Goal: Task Accomplishment & Management: Manage account settings

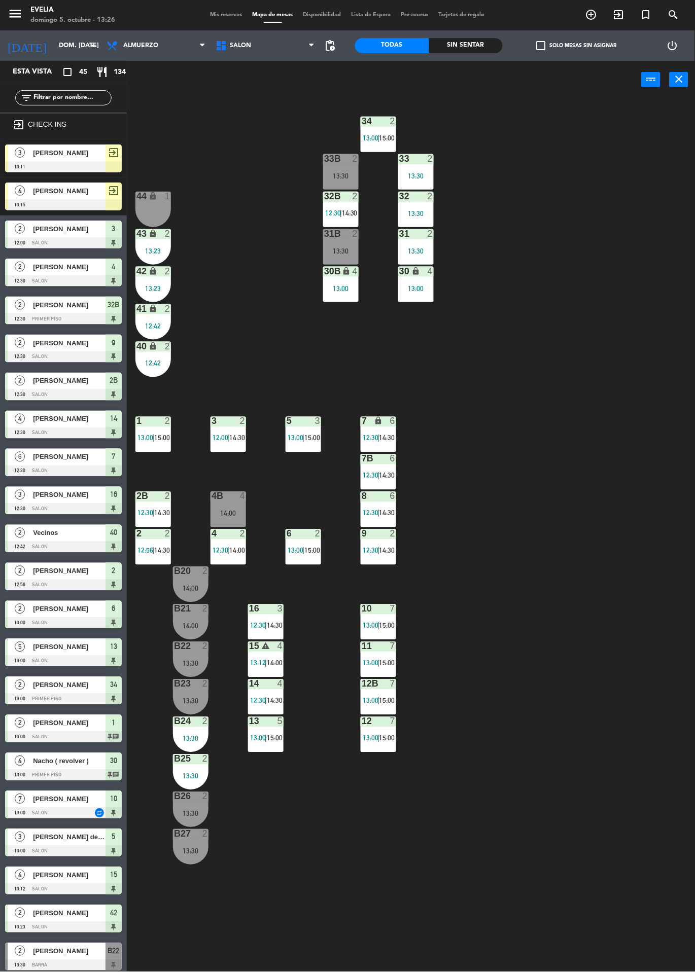
click at [571, 764] on div "34 2 13:00 | 15:00 33B 2 13:30 33 2 13:30 44 lock 1 32B 2 12:30 | 14:30 32 2 13…" at bounding box center [414, 535] width 561 height 873
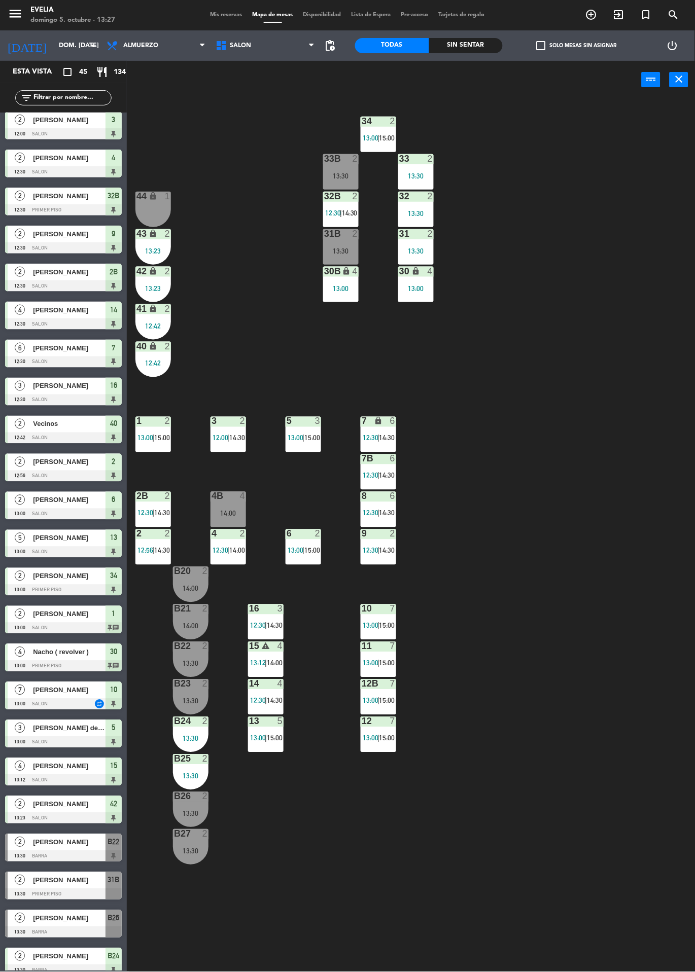
scroll to position [135, 0]
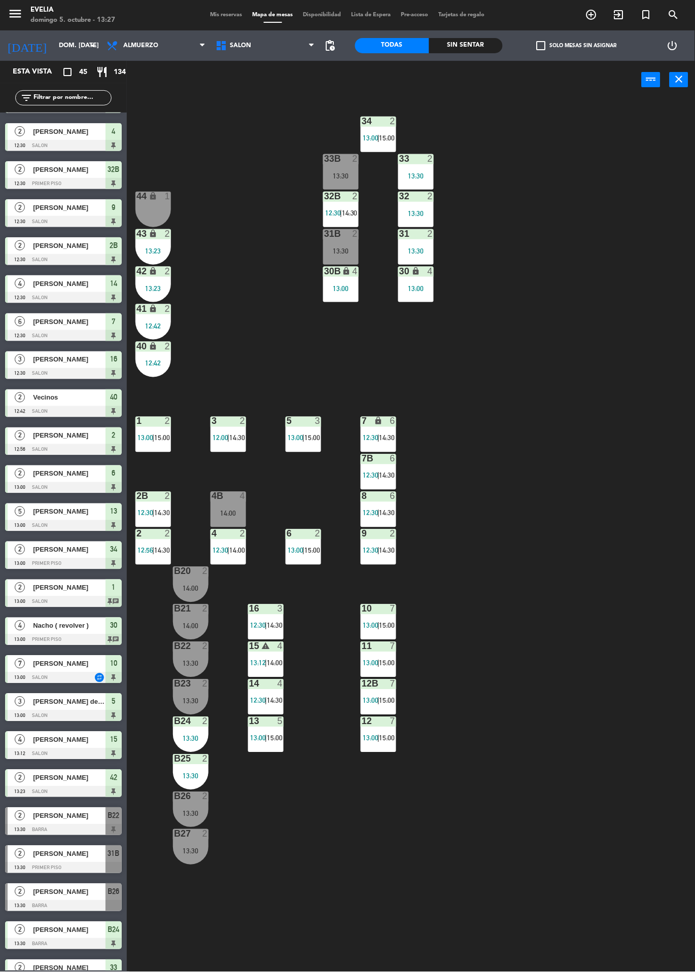
click at [70, 866] on div at bounding box center [63, 868] width 117 height 11
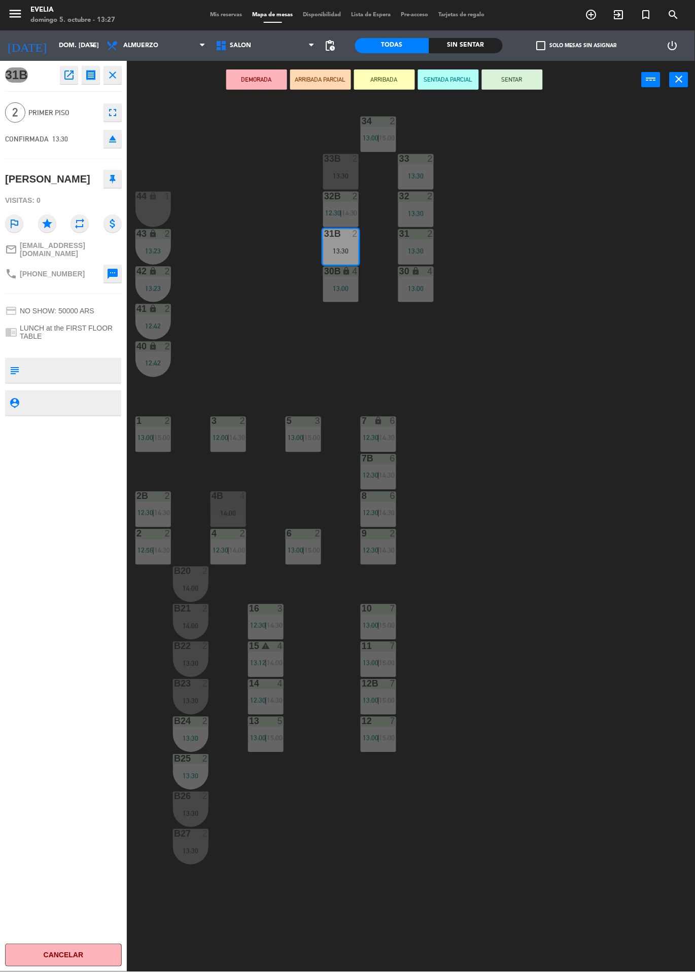
click at [511, 79] on button "SENTAR" at bounding box center [512, 79] width 61 height 20
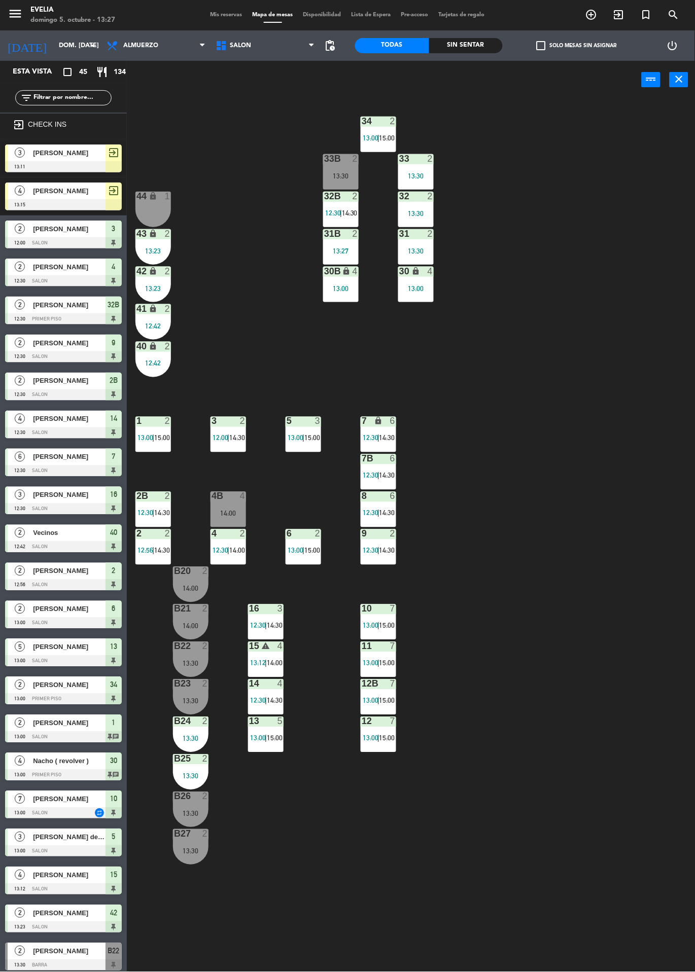
scroll to position [0, 0]
click at [601, 702] on div "34 2 13:00 | 15:00 33B 2 13:30 33 2 13:30 44 lock 1 32B 2 12:30 | 14:30 32 2 13…" at bounding box center [414, 535] width 561 height 873
click at [570, 716] on div "34 2 13:00 | 15:00 33B 2 13:30 33 2 13:30 44 lock 1 32B 2 12:30 | 14:30 32 2 13…" at bounding box center [414, 535] width 561 height 873
click at [576, 363] on div "34 2 13:00 | 15:00 33B 2 13:30 33 2 13:30 44 lock 1 32B 2 12:30 | 14:30 32 2 13…" at bounding box center [414, 535] width 561 height 873
click at [355, 244] on div "31B 2 13:30" at bounding box center [341, 247] width 36 height 36
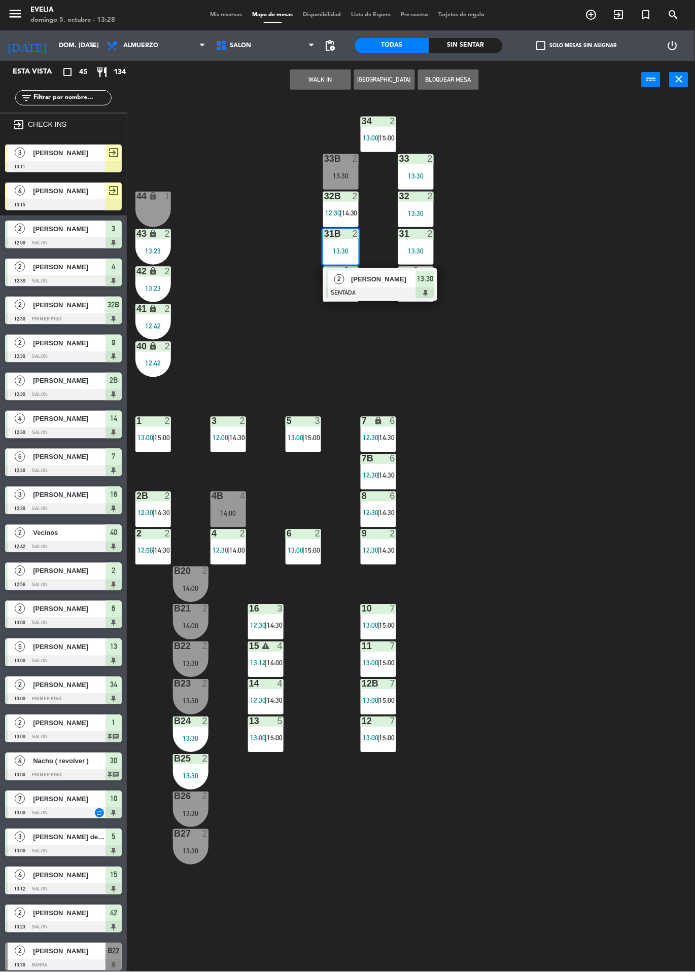
click at [590, 501] on div "34 2 13:00 | 15:00 33B 2 13:30 33 2 13:30 44 lock 1 32B 2 12:30 | 14:30 32 2 13…" at bounding box center [414, 535] width 561 height 873
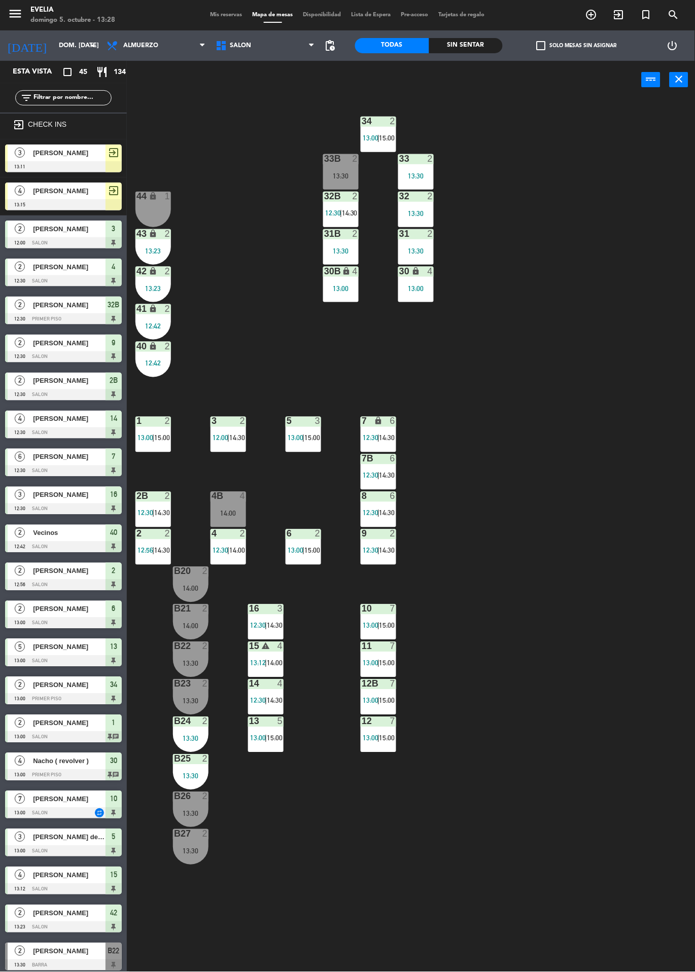
click at [75, 171] on div at bounding box center [63, 166] width 117 height 11
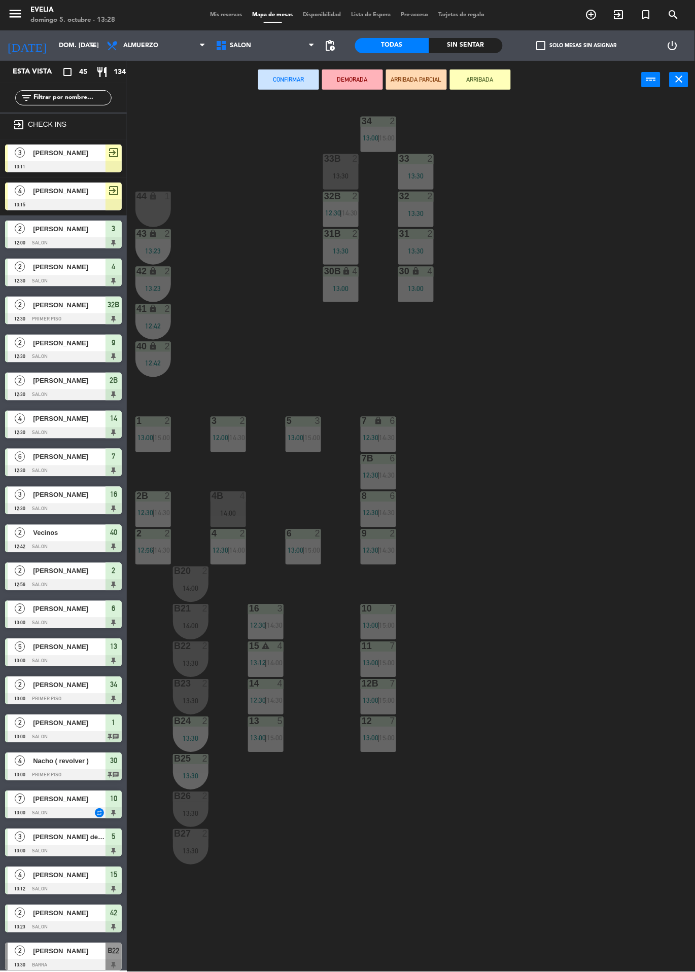
click at [589, 538] on div "34 2 13:00 | 15:00 33B 2 13:30 33 2 13:30 44 lock 1 32B 2 12:30 | 14:30 32 2 13…" at bounding box center [414, 535] width 561 height 873
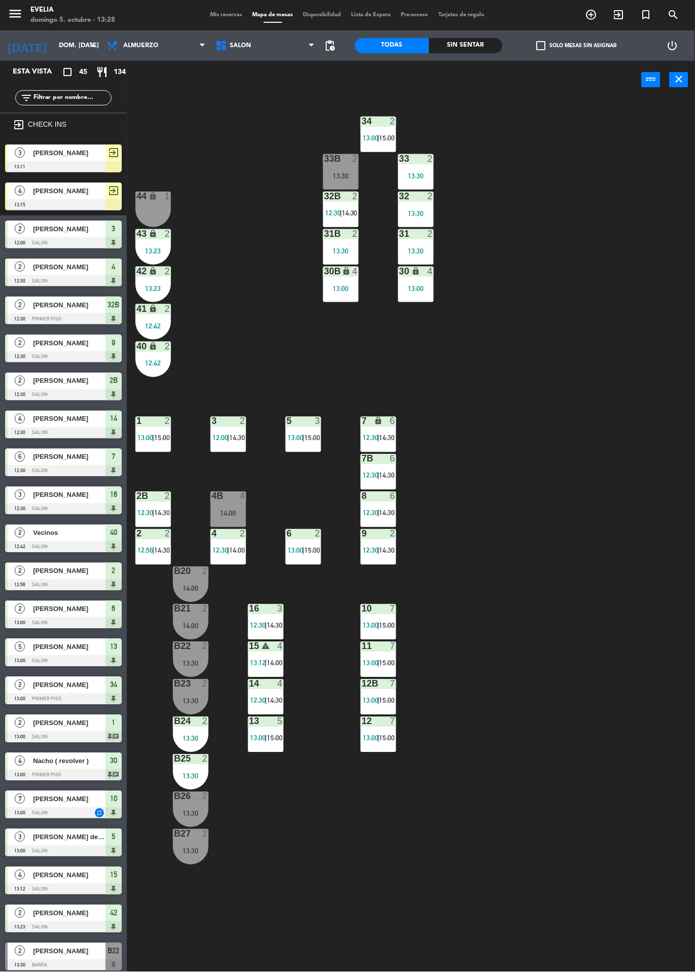
click at [586, 745] on div "34 2 13:00 | 15:00 33B 2 13:30 33 2 13:30 44 lock 1 32B 2 12:30 | 14:30 32 2 13…" at bounding box center [414, 535] width 561 height 873
click at [190, 758] on div at bounding box center [191, 759] width 17 height 9
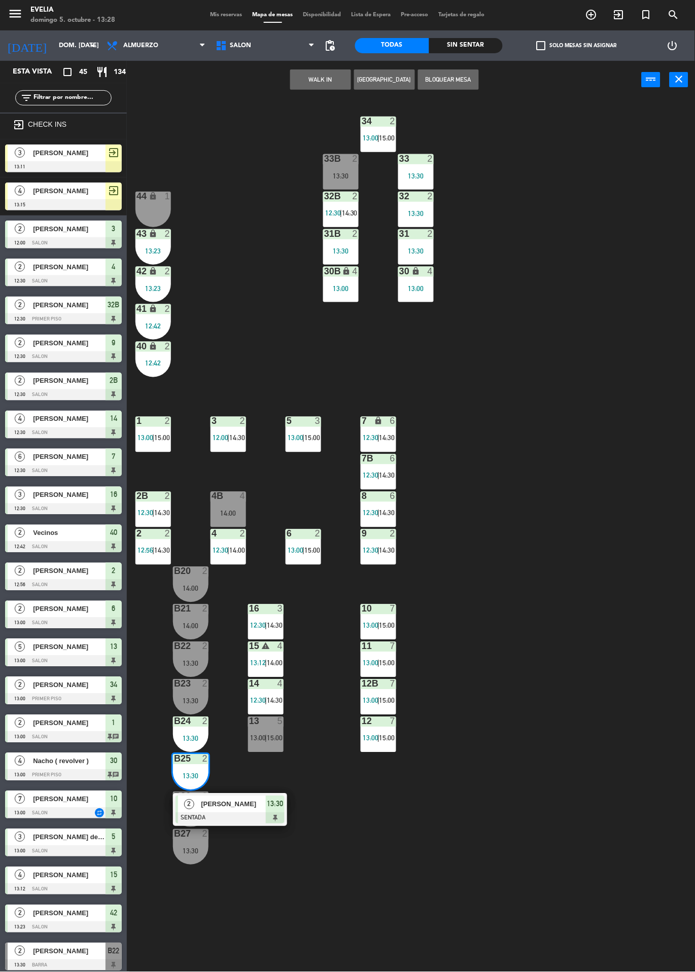
click at [185, 589] on div "14:00" at bounding box center [191, 588] width 36 height 7
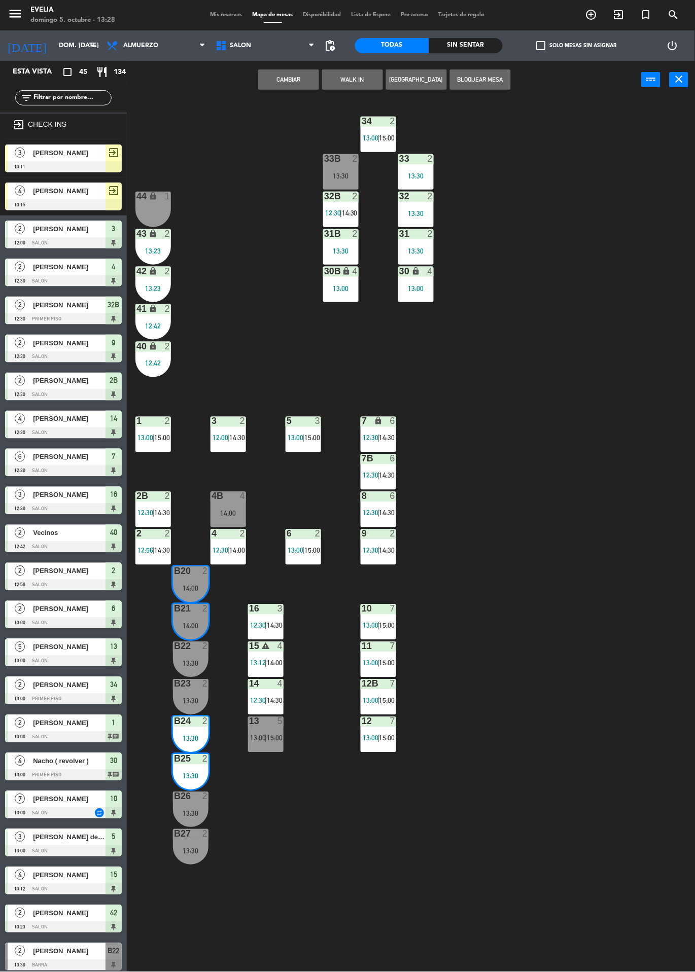
click at [287, 81] on button "Cambiar" at bounding box center [288, 79] width 61 height 20
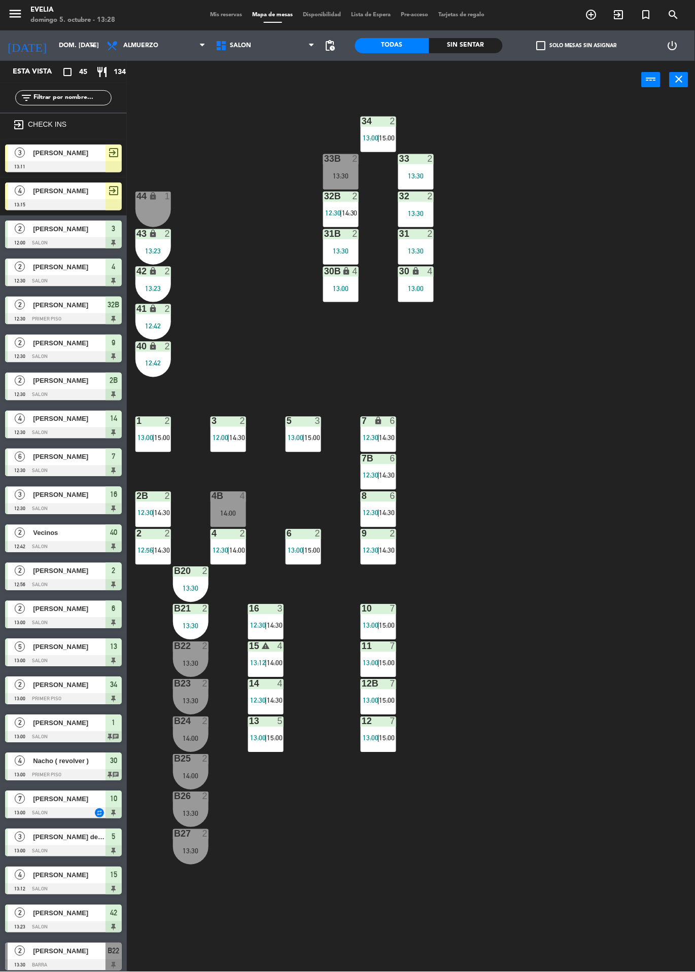
click at [607, 754] on div "34 2 13:00 | 15:00 33B 2 13:30 33 2 13:30 44 lock 1 32B 2 12:30 | 14:30 32 2 13…" at bounding box center [414, 535] width 561 height 873
click at [186, 779] on div "14:00" at bounding box center [191, 776] width 36 height 7
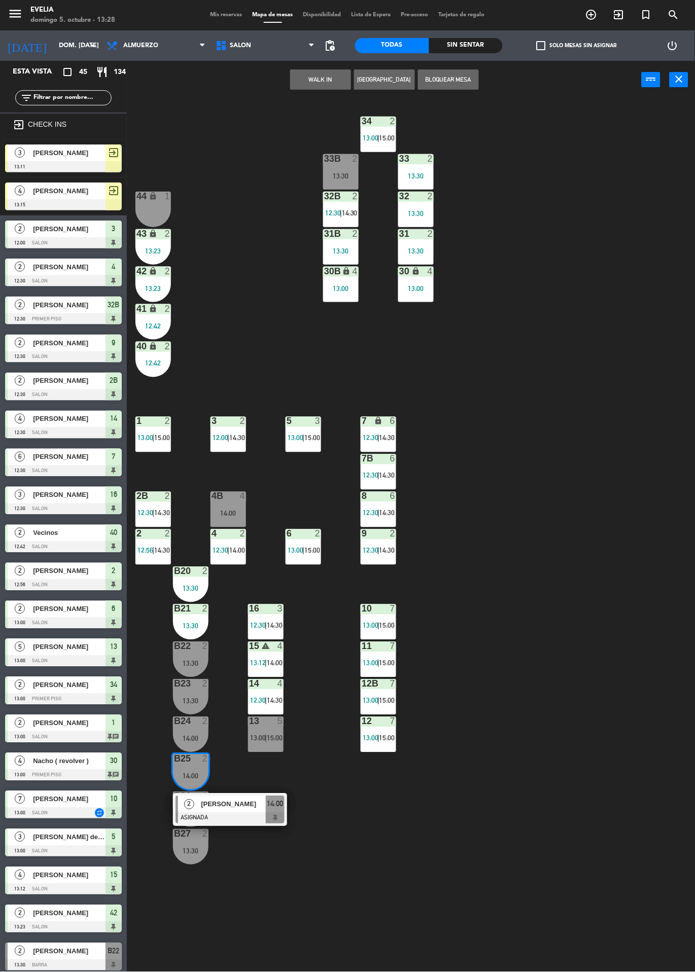
click at [635, 752] on div "34 2 13:00 | 15:00 33B 2 13:30 33 2 13:30 44 lock 1 32B 2 12:30 | 14:30 32 2 13…" at bounding box center [414, 535] width 561 height 873
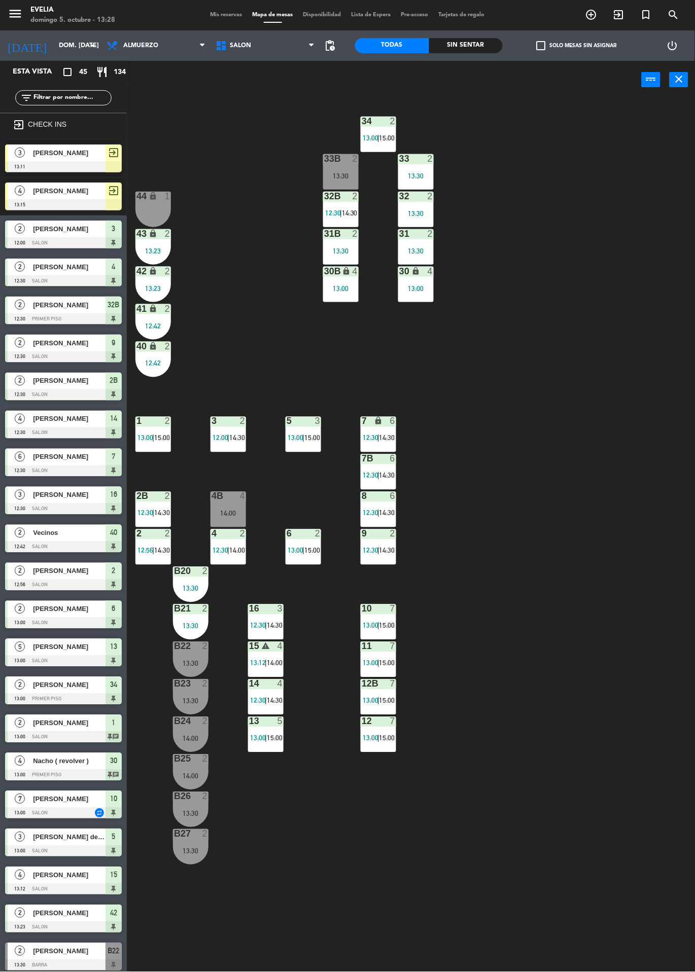
click at [179, 701] on div "13:30" at bounding box center [191, 701] width 36 height 7
click at [636, 759] on div "34 2 13:00 | 15:00 33B 2 13:30 33 2 13:30 44 lock 1 32B 2 12:30 | 14:30 32 2 13…" at bounding box center [414, 535] width 561 height 873
click at [227, 550] on span "12:30" at bounding box center [220, 551] width 16 height 8
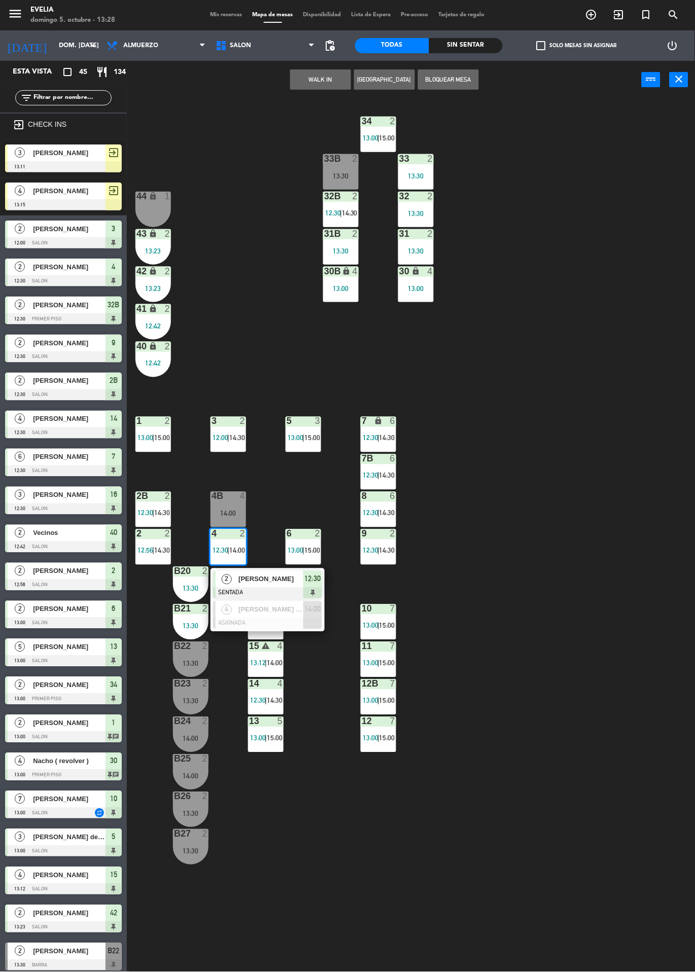
click at [622, 751] on div "34 2 13:00 | 15:00 33B 2 13:30 33 2 13:30 44 lock 1 32B 2 12:30 | 14:30 32 2 13…" at bounding box center [414, 535] width 561 height 873
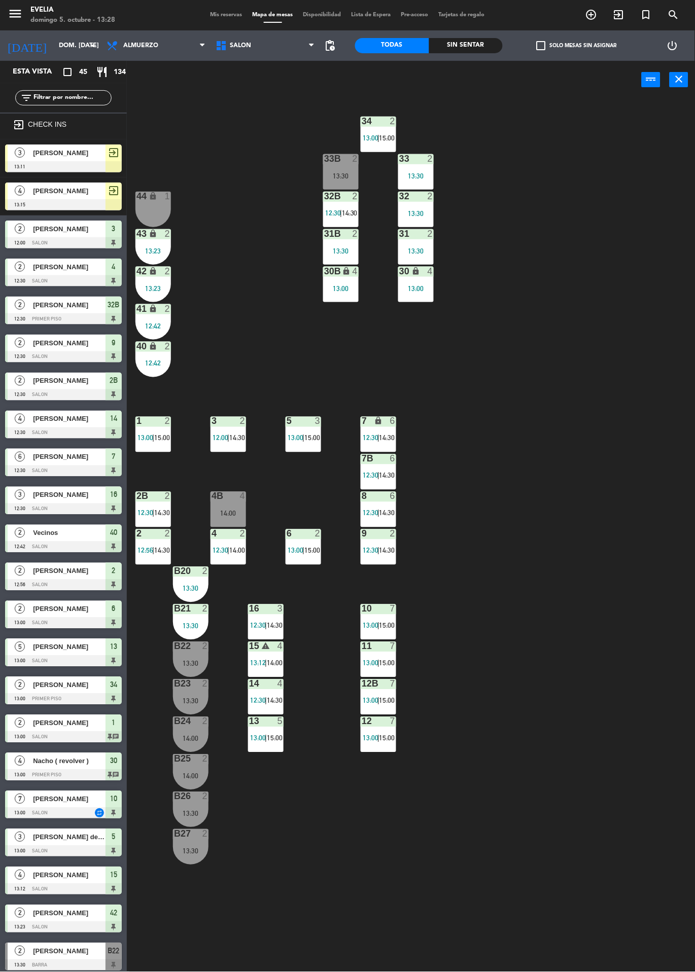
click at [227, 535] on div at bounding box center [228, 533] width 17 height 9
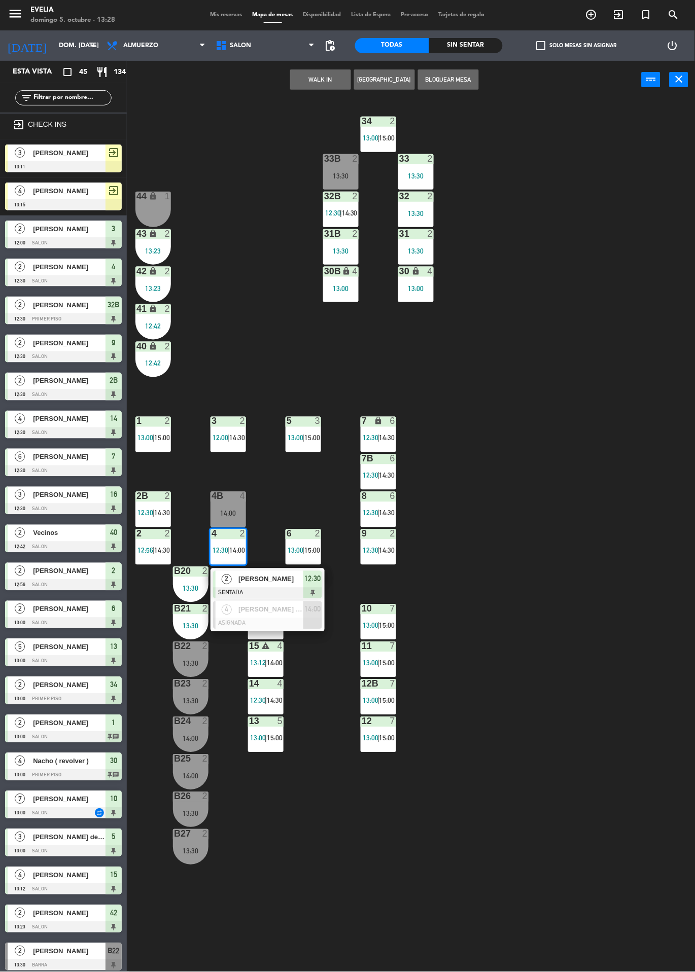
click at [263, 569] on div "2 [PERSON_NAME] SENTADA 12:30" at bounding box center [267, 585] width 114 height 33
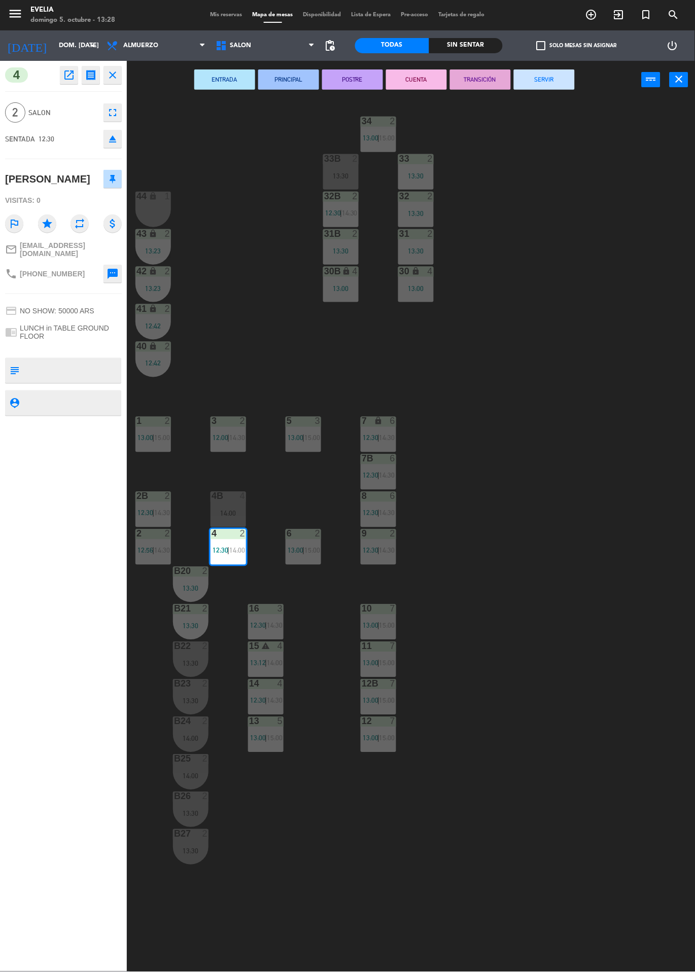
click at [368, 85] on button "POSTRE" at bounding box center [352, 79] width 61 height 20
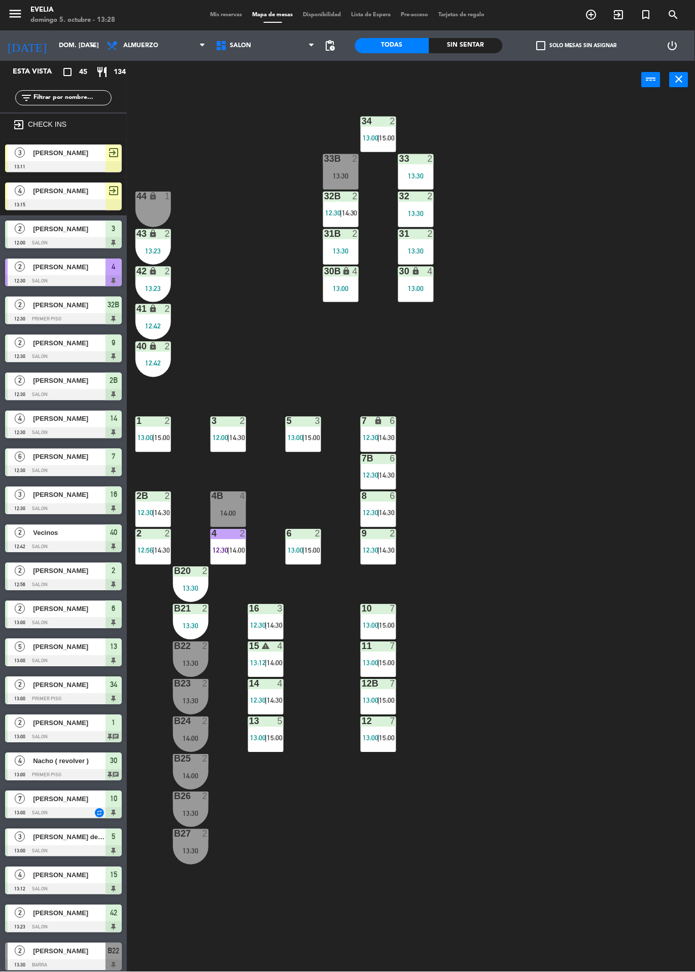
click at [627, 574] on div "34 2 13:00 | 15:00 33B 2 13:30 33 2 13:30 44 lock 1 32B 2 12:30 | 14:30 32 2 13…" at bounding box center [414, 535] width 561 height 873
click at [651, 737] on div "34 2 13:00 | 15:00 33B 2 13:30 33 2 13:30 44 lock 1 32B 2 12:30 | 14:30 32 2 13…" at bounding box center [414, 535] width 561 height 873
click at [261, 741] on span "13:00" at bounding box center [258, 738] width 16 height 8
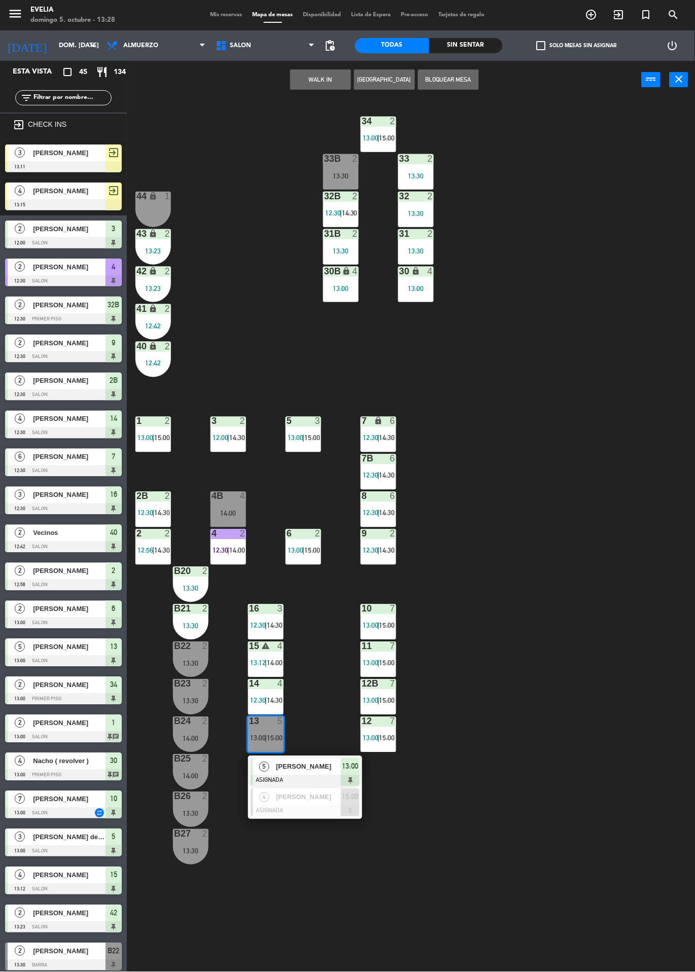
click at [316, 766] on span "[PERSON_NAME]" at bounding box center [308, 767] width 65 height 11
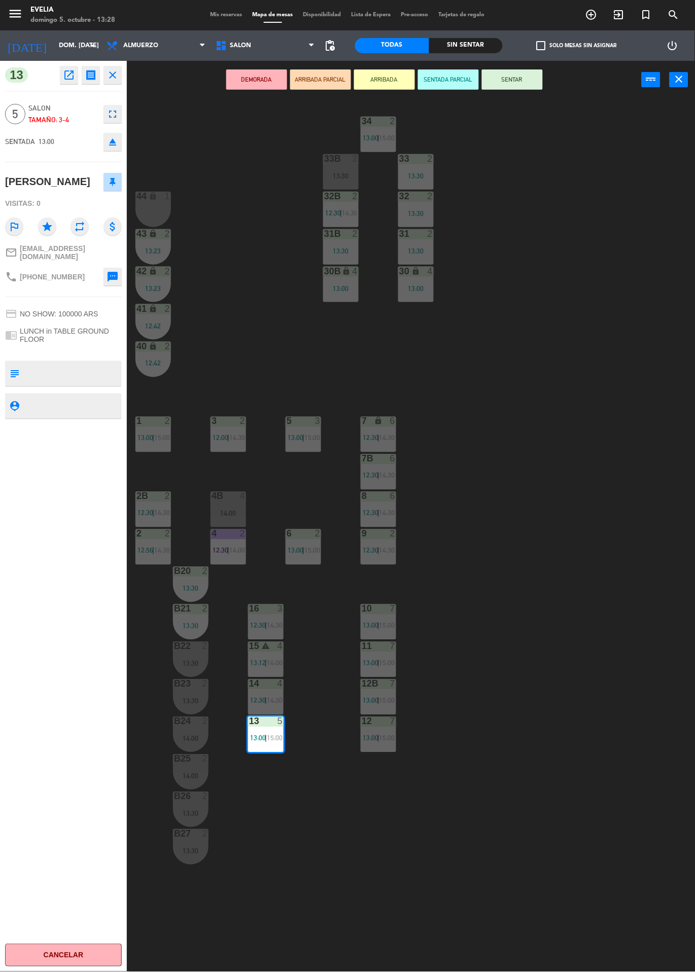
click at [574, 644] on div "34 2 13:00 | 15:00 33B 2 13:30 33 2 13:30 44 lock 1 32B 2 12:30 | 14:30 32 2 13…" at bounding box center [414, 535] width 561 height 873
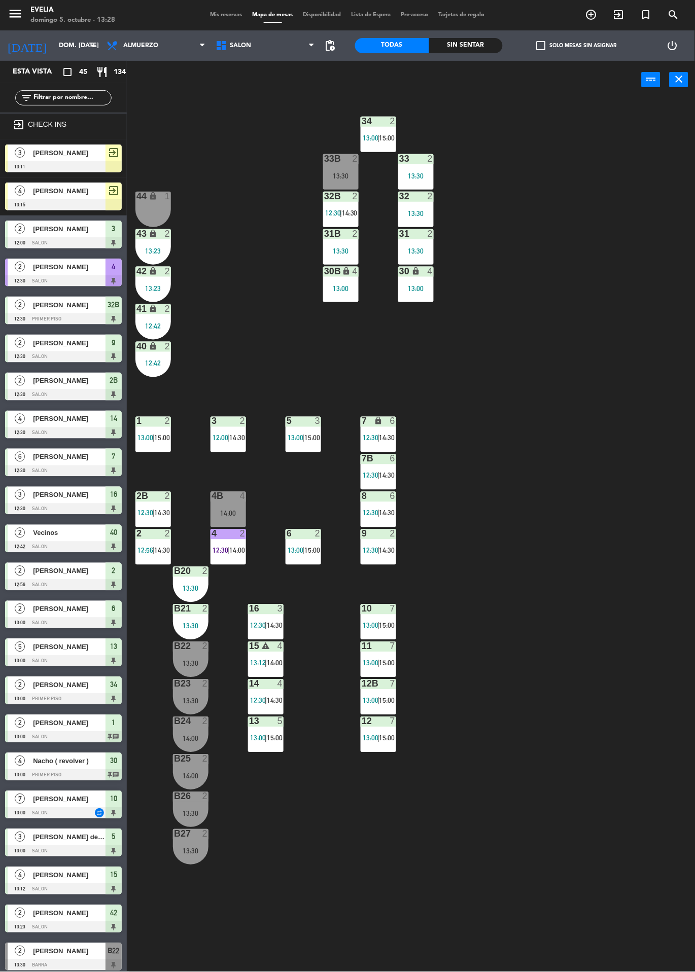
click at [226, 427] on div "3 2" at bounding box center [228, 422] width 36 height 10
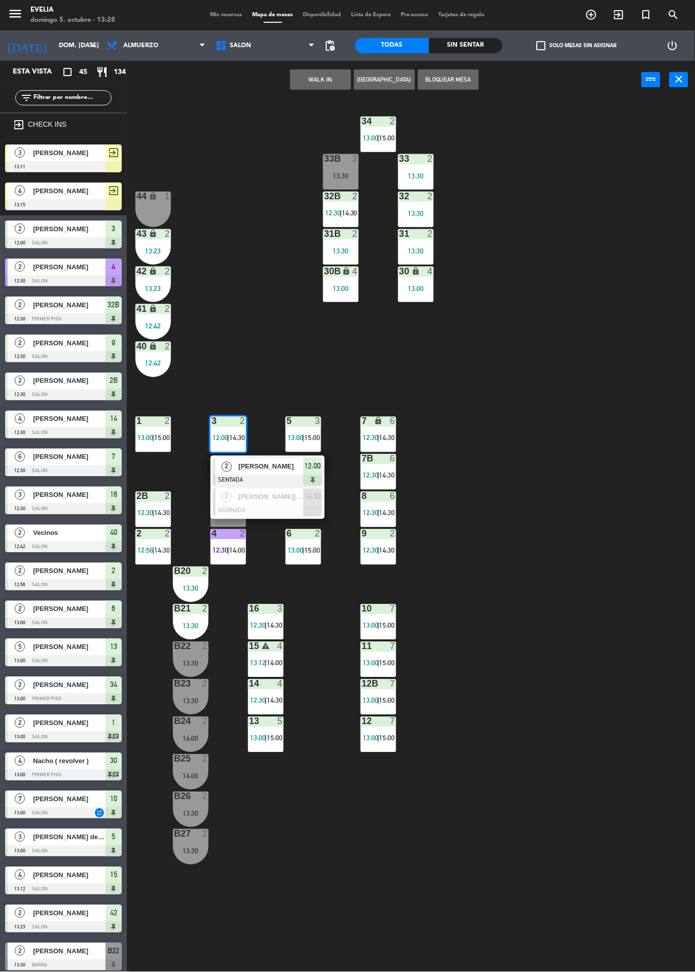
click at [266, 464] on span "[PERSON_NAME]" at bounding box center [270, 467] width 65 height 11
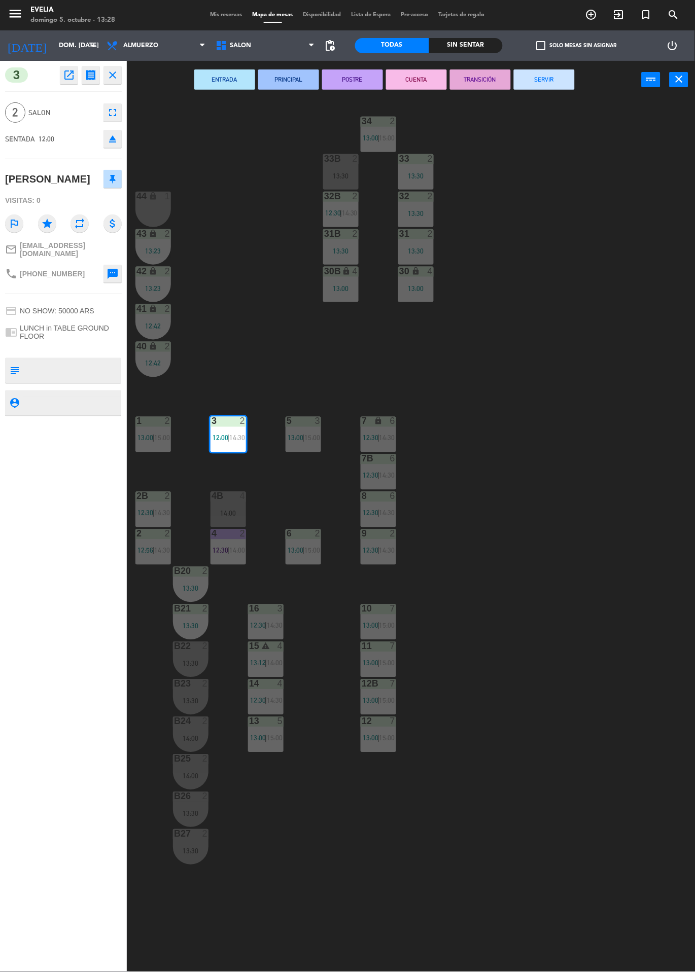
click at [541, 89] on button "SERVIR" at bounding box center [544, 79] width 61 height 20
click at [563, 328] on div "34 2 13:00 | 15:00 33B 2 13:30 33 2 13:30 44 lock 1 32B 2 12:30 | 14:30 32 2 13…" at bounding box center [414, 535] width 561 height 873
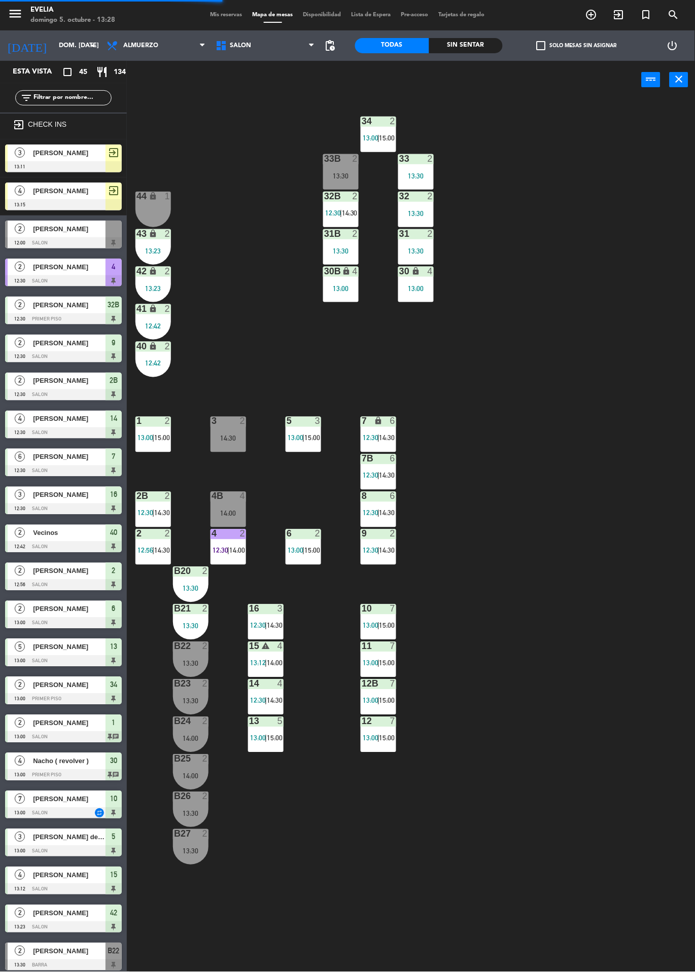
click at [598, 510] on div "34 2 13:00 | 15:00 33B 2 13:30 33 2 13:30 44 lock 1 32B 2 12:30 | 14:30 32 2 13…" at bounding box center [414, 535] width 561 height 873
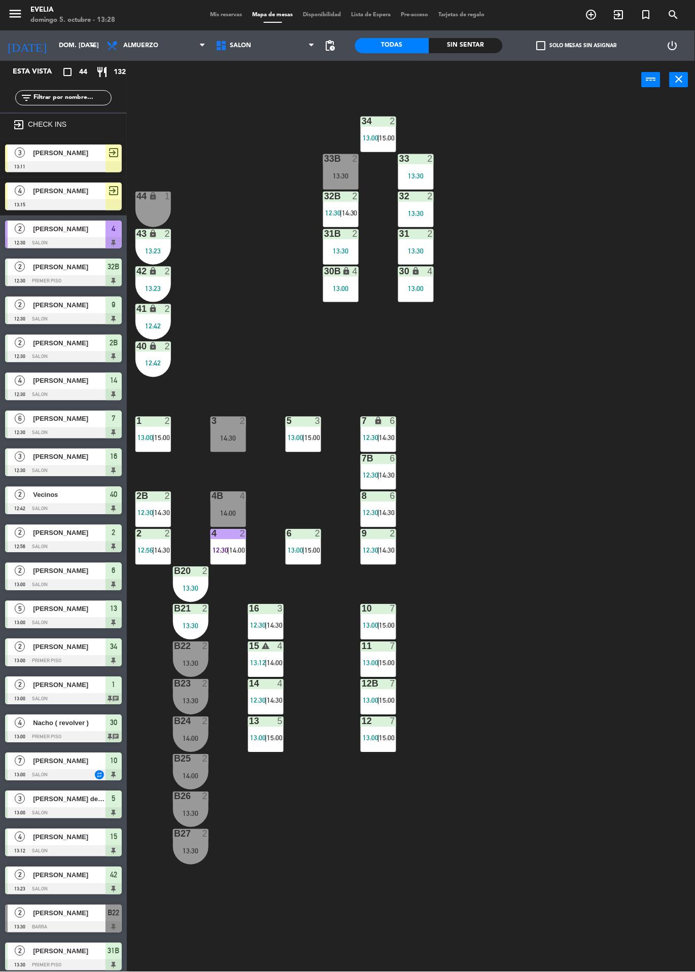
click at [619, 501] on div "34 2 13:00 | 15:00 33B 2 13:30 33 2 13:30 44 lock 1 32B 2 12:30 | 14:30 32 2 13…" at bounding box center [414, 535] width 561 height 873
click at [355, 220] on div "32B 2 12:30 | 14:30" at bounding box center [341, 210] width 36 height 36
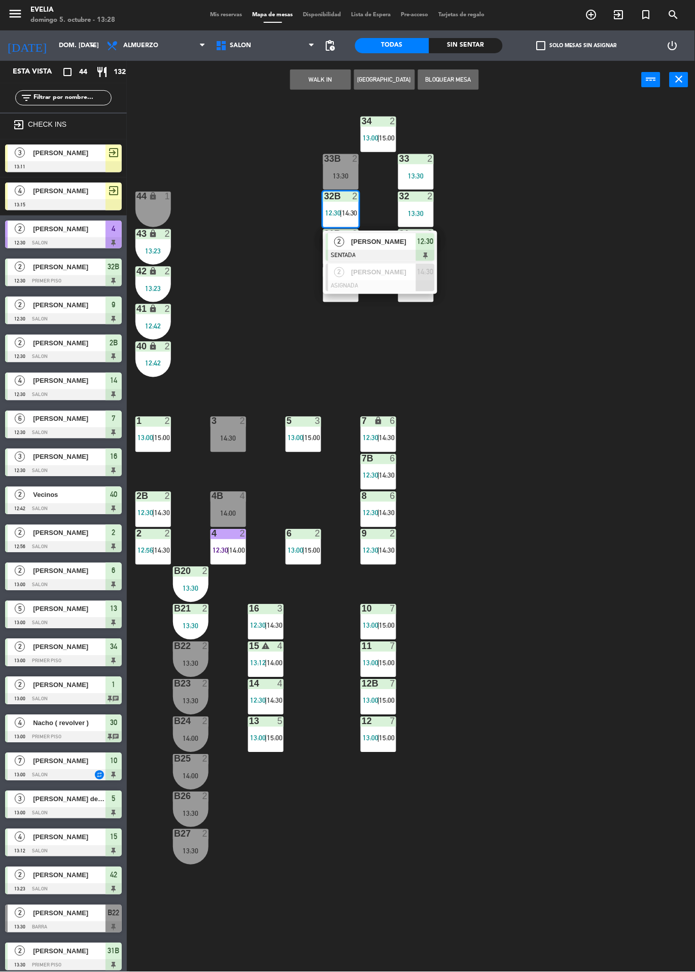
click at [604, 381] on div "34 2 13:00 | 15:00 33B 2 13:30 33 2 13:30 44 lock 1 32B 2 12:30 | 14:30 2 [PERS…" at bounding box center [414, 535] width 561 height 873
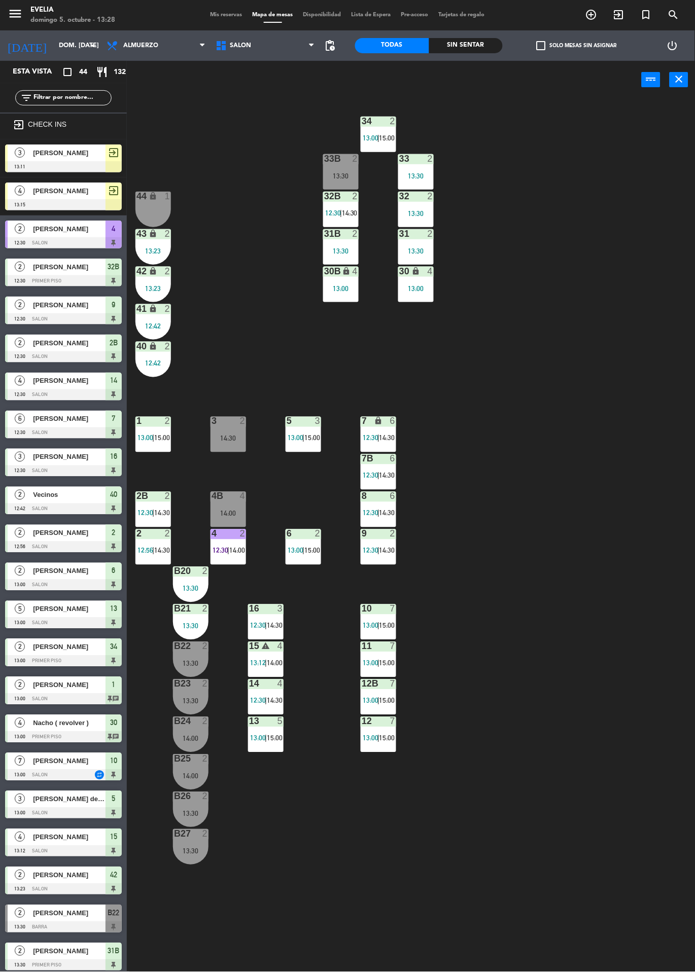
click at [620, 690] on div "34 2 13:00 | 15:00 33B 2 13:30 33 2 13:30 44 lock 1 32B 2 12:30 | 14:30 32 2 13…" at bounding box center [414, 535] width 561 height 873
click at [576, 718] on div "34 2 13:00 | 15:00 33B 2 13:30 33 2 13:30 44 lock 1 32B 2 12:30 | 14:30 32 2 13…" at bounding box center [414, 535] width 561 height 873
click at [624, 761] on div "34 2 13:00 | 15:00 33B 2 13:30 33 2 13:30 44 lock 1 32B 2 12:30 | 14:30 32 2 13…" at bounding box center [414, 535] width 561 height 873
click at [575, 565] on div "34 2 13:00 | 15:00 33B 2 13:30 33 2 13:30 44 lock 1 32B 2 12:30 | 14:30 32 2 13…" at bounding box center [414, 535] width 561 height 873
click at [570, 611] on div "34 2 13:00 | 15:00 33B 2 13:30 33 2 13:30 44 lock 1 32B 2 12:30 | 14:30 32 2 13…" at bounding box center [414, 535] width 561 height 873
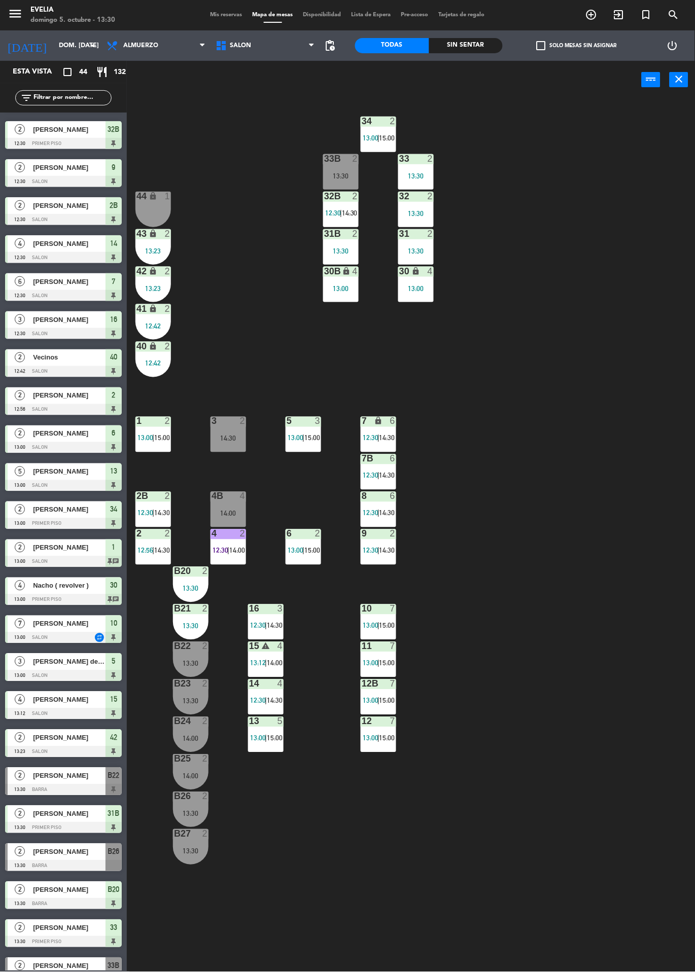
scroll to position [140, 0]
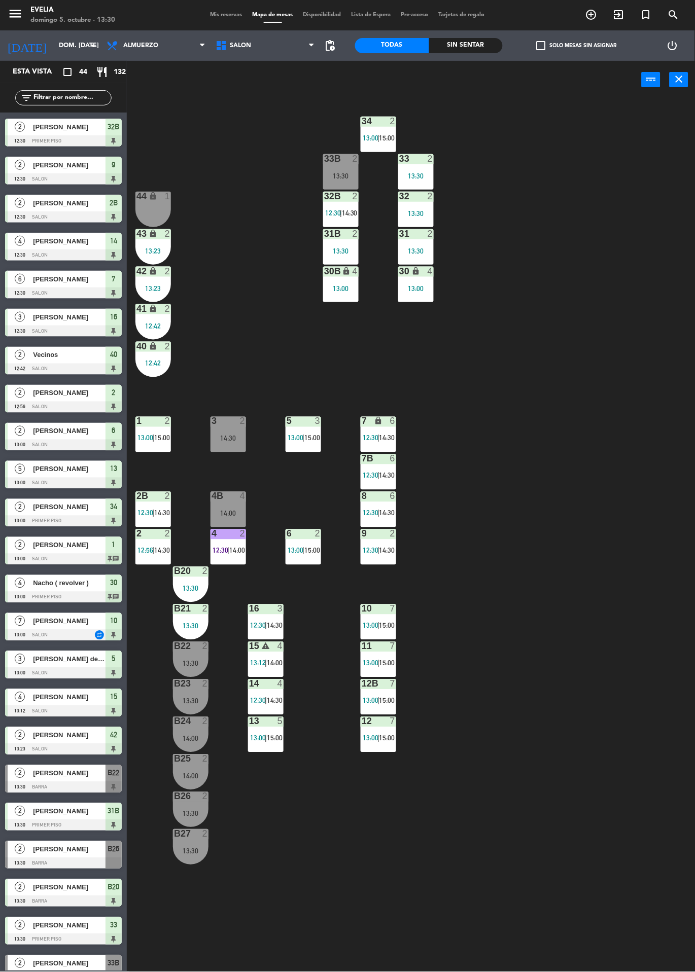
click at [51, 861] on div at bounding box center [63, 863] width 117 height 11
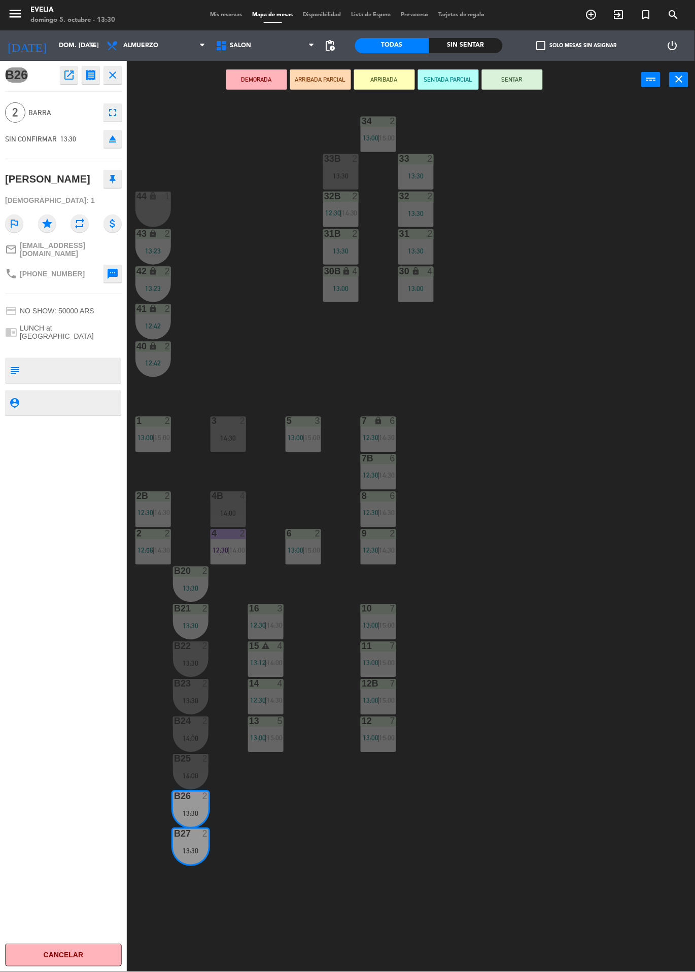
click at [520, 86] on button "SENTAR" at bounding box center [512, 79] width 61 height 20
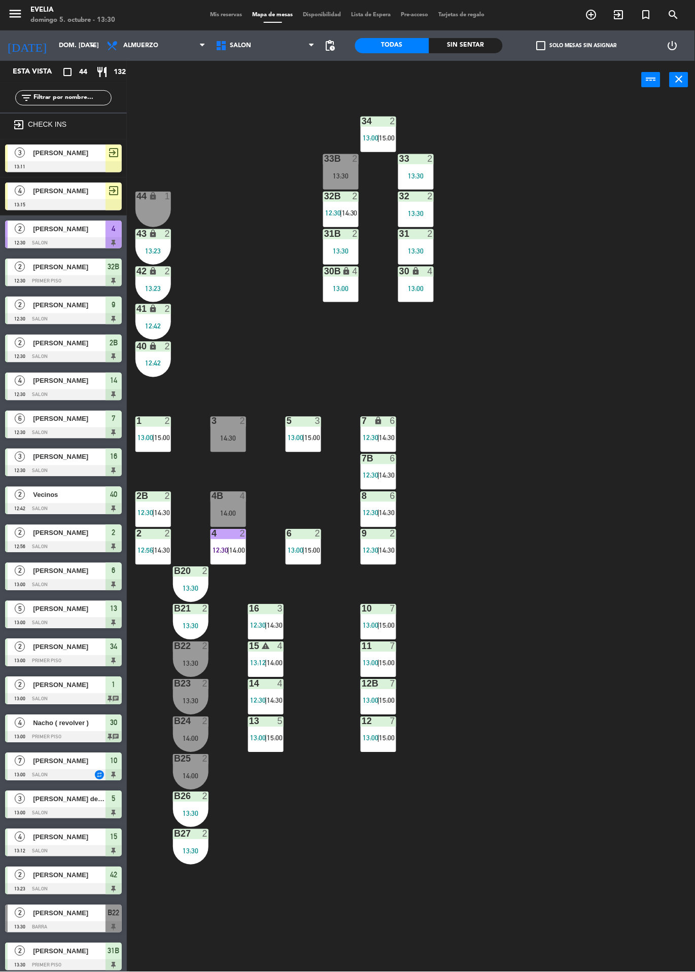
scroll to position [0, 0]
click at [613, 524] on div "34 2 13:00 | 15:00 33B 2 13:30 33 2 13:30 44 lock 1 32B 2 12:30 | 14:30 32 2 13…" at bounding box center [414, 535] width 561 height 873
click at [361, 161] on div "2" at bounding box center [357, 158] width 17 height 9
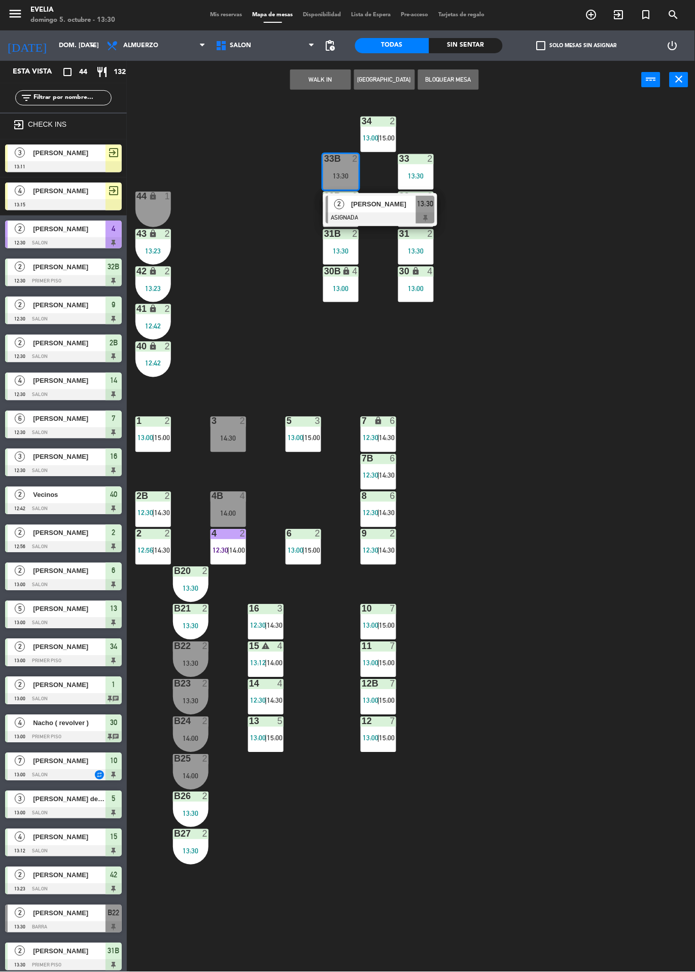
click at [578, 709] on div "34 2 13:00 | 15:00 33B 2 13:30 2 [PERSON_NAME] ASIGNADA 13:30 33 2 13:30 44 loc…" at bounding box center [414, 535] width 561 height 873
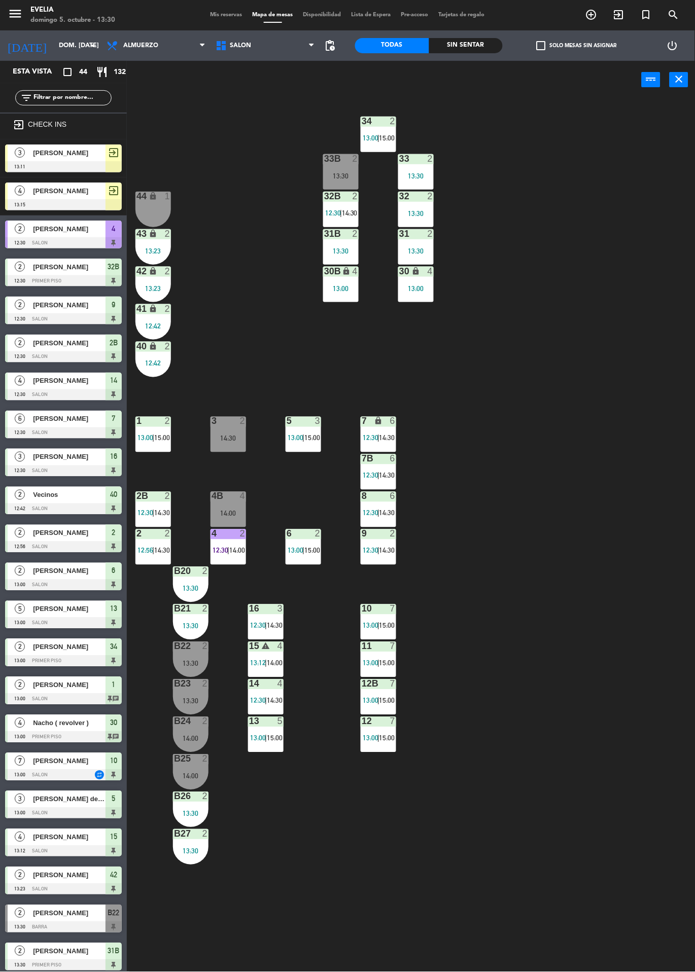
click at [412, 160] on div at bounding box center [416, 158] width 17 height 9
click at [578, 713] on div "34 2 13:00 | 15:00 33B 2 13:30 33 2 13:30 44 lock 1 32B 2 12:30 | 14:30 32 2 13…" at bounding box center [414, 535] width 561 height 873
click at [344, 201] on div "32B 2" at bounding box center [341, 197] width 36 height 10
click at [582, 708] on div "34 2 13:00 | 15:00 33B 2 13:30 33 2 13:30 44 lock 1 32B 2 12:30 | 14:30 32 2 13…" at bounding box center [414, 535] width 561 height 873
click at [151, 250] on div "13:23" at bounding box center [153, 250] width 36 height 7
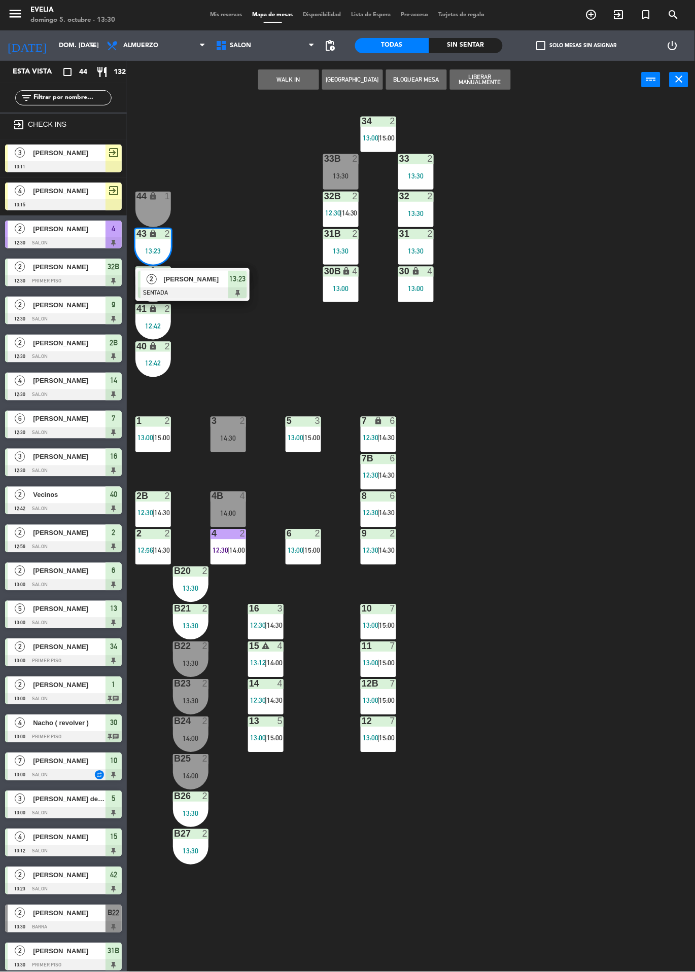
click at [583, 709] on div "34 2 13:00 | 15:00 33B 2 13:30 33 2 13:30 44 lock 1 32B 2 12:30 | 14:30 32 2 13…" at bounding box center [414, 535] width 561 height 873
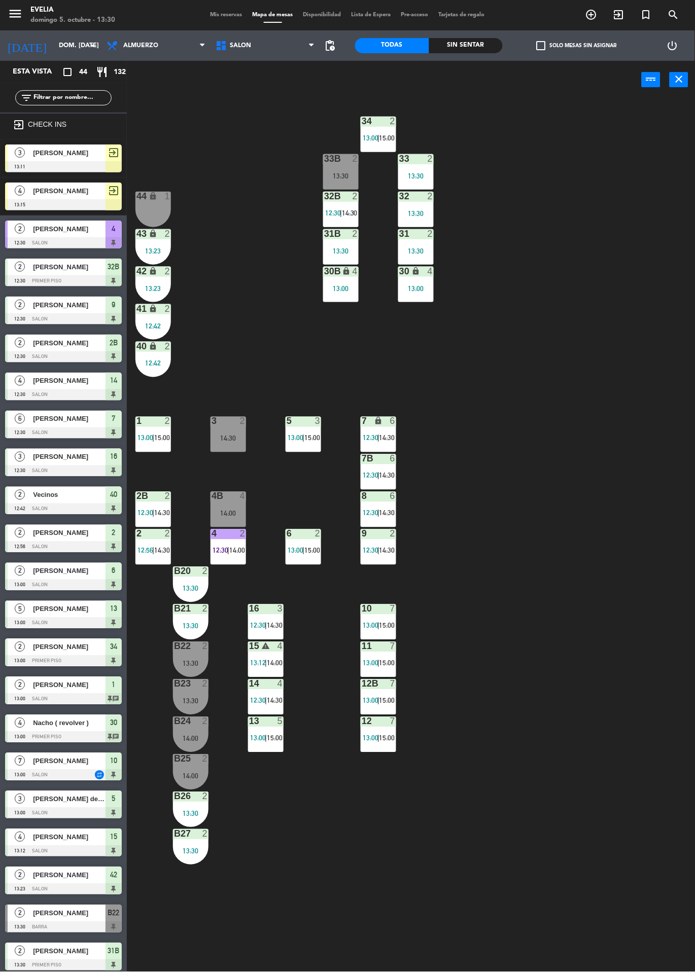
click at [416, 250] on div "13:30" at bounding box center [416, 250] width 36 height 7
click at [583, 715] on div "34 2 13:00 | 15:00 33B 2 13:30 33 2 13:30 44 lock 1 32B 2 12:30 | 14:30 32 2 13…" at bounding box center [414, 535] width 561 height 873
click at [370, 138] on span "13:00" at bounding box center [371, 138] width 16 height 8
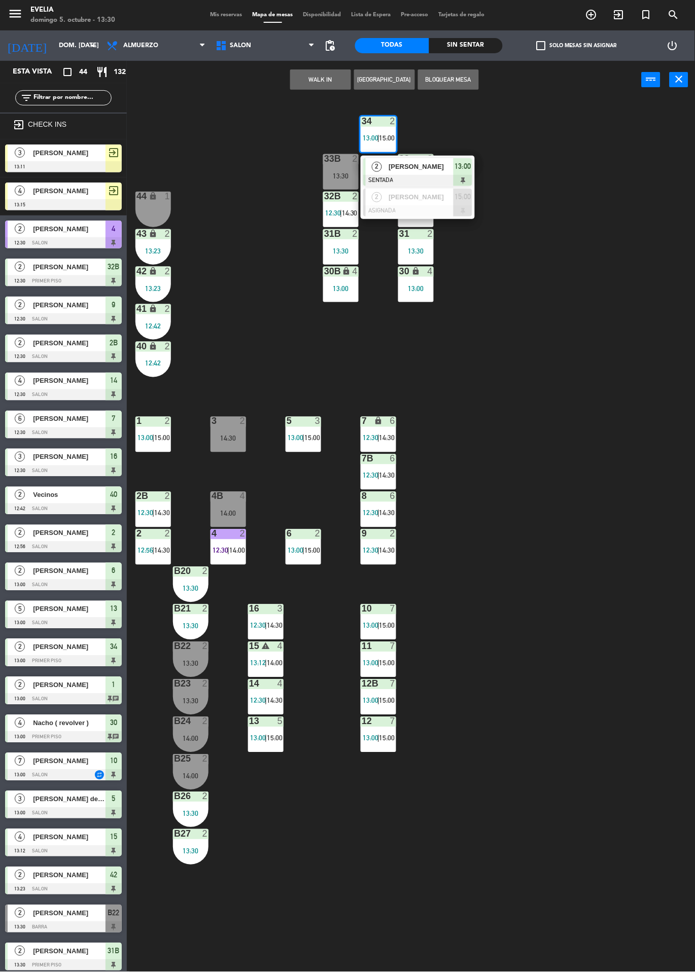
click at [583, 714] on div "34 2 13:00 | 15:00 2 [PERSON_NAME] SENTADA 13:00 2 [PERSON_NAME] ASIGNADA 15:00…" at bounding box center [414, 535] width 561 height 873
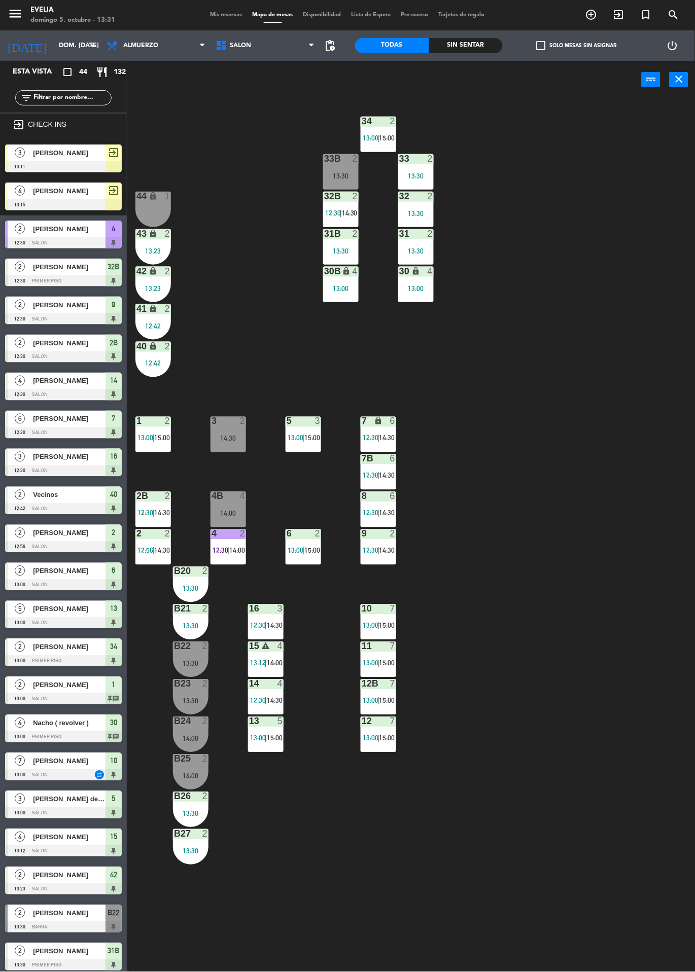
click at [584, 718] on div "34 2 13:00 | 15:00 33B 2 13:30 33 2 13:30 44 lock 1 32B 2 12:30 | 14:30 32 2 13…" at bounding box center [414, 535] width 561 height 873
click at [595, 395] on div "34 2 13:00 | 15:00 33B 2 13:30 33 2 13:30 44 lock 1 32B 2 12:30 | 14:30 32 2 13…" at bounding box center [414, 535] width 561 height 873
click at [422, 178] on div "13:30" at bounding box center [416, 175] width 36 height 7
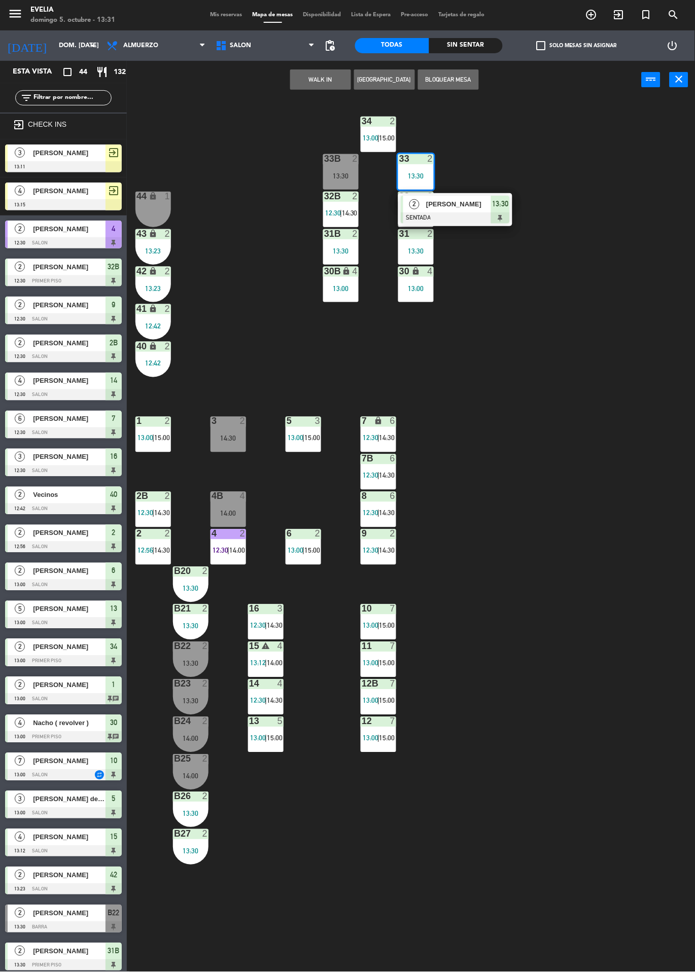
click at [605, 448] on div "34 2 13:00 | 15:00 33B 2 13:30 33 2 13:30 2 [PERSON_NAME] SENTADA 13:30 44 lock…" at bounding box center [414, 535] width 561 height 873
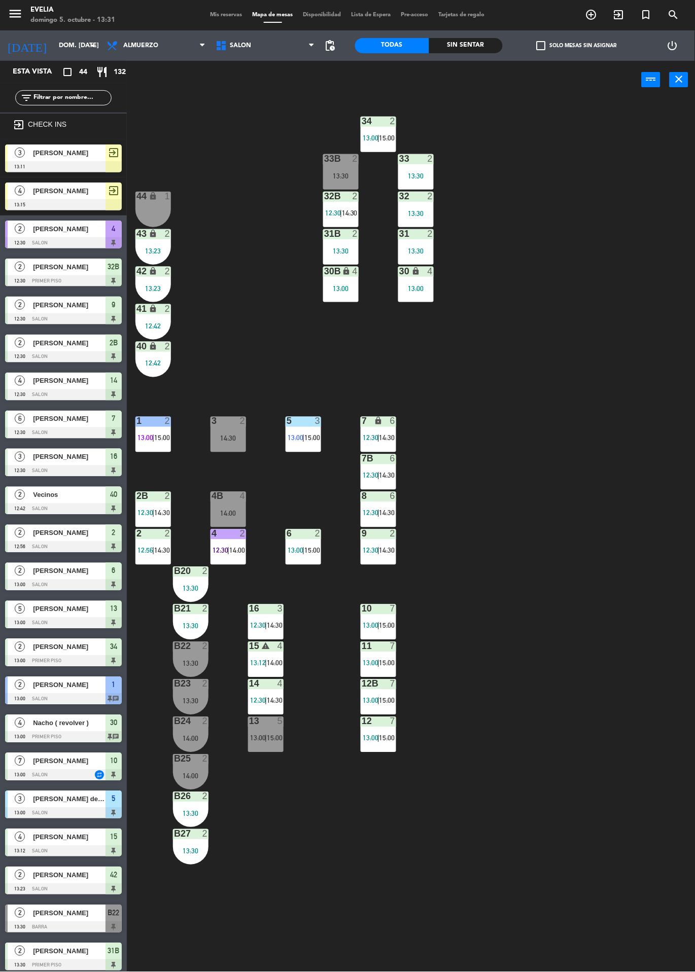
click at [428, 210] on div "13:30" at bounding box center [416, 213] width 36 height 7
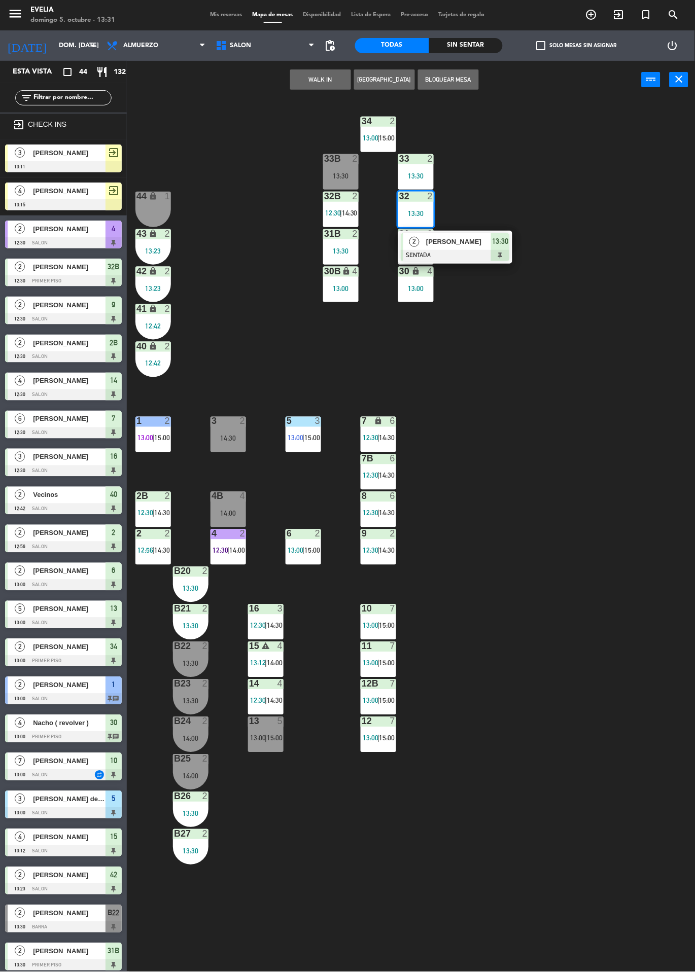
click at [602, 463] on div "34 2 13:00 | 15:00 33B 2 13:30 33 2 13:30 44 lock 1 32B 2 12:30 | 14:30 32 2 13…" at bounding box center [414, 535] width 561 height 873
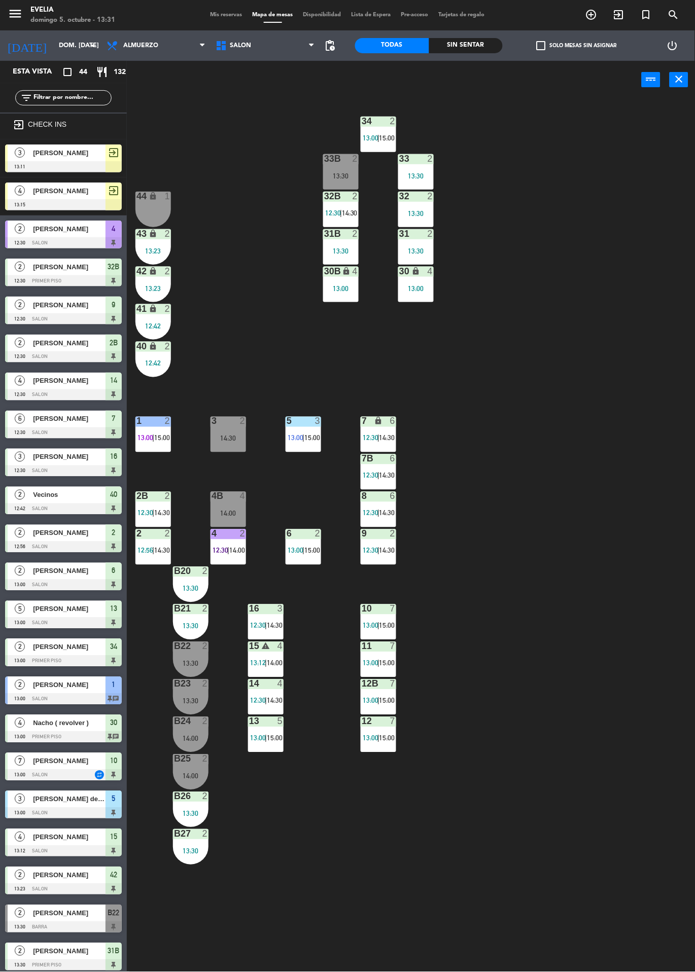
click at [419, 251] on div "13:30" at bounding box center [416, 250] width 36 height 7
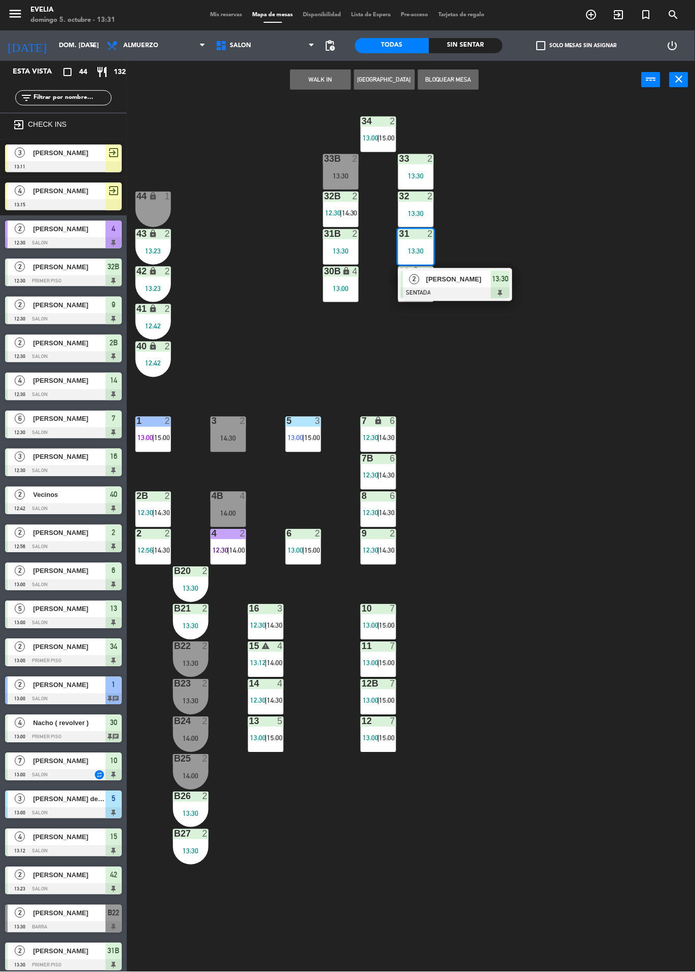
click at [602, 488] on div "34 2 13:00 | 15:00 33B 2 13:30 33 2 13:30 44 lock 1 32B 2 12:30 | 14:30 32 2 13…" at bounding box center [414, 535] width 561 height 873
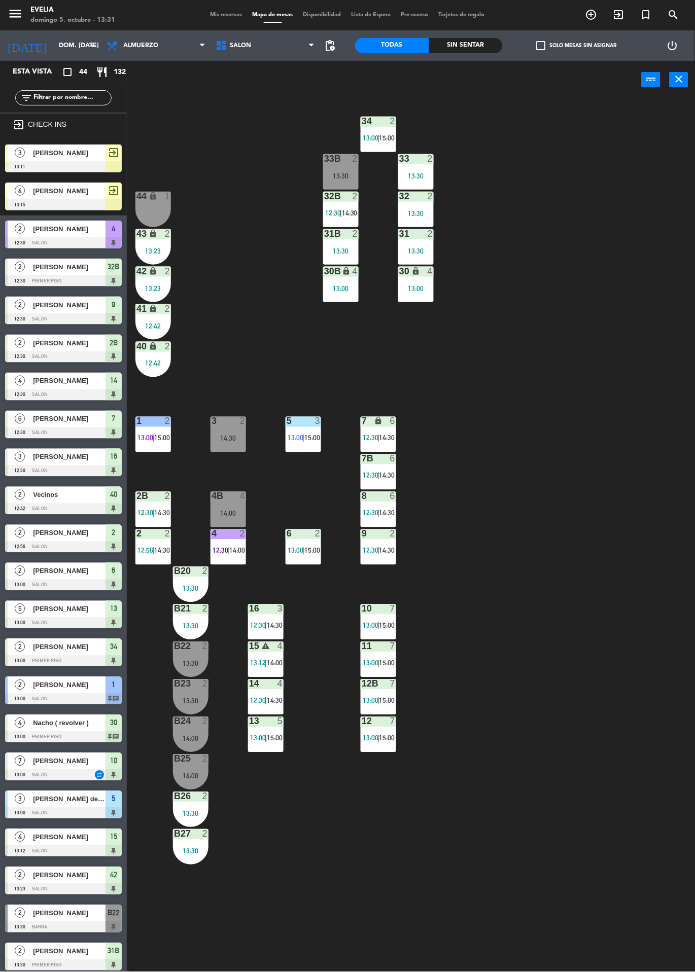
click at [342, 250] on div "13:30" at bounding box center [341, 250] width 36 height 7
click at [600, 440] on div "34 2 13:00 | 15:00 33B 2 13:30 33 2 13:30 44 lock 1 32B 2 12:30 | 14:30 32 2 13…" at bounding box center [414, 535] width 561 height 873
click at [342, 175] on div "13:30" at bounding box center [341, 175] width 36 height 7
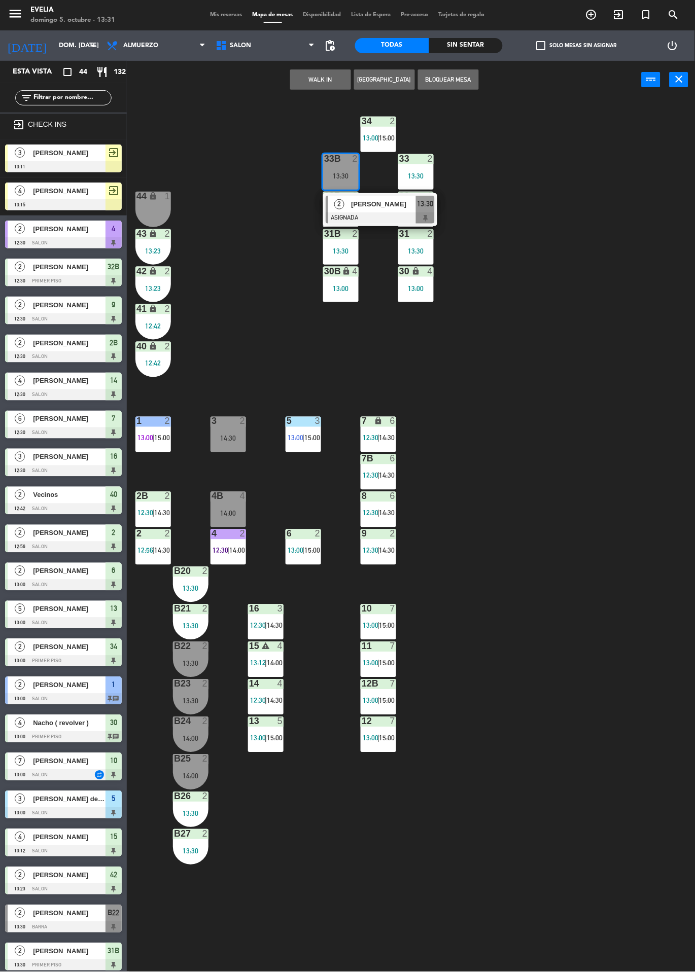
click at [547, 417] on div "34 2 13:00 | 15:00 33B 2 13:30 2 [PERSON_NAME] ASIGNADA 13:30 33 2 13:30 44 loc…" at bounding box center [414, 535] width 561 height 873
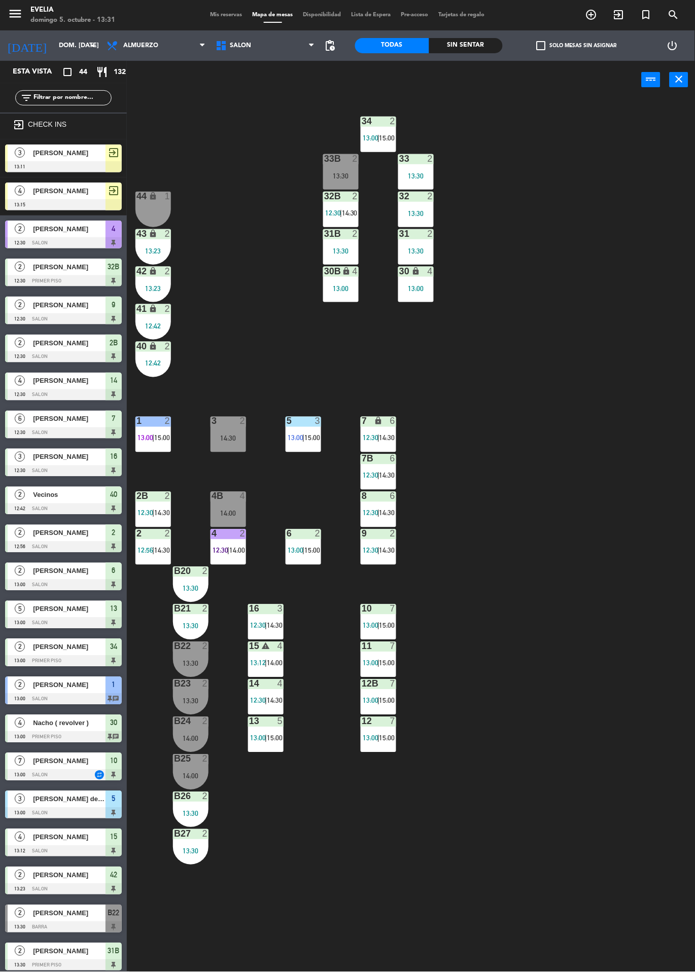
click at [336, 237] on div at bounding box center [341, 233] width 17 height 9
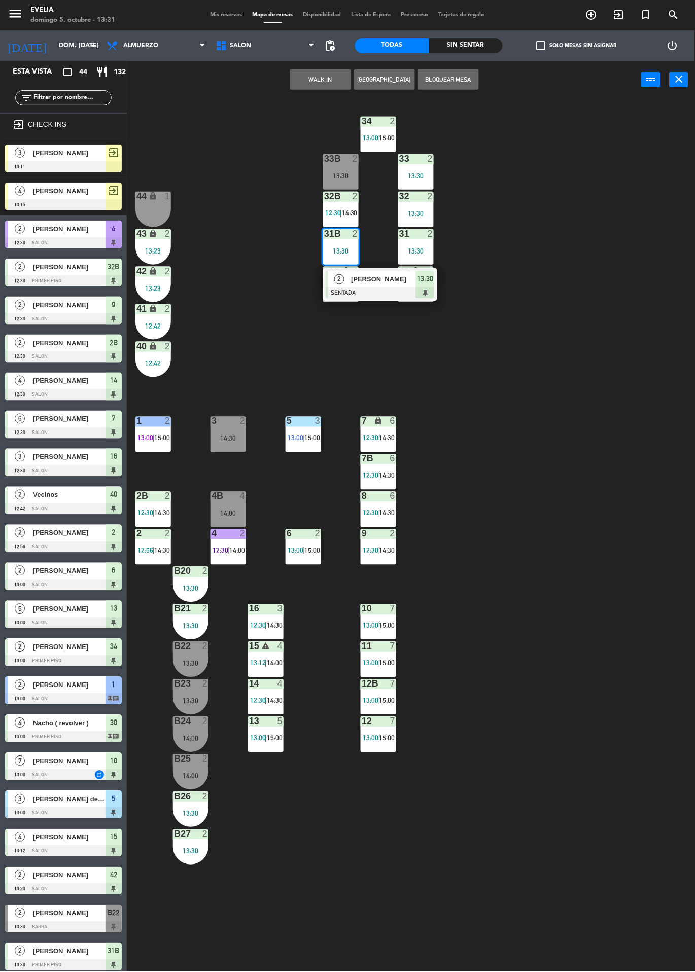
click at [340, 163] on div at bounding box center [341, 158] width 17 height 9
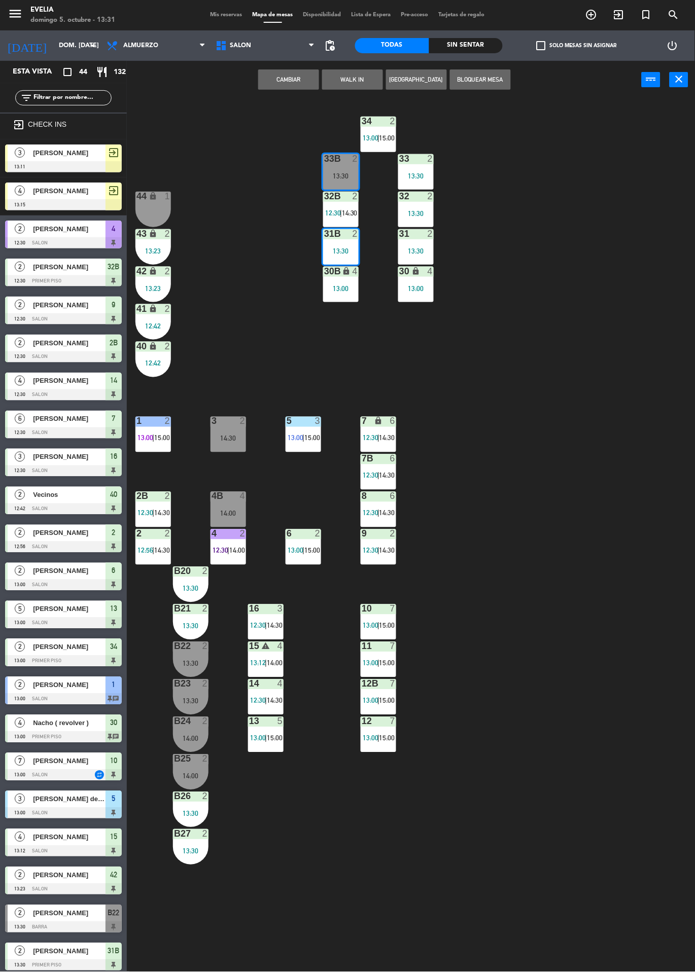
click at [290, 80] on button "Cambiar" at bounding box center [288, 79] width 61 height 20
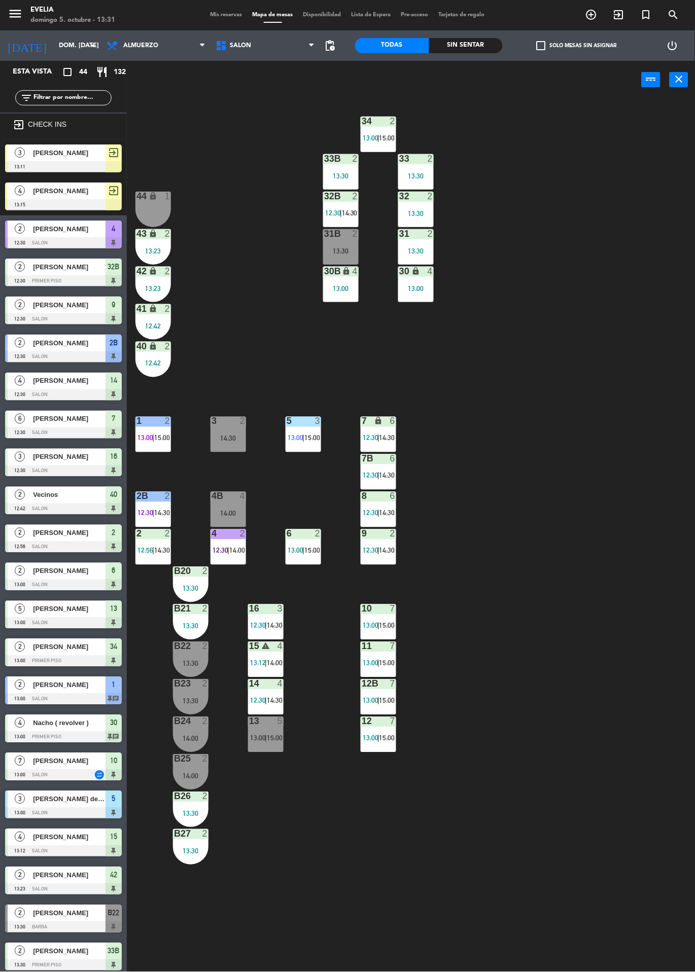
click at [603, 417] on div "34 2 13:00 | 15:00 33B 2 13:30 33 2 13:30 44 lock 1 32B 2 12:30 | 14:30 32 2 13…" at bounding box center [414, 535] width 561 height 873
click at [575, 417] on div "34 2 13:00 | 15:00 33B 2 13:30 33 2 13:30 44 lock 1 32B 2 12:30 | 14:30 32 2 13…" at bounding box center [414, 535] width 561 height 873
click at [136, 346] on div "40" at bounding box center [136, 346] width 1 height 9
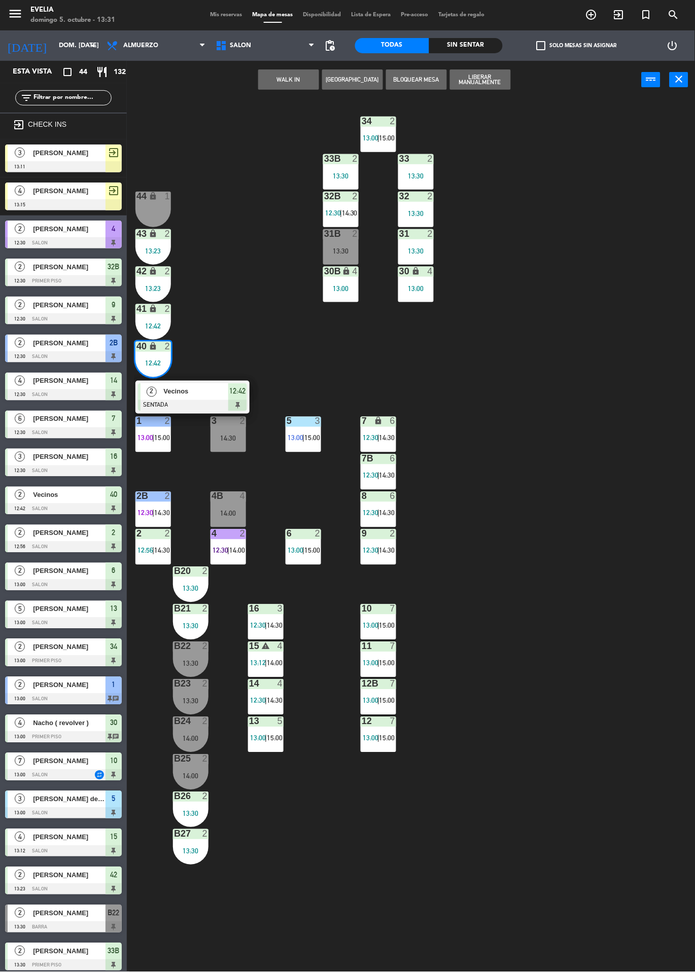
click at [600, 692] on div "34 2 13:00 | 15:00 33B 2 13:30 33 2 13:30 44 lock 1 32B 2 12:30 | 14:30 32 2 13…" at bounding box center [414, 535] width 561 height 873
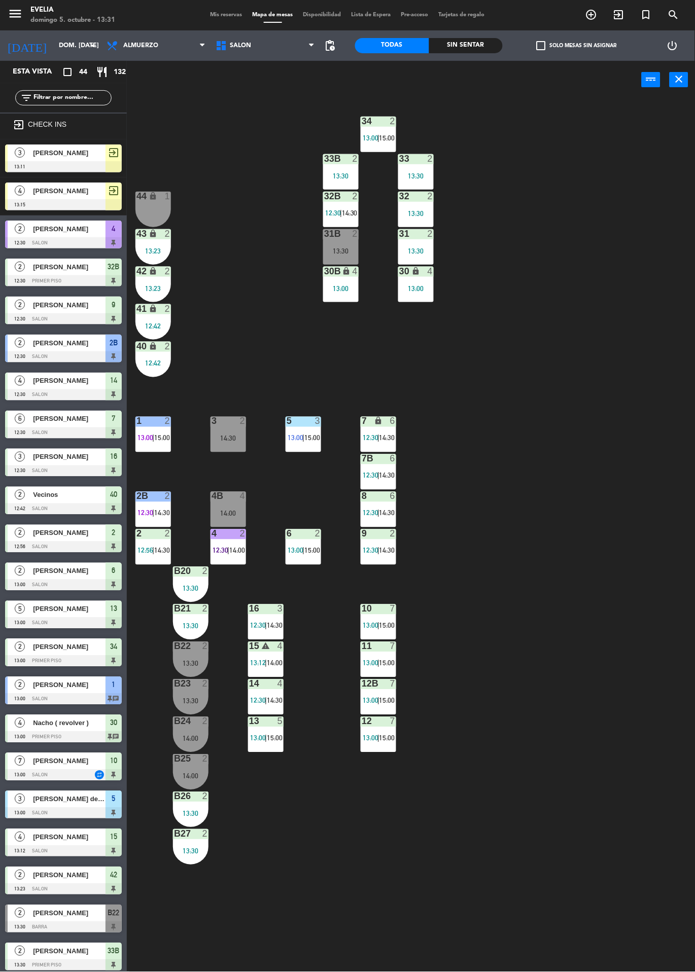
click at [102, 359] on div at bounding box center [63, 356] width 117 height 11
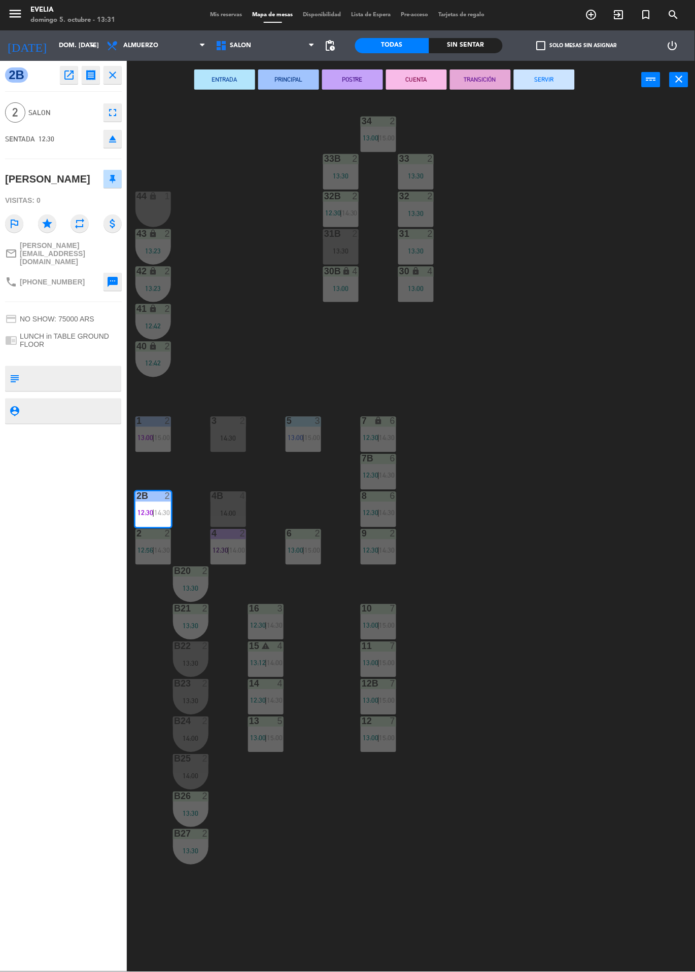
click at [583, 701] on div "34 2 13:00 | 15:00 33B 2 13:30 33 2 13:30 44 lock 1 32B 2 12:30 | 14:30 32 2 13…" at bounding box center [414, 535] width 561 height 873
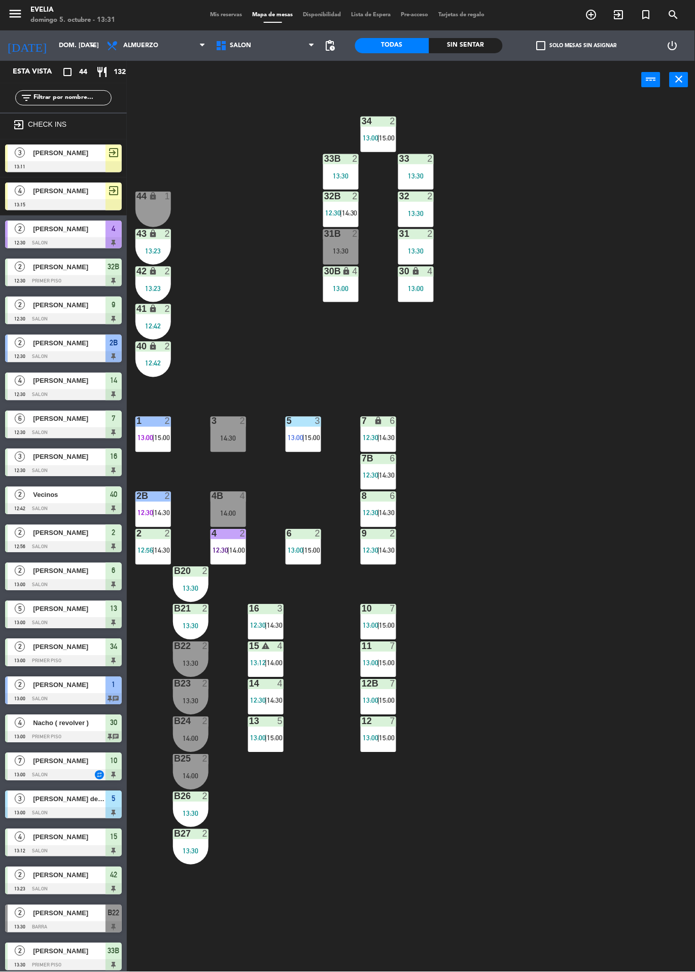
click at [148, 494] on div at bounding box center [153, 496] width 17 height 9
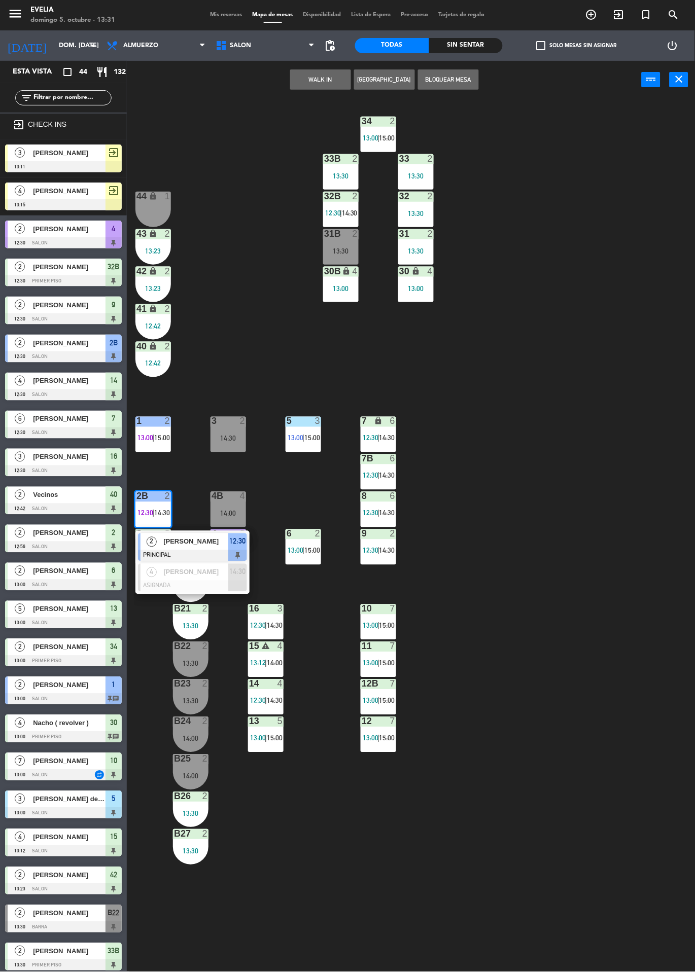
click at [588, 716] on div "34 2 13:00 | 15:00 33B 2 13:30 33 2 13:30 44 lock 1 32B 2 12:30 | 14:30 32 2 13…" at bounding box center [414, 535] width 561 height 873
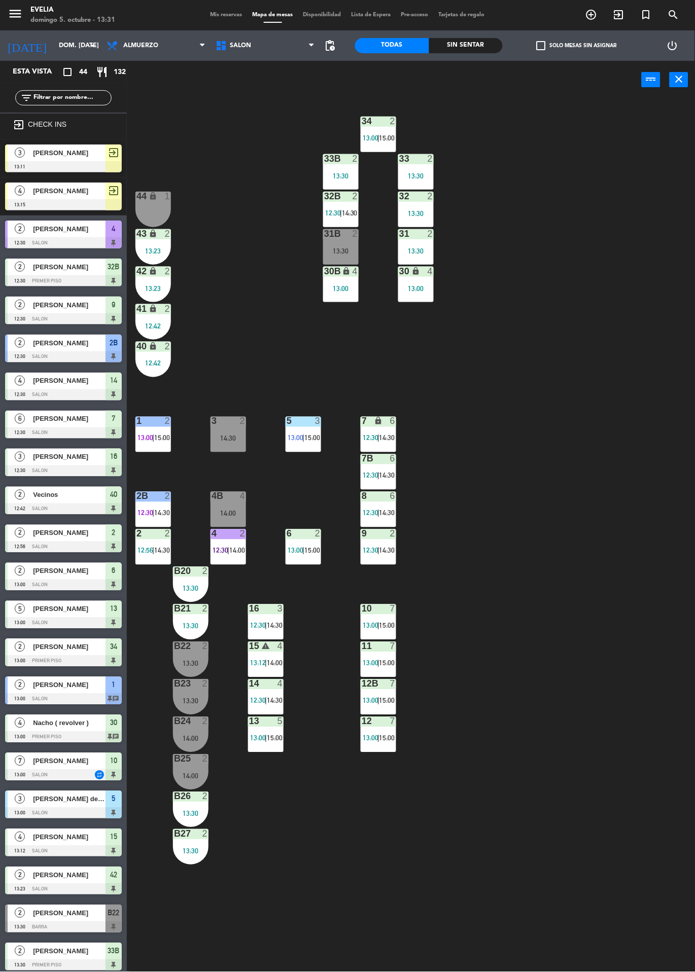
click at [149, 502] on div "2B 2" at bounding box center [153, 497] width 36 height 10
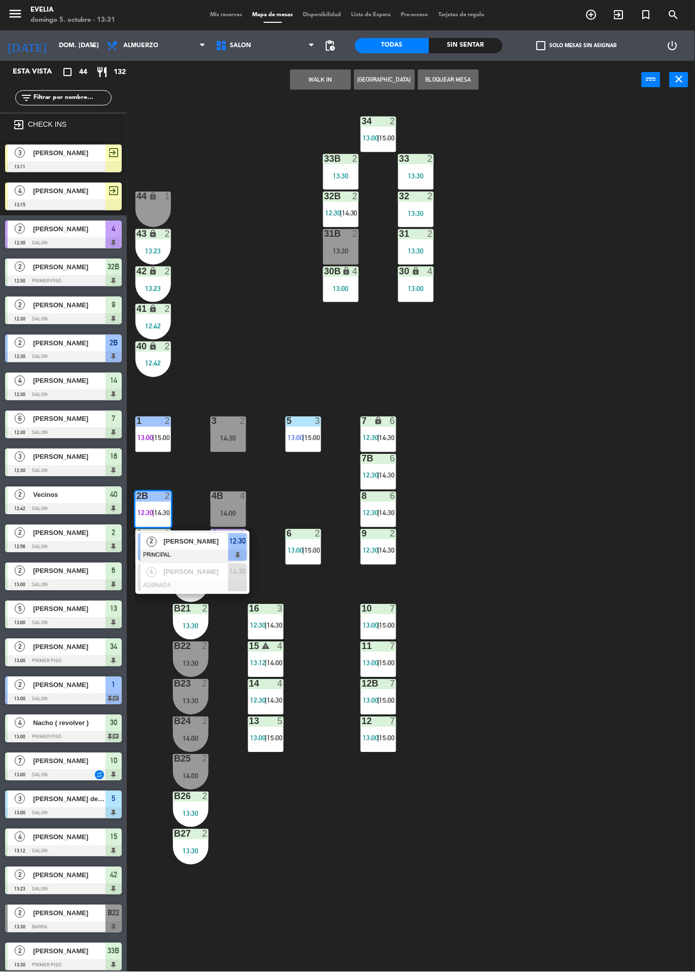
click at [589, 698] on div "34 2 13:00 | 15:00 33B 2 13:30 33 2 13:30 44 lock 1 32B 2 12:30 | 14:30 32 2 13…" at bounding box center [414, 535] width 561 height 873
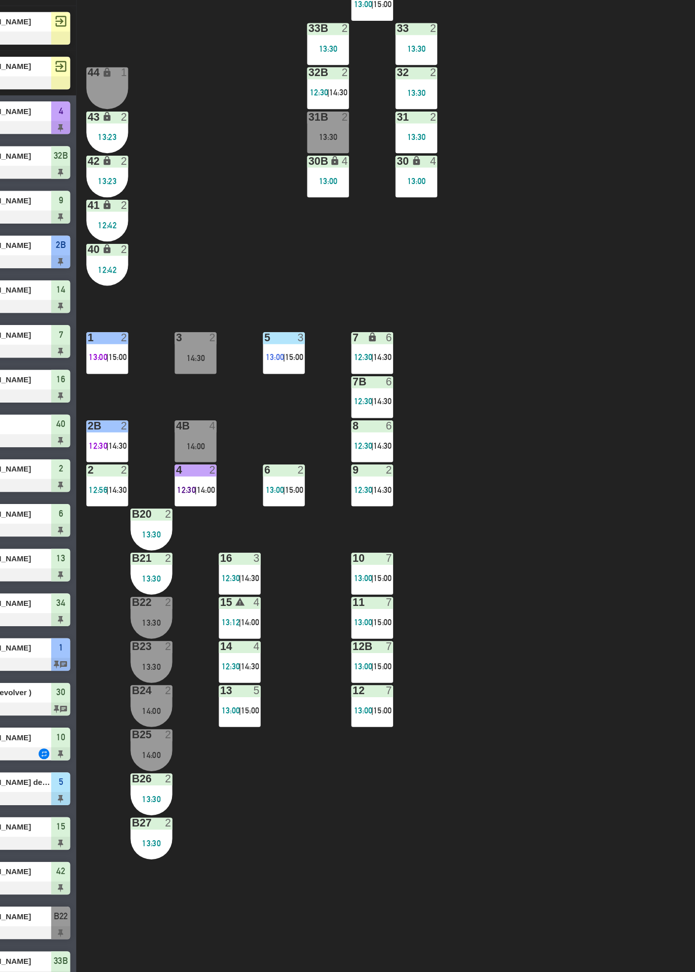
scroll to position [2, 0]
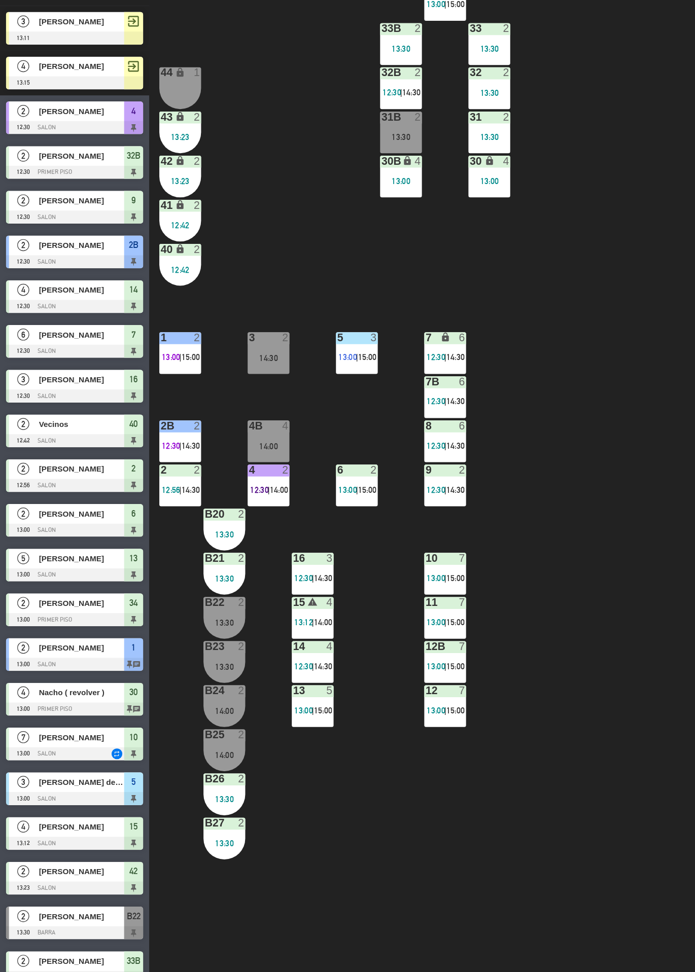
click at [321, 423] on div "3" at bounding box center [318, 421] width 6 height 9
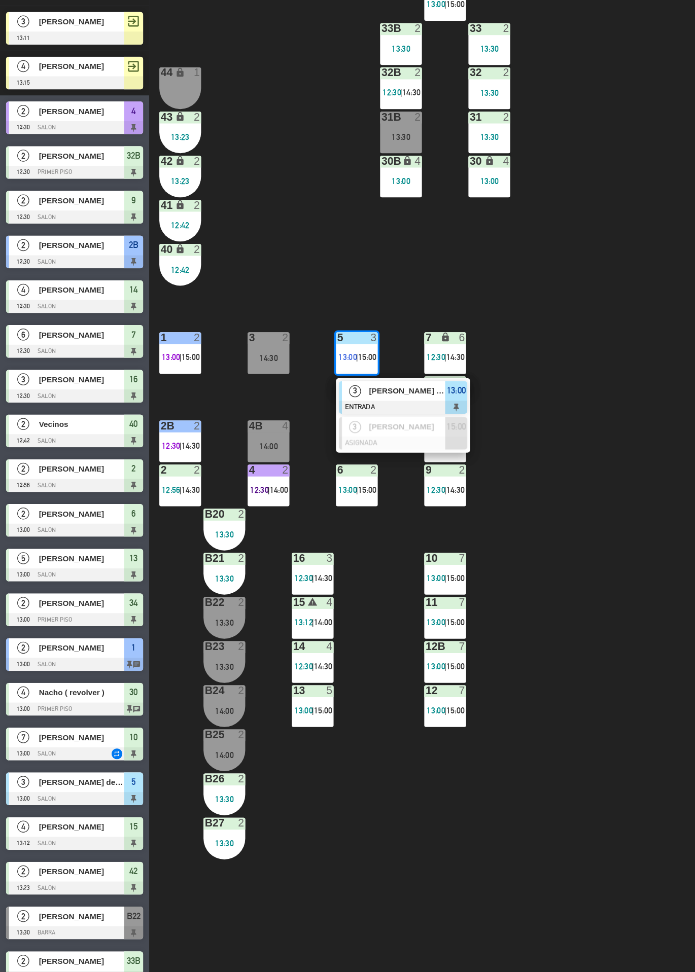
click at [500, 490] on div "34 2 13:00 | 15:00 33B 2 13:30 33 2 13:30 44 lock 1 32B 2 12:30 | 14:30 32 2 13…" at bounding box center [414, 535] width 561 height 873
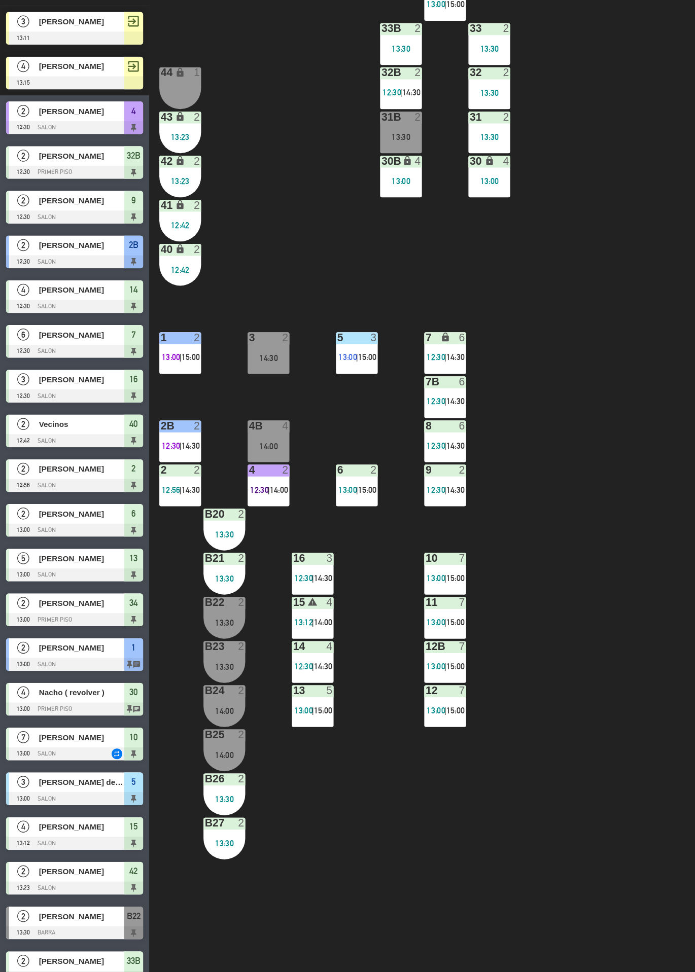
click at [535, 686] on div "34 2 13:00 | 15:00 33B 2 13:30 33 2 13:30 44 lock 1 32B 2 12:30 | 14:30 32 2 13…" at bounding box center [414, 535] width 561 height 873
click at [502, 594] on div "34 2 13:00 | 15:00 33B 2 13:30 33 2 13:30 44 lock 1 32B 2 12:30 | 14:30 32 2 13…" at bounding box center [414, 535] width 561 height 873
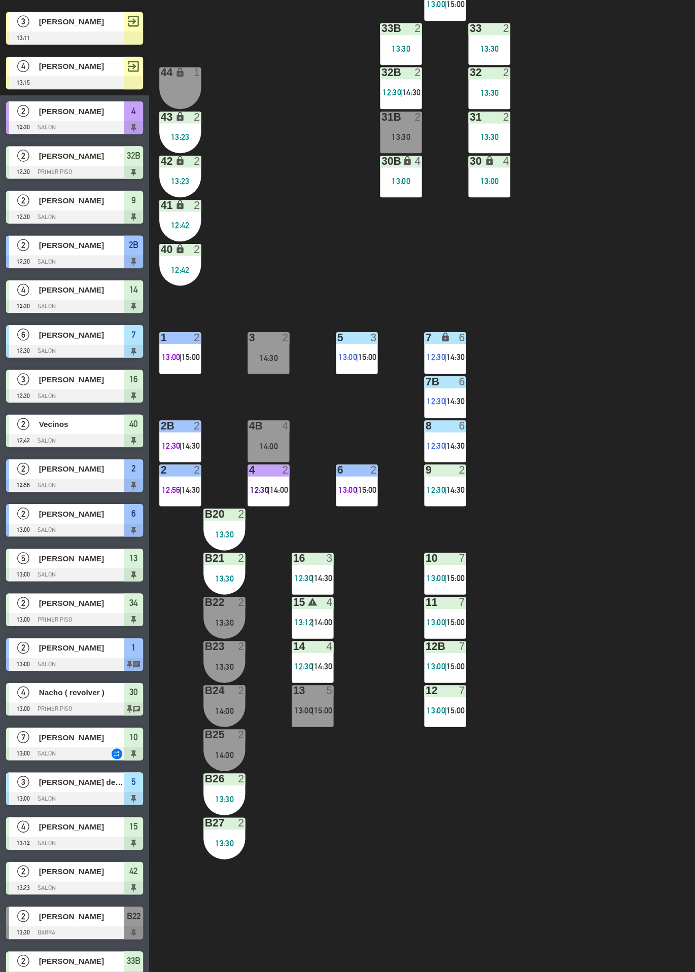
click at [387, 539] on div "9 2" at bounding box center [379, 534] width 36 height 10
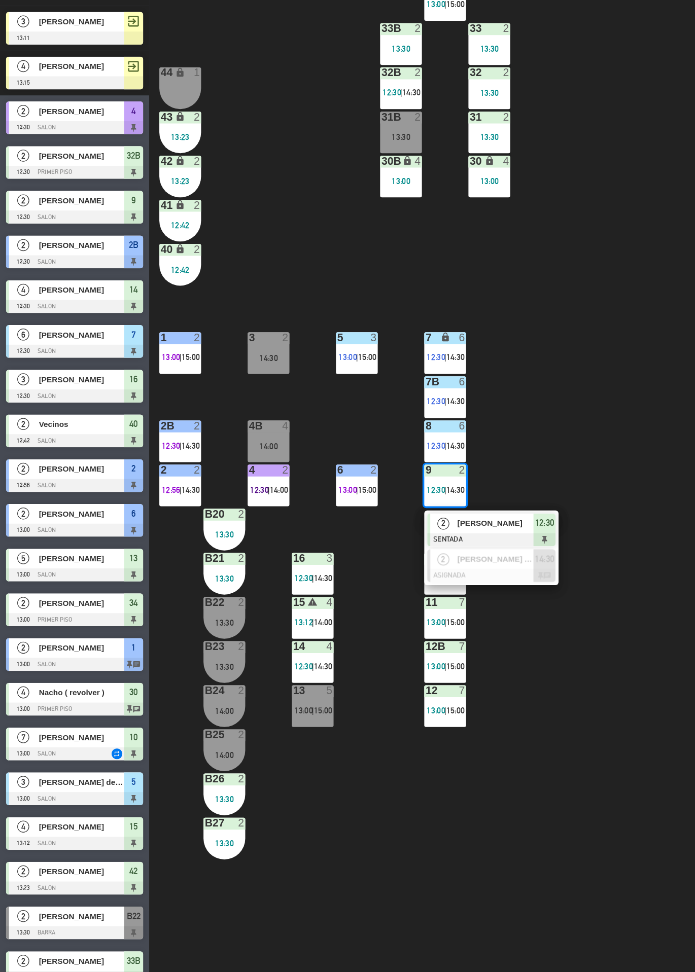
click at [456, 582] on span "12:30" at bounding box center [463, 579] width 16 height 12
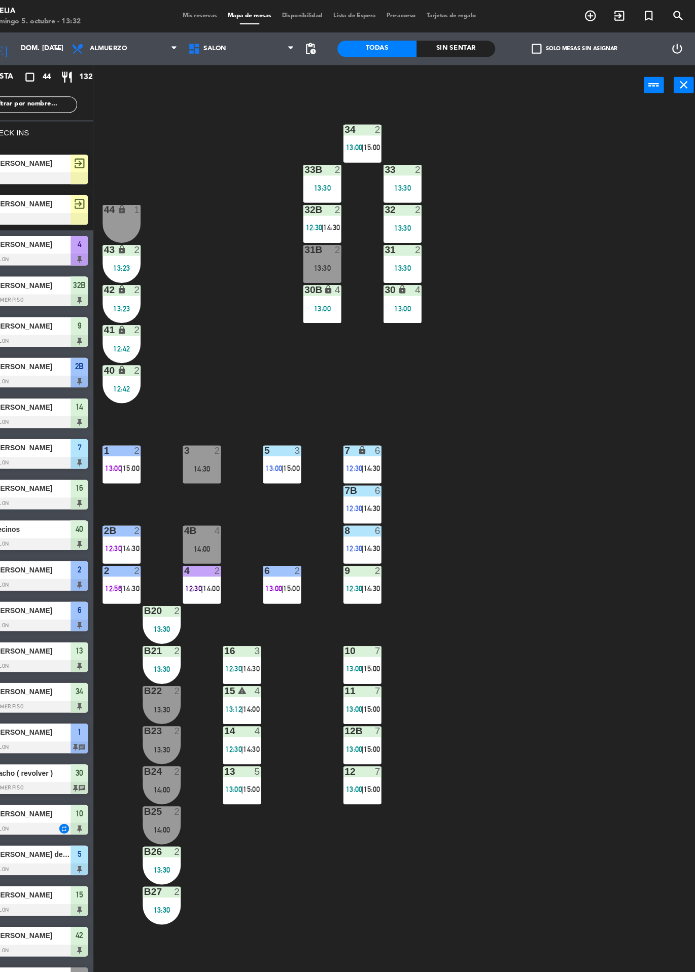
scroll to position [0, 0]
click at [380, 539] on div "9 2" at bounding box center [379, 534] width 36 height 10
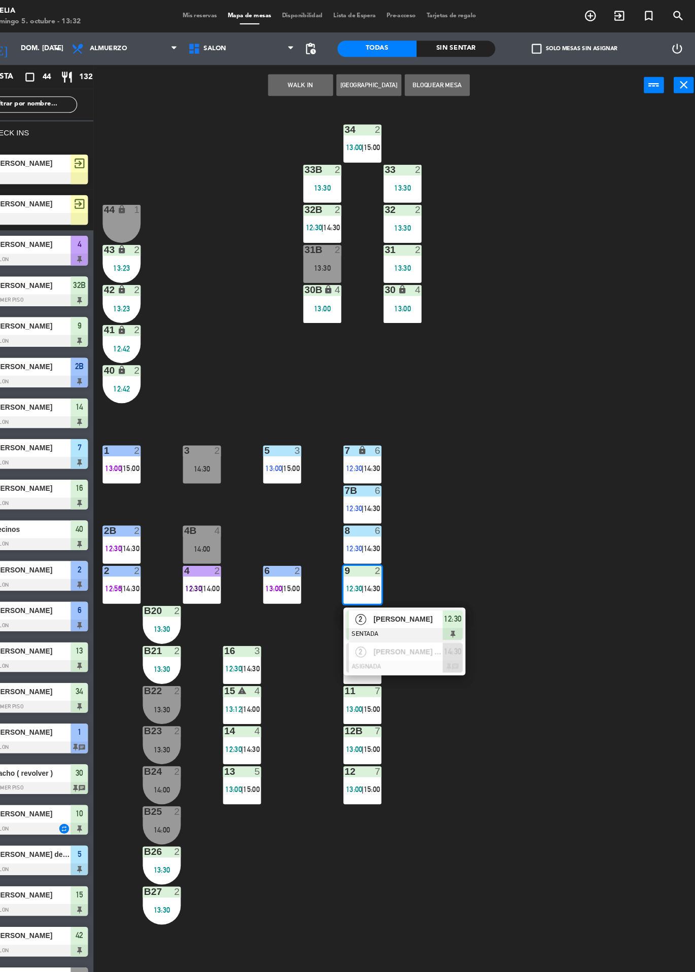
click at [423, 586] on div "[PERSON_NAME]" at bounding box center [420, 579] width 66 height 17
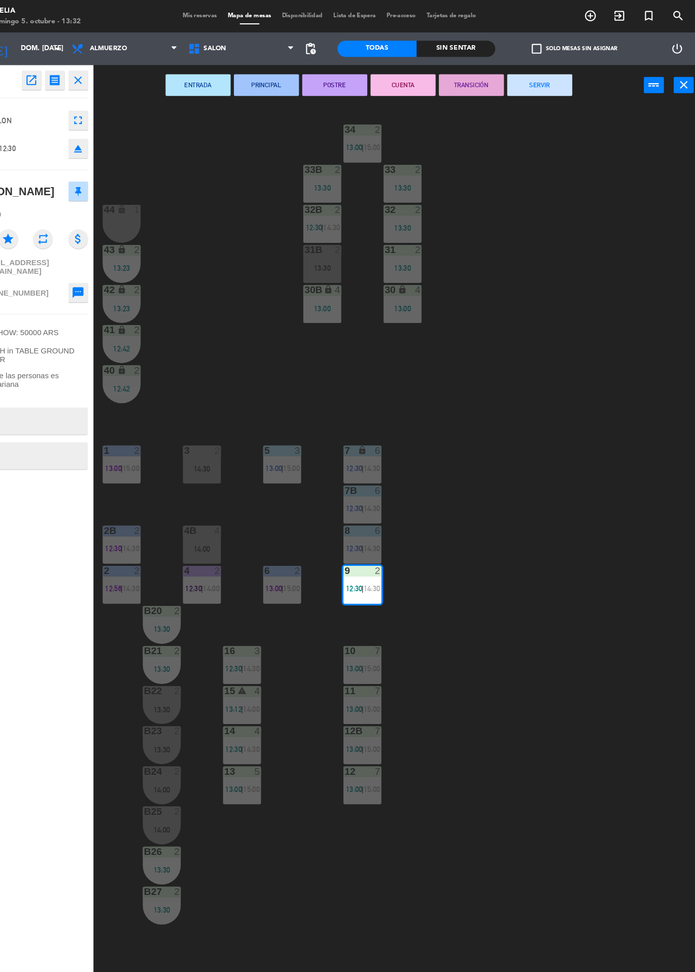
click at [354, 79] on button "POSTRE" at bounding box center [352, 79] width 61 height 20
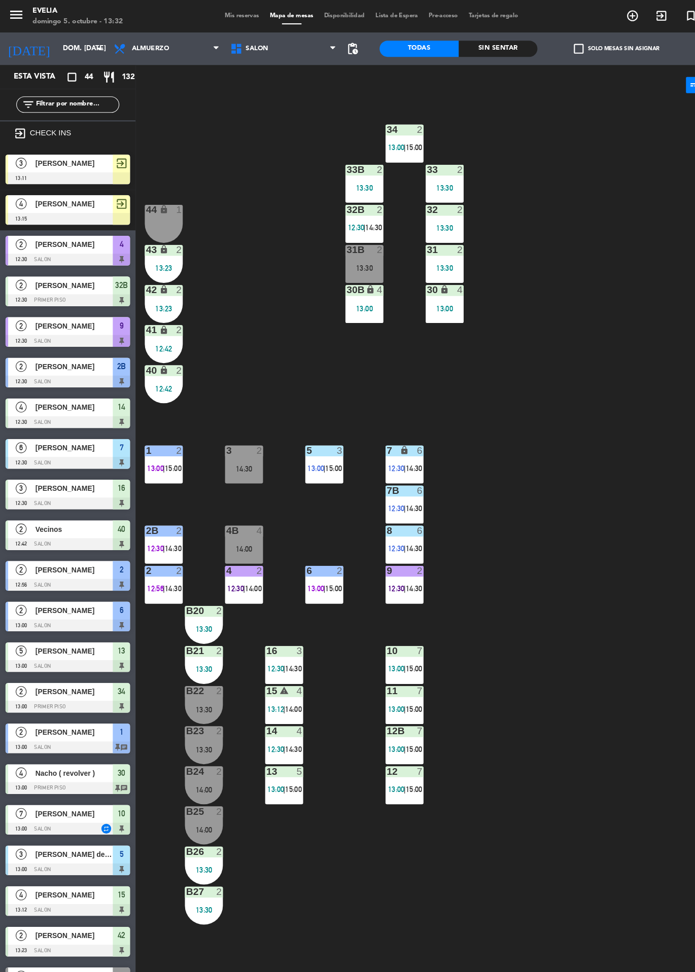
click at [526, 615] on div "34 2 13:00 | 15:00 33B 2 13:30 33 2 13:30 44 lock 1 32B 2 12:30 | 14:30 32 2 13…" at bounding box center [414, 535] width 561 height 873
click at [555, 727] on div "34 2 13:00 | 15:00 33B 2 13:30 33 2 13:30 44 lock 1 32B 2 12:30 | 14:30 32 2 13…" at bounding box center [414, 535] width 561 height 873
click at [287, 421] on div "5" at bounding box center [287, 421] width 1 height 9
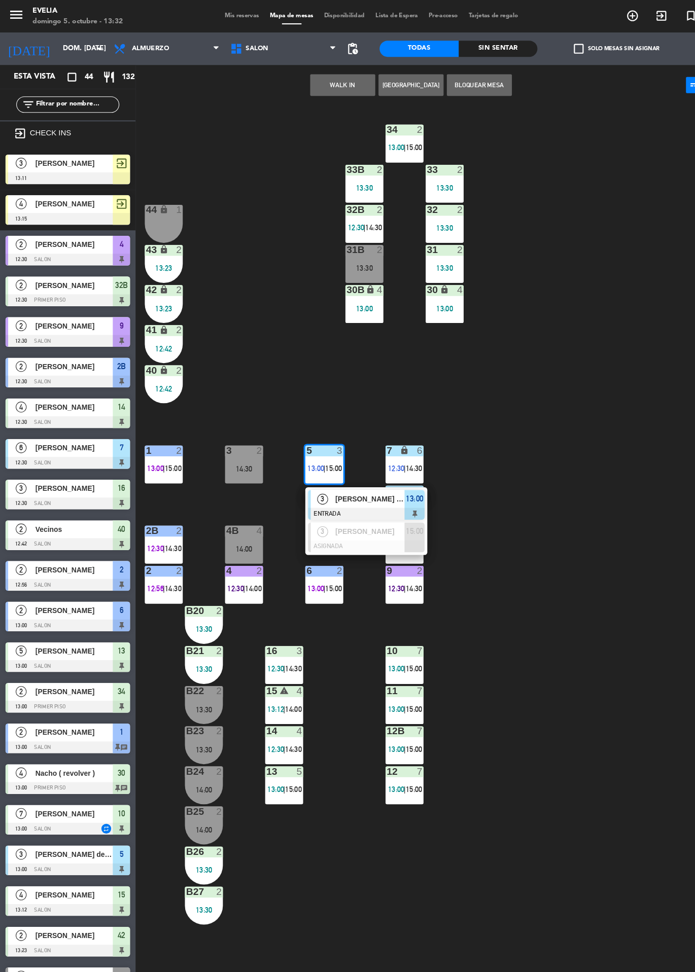
click at [557, 715] on div "34 2 13:00 | 15:00 33B 2 13:30 33 2 13:30 44 lock 1 32B 2 12:30 | 14:30 32 2 13…" at bounding box center [414, 535] width 561 height 873
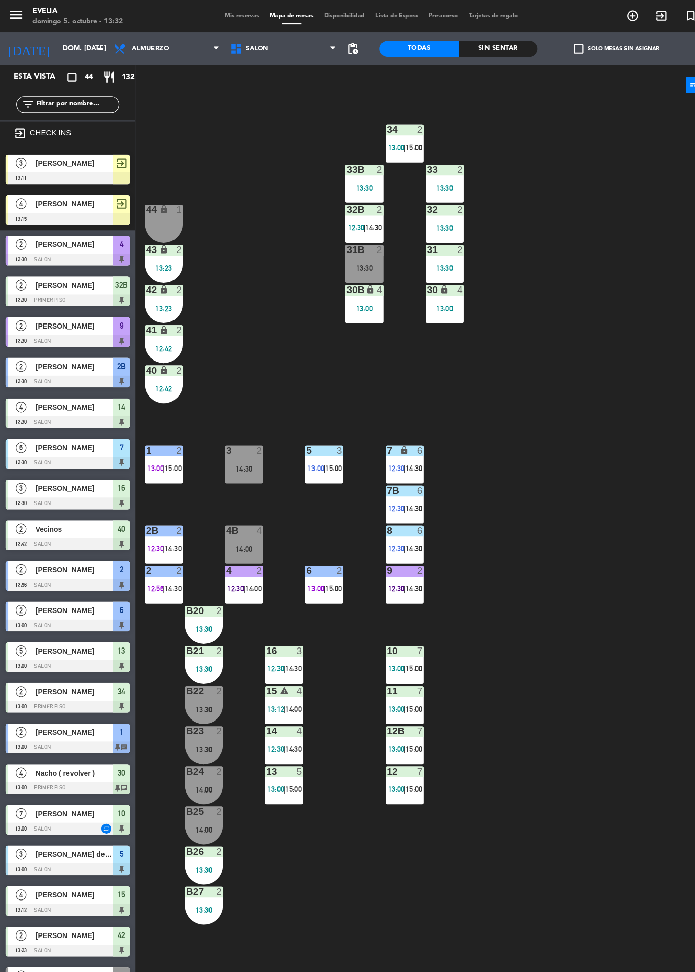
click at [384, 608] on div at bounding box center [378, 609] width 17 height 9
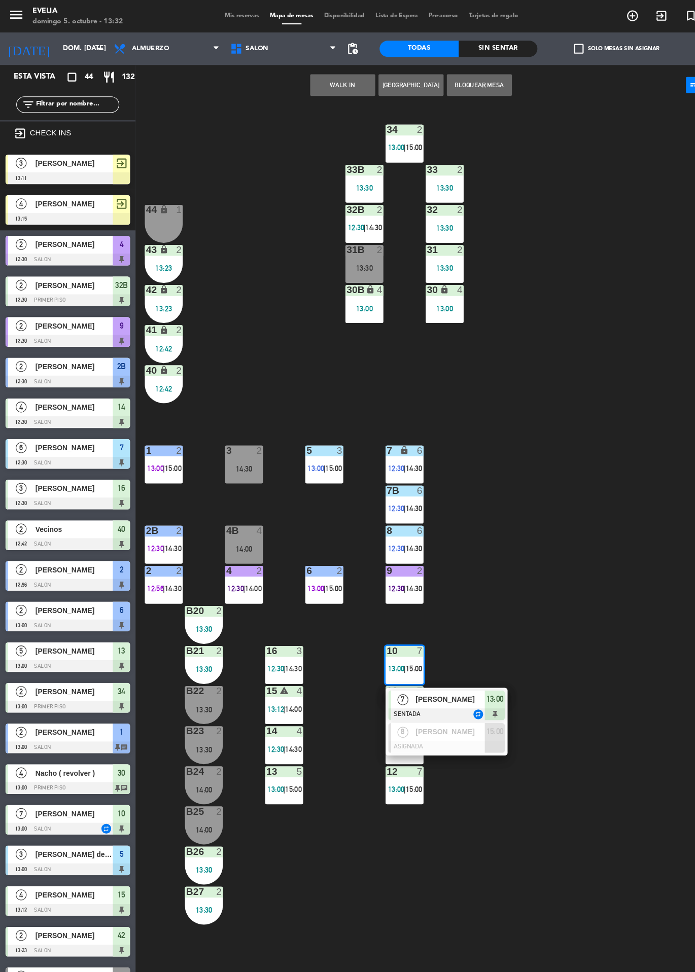
click at [585, 686] on div "34 2 13:00 | 15:00 33B 2 13:30 33 2 13:30 44 lock 1 32B 2 12:30 | 14:30 32 2 13…" at bounding box center [414, 535] width 561 height 873
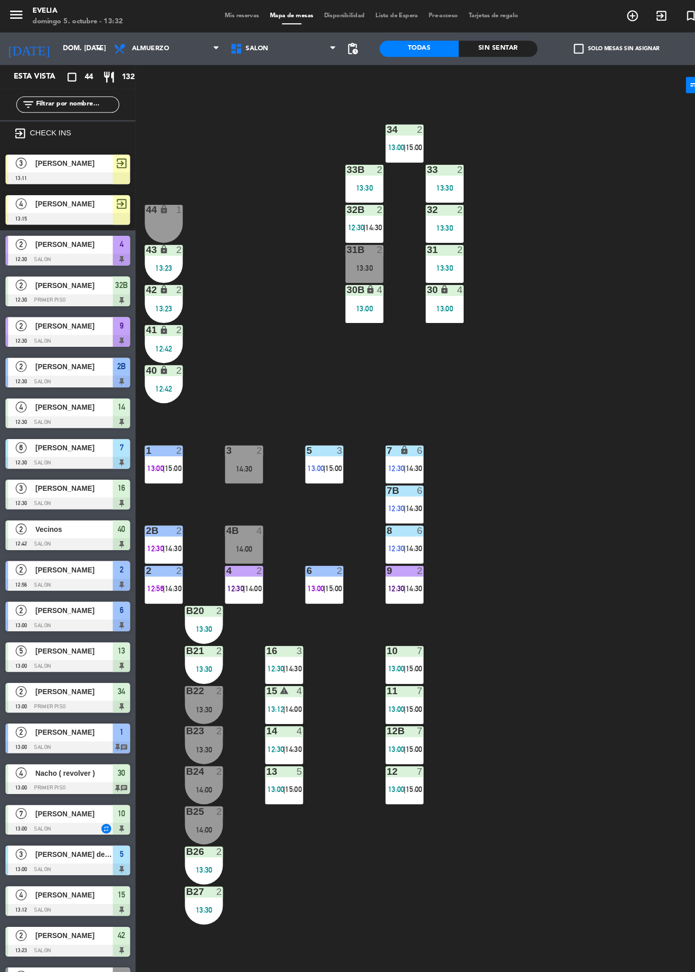
click at [474, 781] on div "34 2 13:00 | 15:00 33B 2 13:30 33 2 13:30 44 lock 1 32B 2 12:30 | 14:30 32 2 13…" at bounding box center [414, 535] width 561 height 873
click at [372, 448] on div "7 lock 6 12:30 | 14:30" at bounding box center [379, 435] width 36 height 36
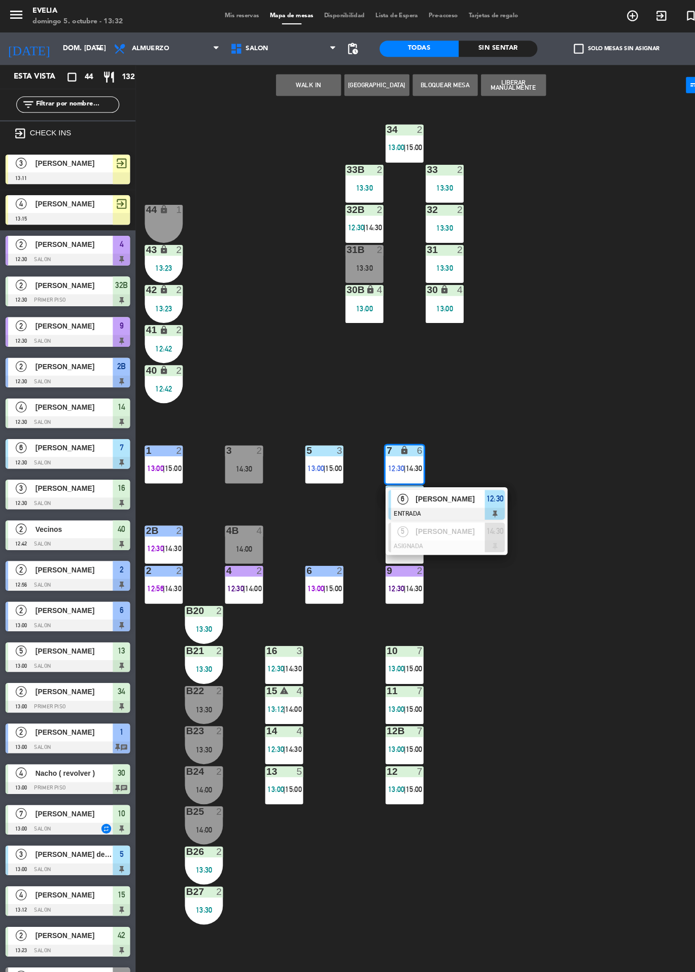
click at [429, 474] on div "[PERSON_NAME]" at bounding box center [420, 466] width 66 height 17
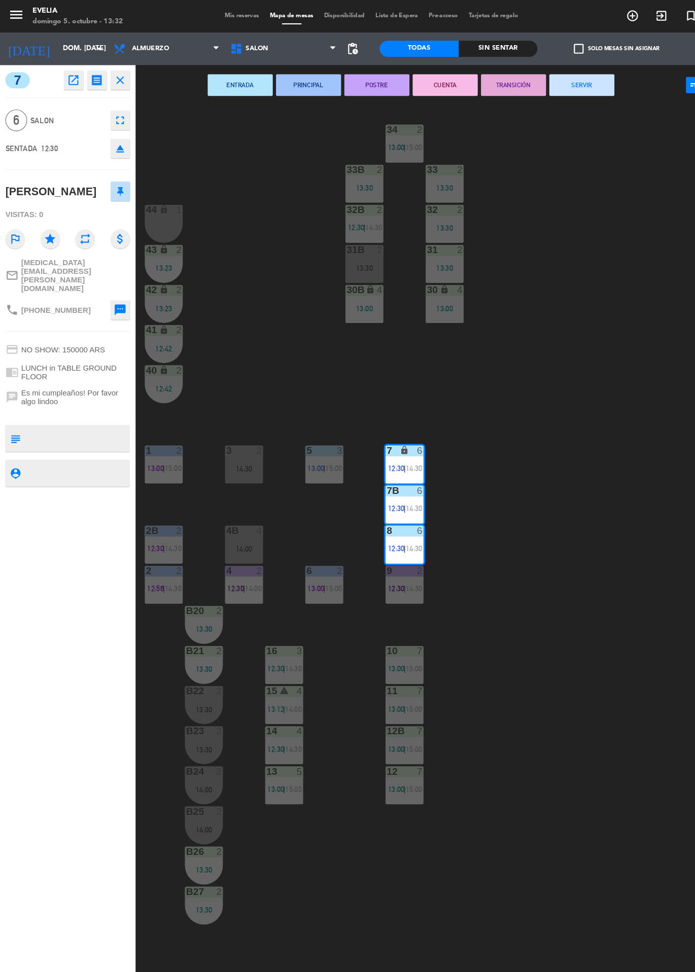
click at [579, 457] on div "34 2 13:00 | 15:00 33B 2 13:30 33 2 13:30 44 lock 1 32B 2 12:30 | 14:30 32 2 13…" at bounding box center [414, 535] width 561 height 873
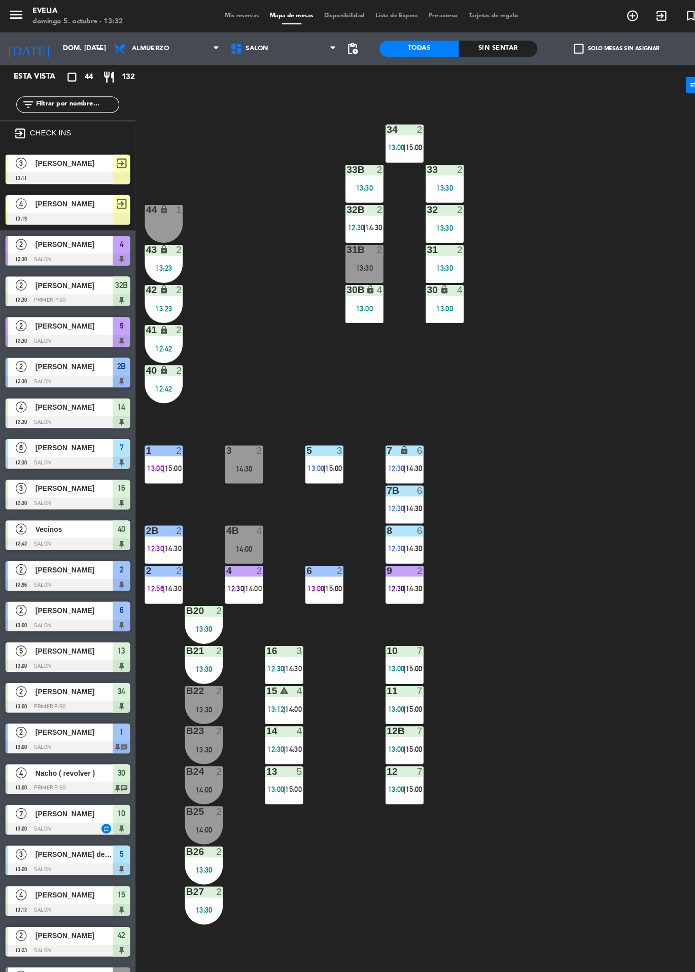
click at [557, 472] on div "34 2 13:00 | 15:00 33B 2 13:30 33 2 13:30 44 lock 1 32B 2 12:30 | 14:30 32 2 13…" at bounding box center [414, 535] width 561 height 873
click at [548, 772] on div "34 2 13:00 | 15:00 33B 2 13:30 33 2 13:30 44 lock 1 32B 2 12:30 | 14:30 32 2 13…" at bounding box center [414, 535] width 561 height 873
click at [182, 780] on div "B25 2 14:00" at bounding box center [191, 773] width 36 height 36
click at [565, 779] on div "34 2 13:00 | 15:00 33B 2 13:30 33 2 13:30 44 lock 1 32B 2 12:30 | 14:30 32 2 13…" at bounding box center [414, 535] width 561 height 873
click at [174, 837] on div "B27" at bounding box center [174, 834] width 1 height 9
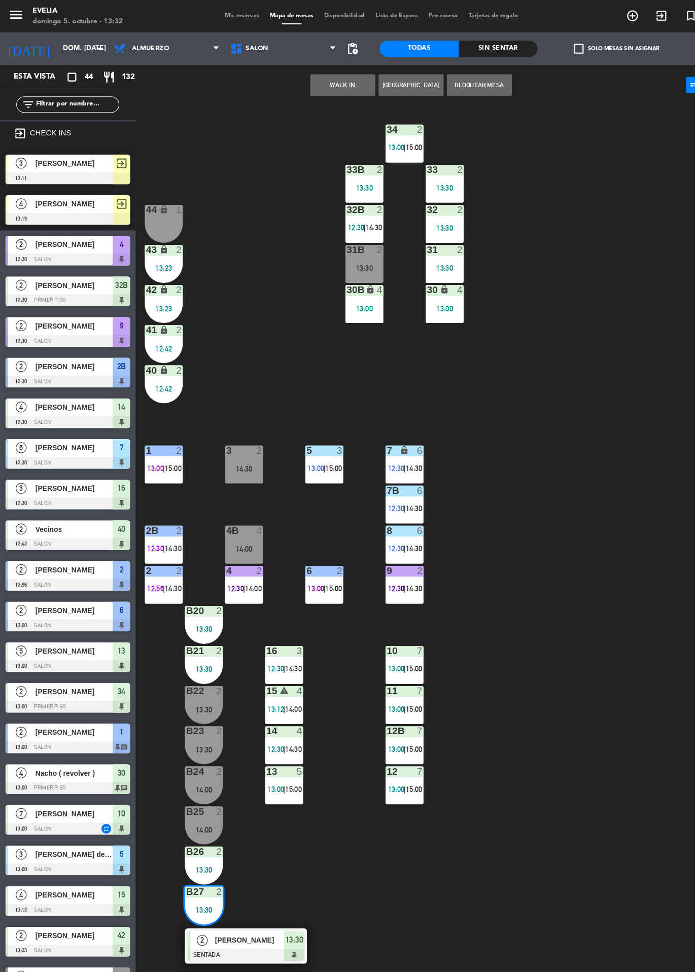
click at [174, 680] on div "B23" at bounding box center [174, 684] width 1 height 9
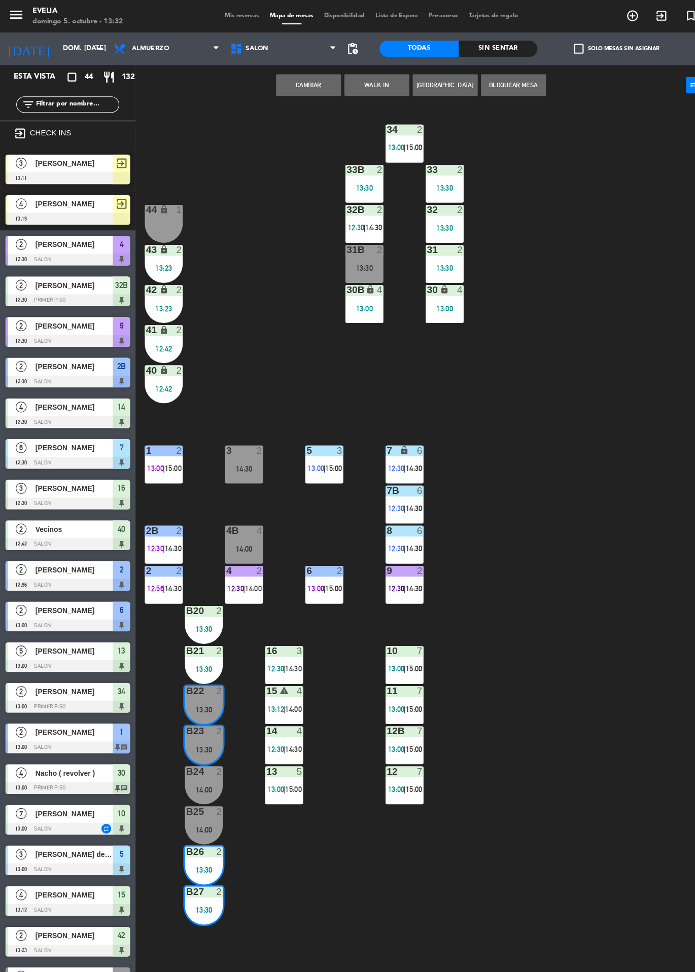
click at [283, 87] on button "Cambiar" at bounding box center [288, 79] width 61 height 20
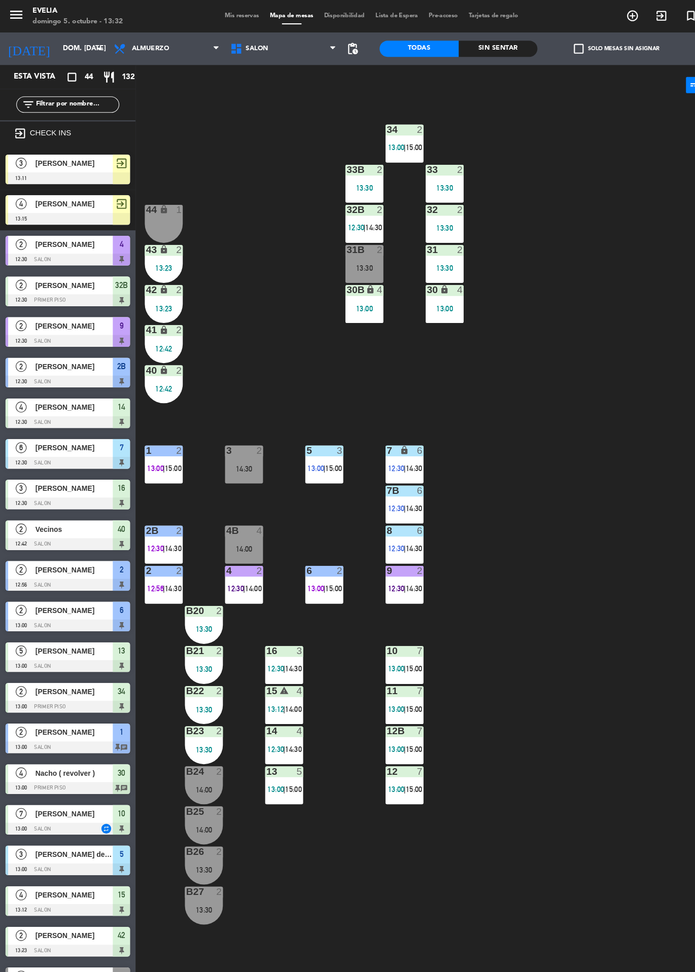
click at [560, 770] on div "34 2 13:00 | 15:00 33B 2 13:30 33 2 13:30 44 lock 1 32B 2 12:30 | 14:30 32 2 13…" at bounding box center [414, 535] width 561 height 873
click at [552, 675] on div "34 2 13:00 | 15:00 33B 2 13:30 33 2 13:30 44 lock 1 32B 2 12:30 | 14:30 32 2 13…" at bounding box center [414, 535] width 561 height 873
click at [547, 748] on div "34 2 13:00 | 15:00 33B 2 13:30 33 2 13:30 44 lock 1 32B 2 12:30 | 14:30 32 2 13…" at bounding box center [414, 535] width 561 height 873
click at [532, 788] on div "34 2 13:00 | 15:00 33B 2 13:30 33 2 13:30 44 lock 1 32B 2 12:30 | 14:30 32 2 13…" at bounding box center [414, 535] width 561 height 873
click at [551, 756] on div "34 2 13:00 | 15:00 33B 2 13:30 33 2 13:30 44 lock 1 32B 2 12:30 | 14:30 32 2 13…" at bounding box center [414, 535] width 561 height 873
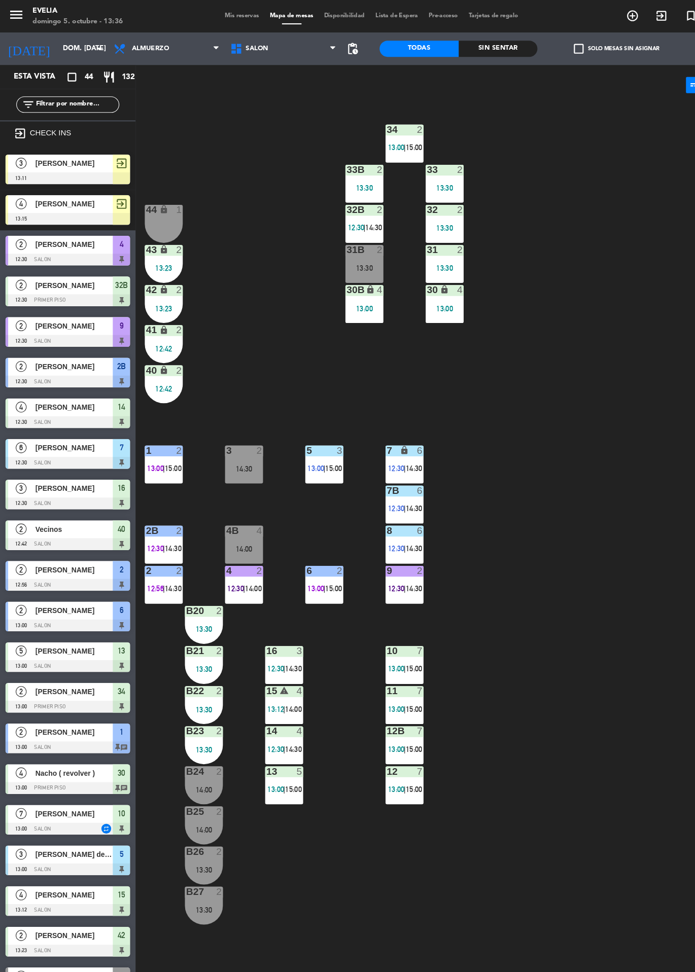
click at [540, 759] on div "34 2 13:00 | 15:00 33B 2 13:30 33 2 13:30 44 lock 1 32B 2 12:30 | 14:30 32 2 13…" at bounding box center [414, 535] width 561 height 873
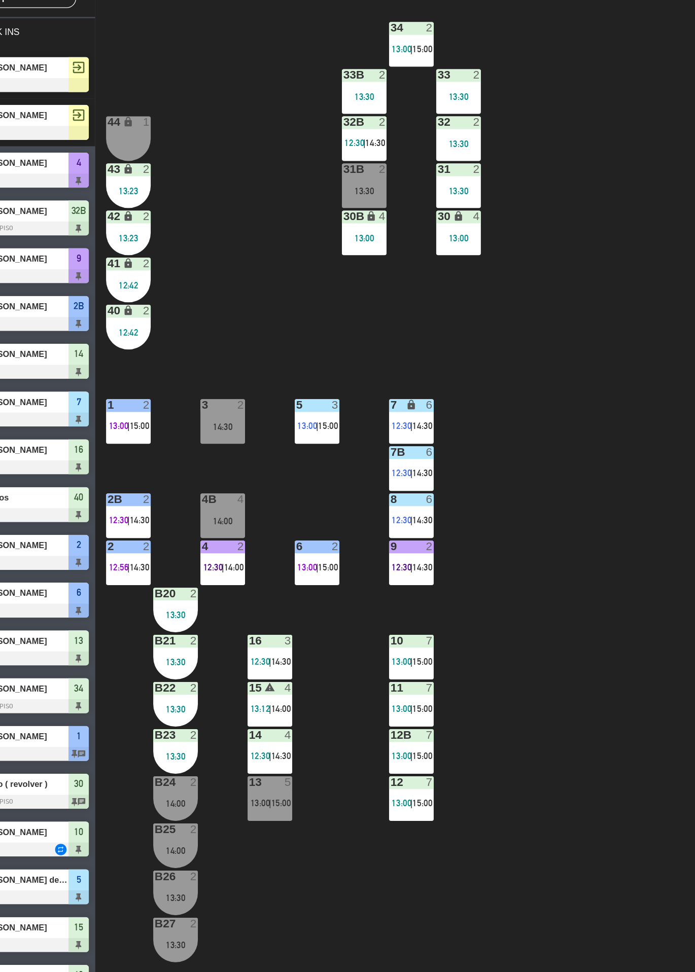
click at [512, 607] on div "34 2 13:00 | 15:00 33B 2 13:30 33 2 13:30 44 lock 1 32B 2 12:30 | 14:30 32 2 13…" at bounding box center [414, 535] width 561 height 873
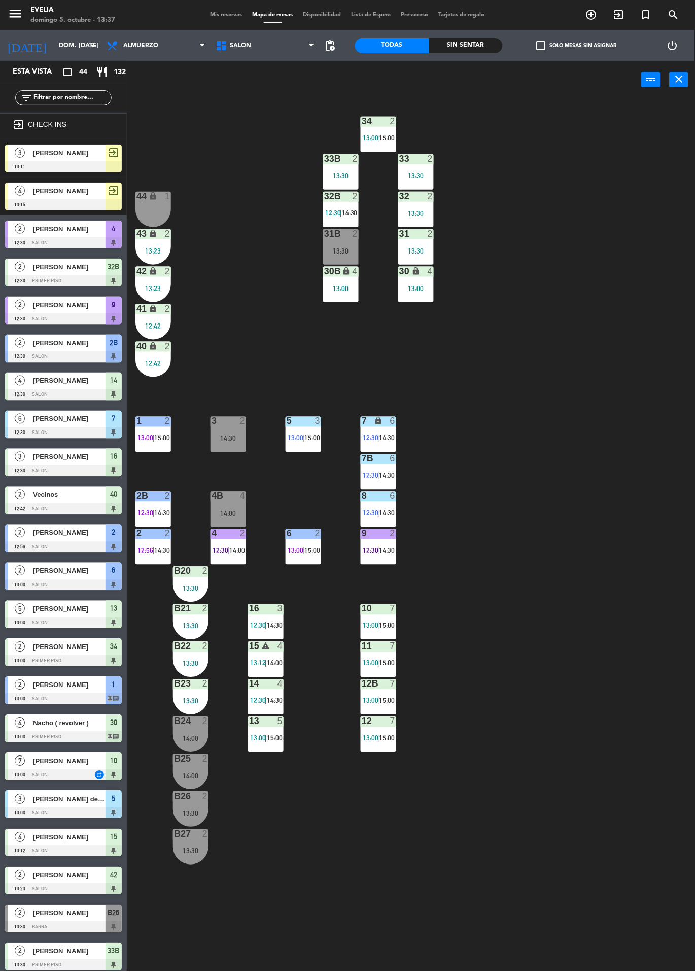
click at [594, 857] on div "34 2 13:00 | 15:00 33B 2 13:30 33 2 13:30 44 lock 1 32B 2 12:30 | 14:30 32 2 13…" at bounding box center [414, 535] width 561 height 873
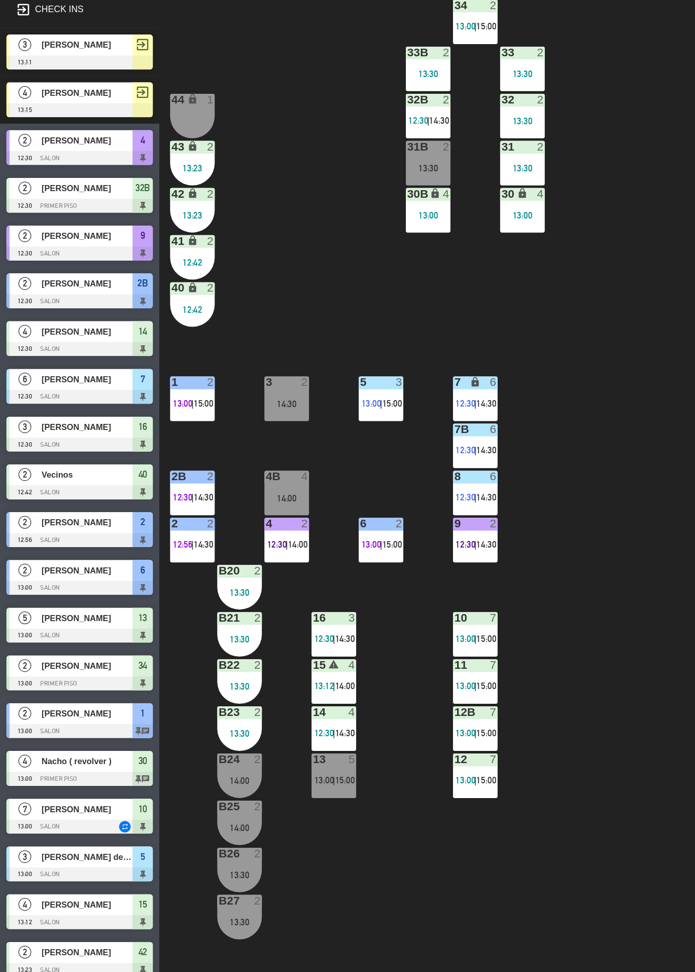
click at [495, 675] on div "34 2 13:00 | 15:00 33B 2 13:30 33 2 13:30 44 lock 1 32B 2 12:30 | 14:30 32 2 13…" at bounding box center [414, 535] width 561 height 873
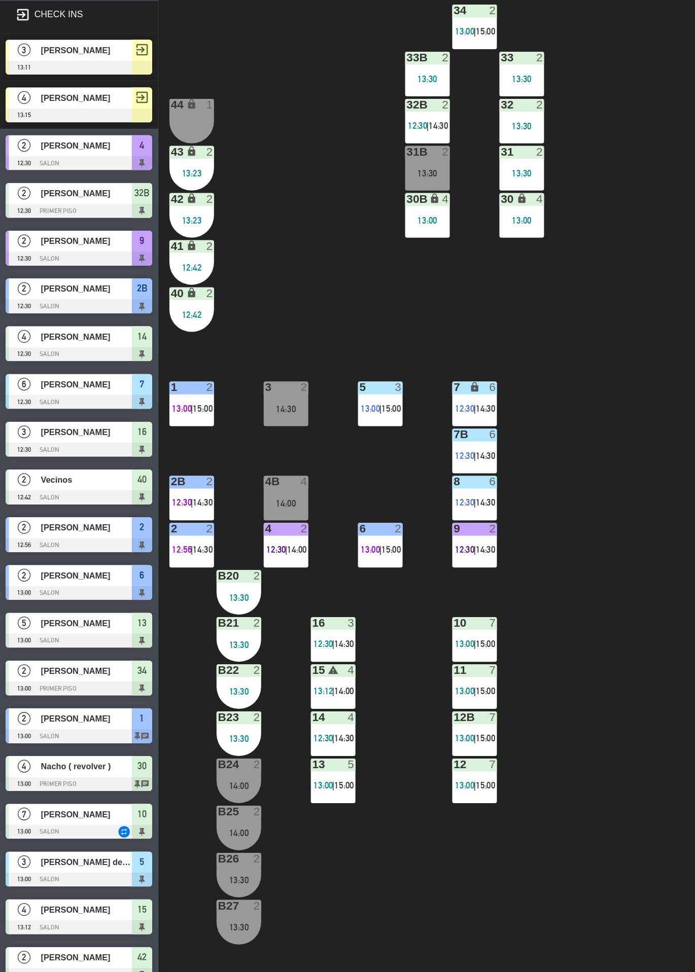
click at [483, 746] on div "34 2 13:00 | 15:00 33B 2 13:30 33 2 13:30 44 lock 1 32B 2 12:30 | 14:30 32 2 13…" at bounding box center [414, 535] width 561 height 873
click at [482, 750] on div "34 2 13:00 | 15:00 33B 2 13:30 33 2 13:30 44 lock 1 32B 2 12:30 | 14:30 32 2 13…" at bounding box center [414, 535] width 561 height 873
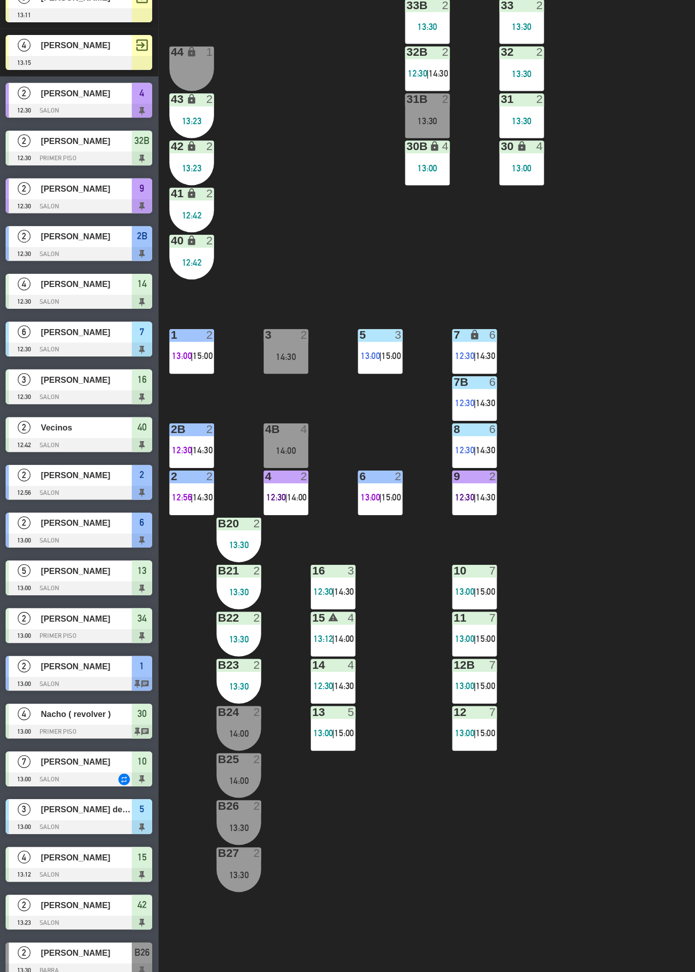
click at [60, 922] on div at bounding box center [63, 927] width 117 height 11
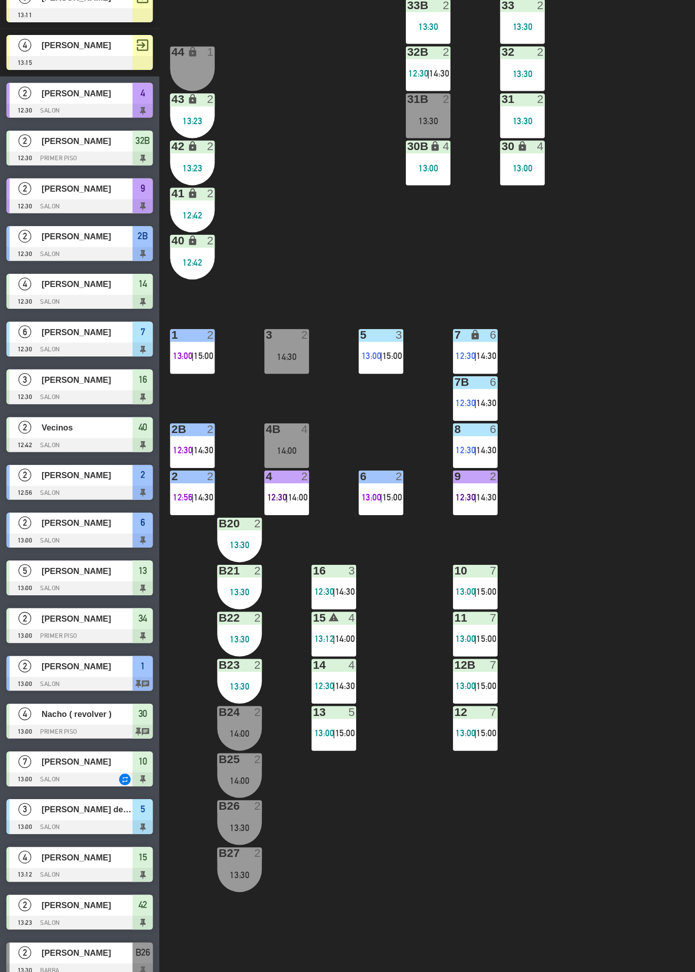
click at [183, 838] on div at bounding box center [191, 834] width 17 height 9
click at [184, 810] on div "13:30" at bounding box center [191, 813] width 36 height 7
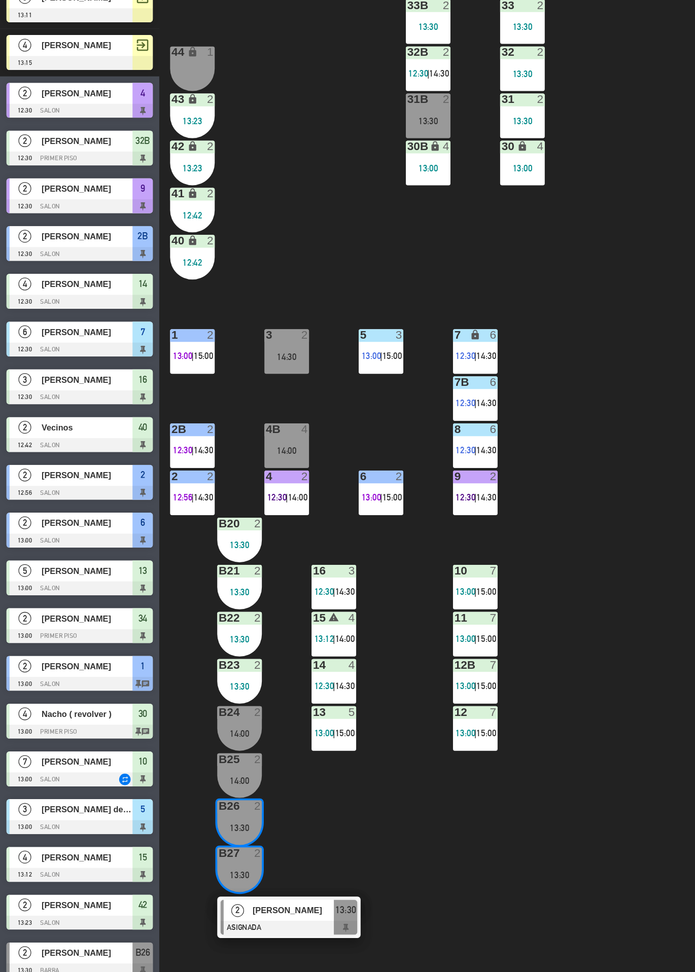
click at [274, 891] on div at bounding box center [229, 893] width 109 height 11
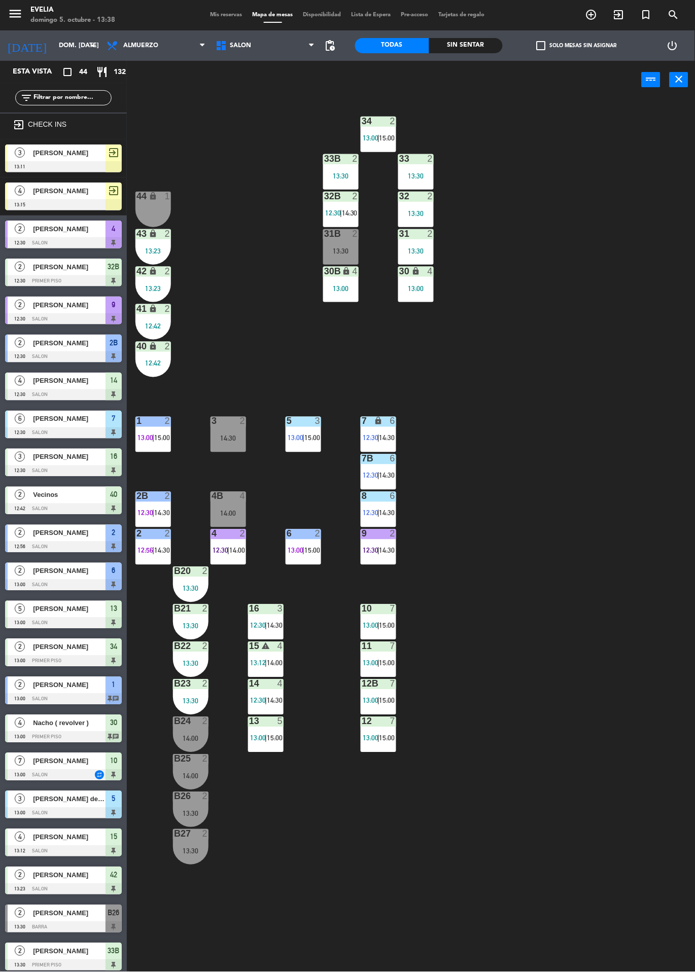
click at [195, 836] on div at bounding box center [191, 834] width 17 height 9
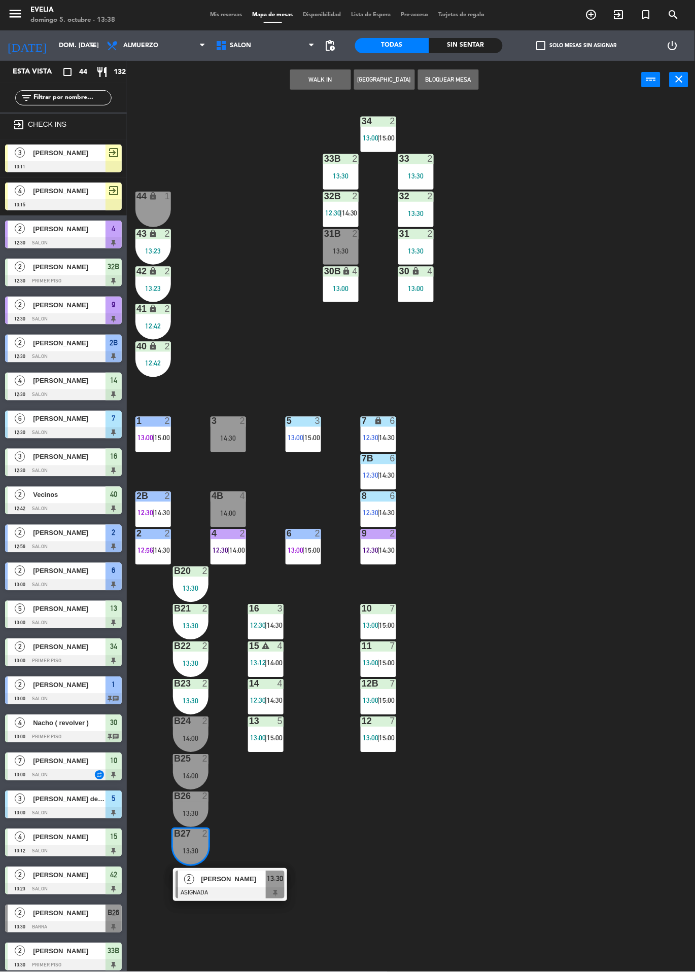
click at [261, 879] on span "[PERSON_NAME]" at bounding box center [233, 879] width 65 height 11
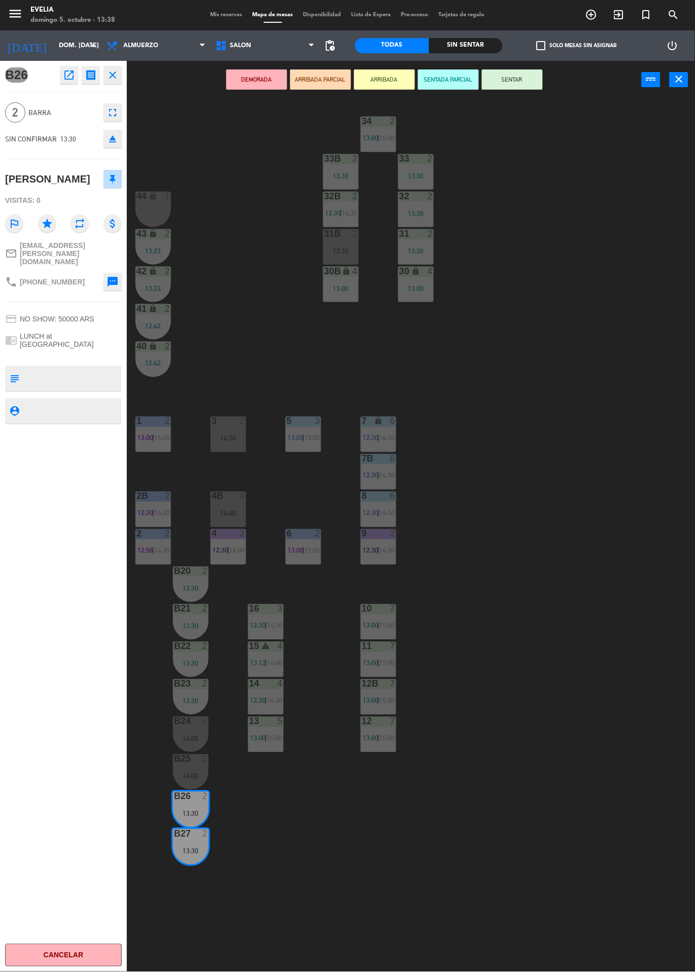
click at [511, 81] on button "SENTAR" at bounding box center [512, 79] width 61 height 20
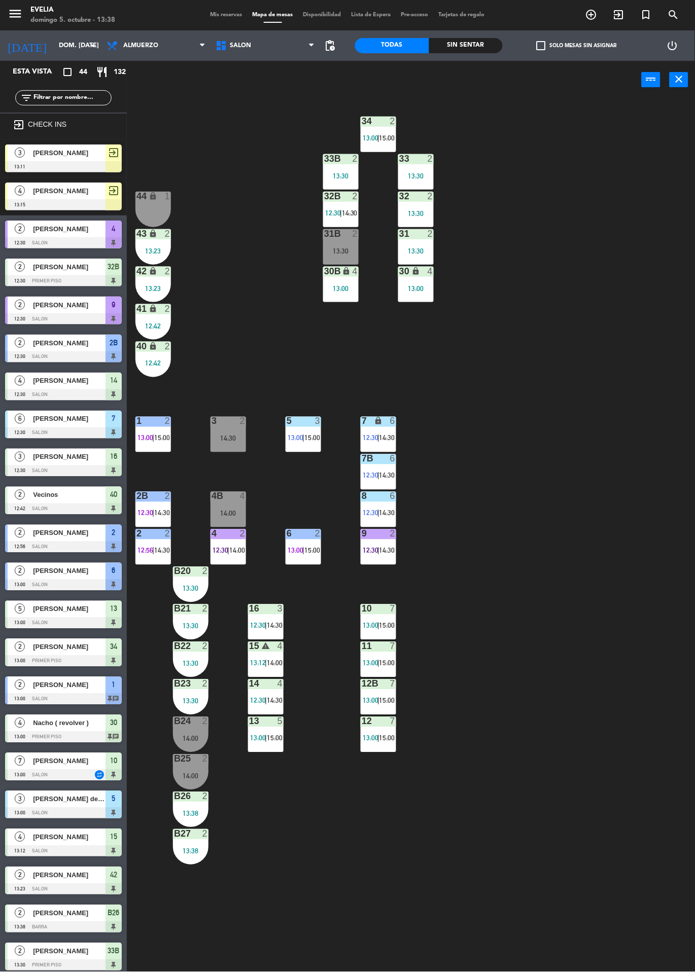
click at [604, 769] on div "34 2 13:00 | 15:00 33B 2 13:30 33 2 13:30 44 lock 1 32B 2 12:30 | 14:30 32 2 13…" at bounding box center [414, 535] width 561 height 873
click at [216, 446] on div "3 2 14:30" at bounding box center [228, 435] width 36 height 36
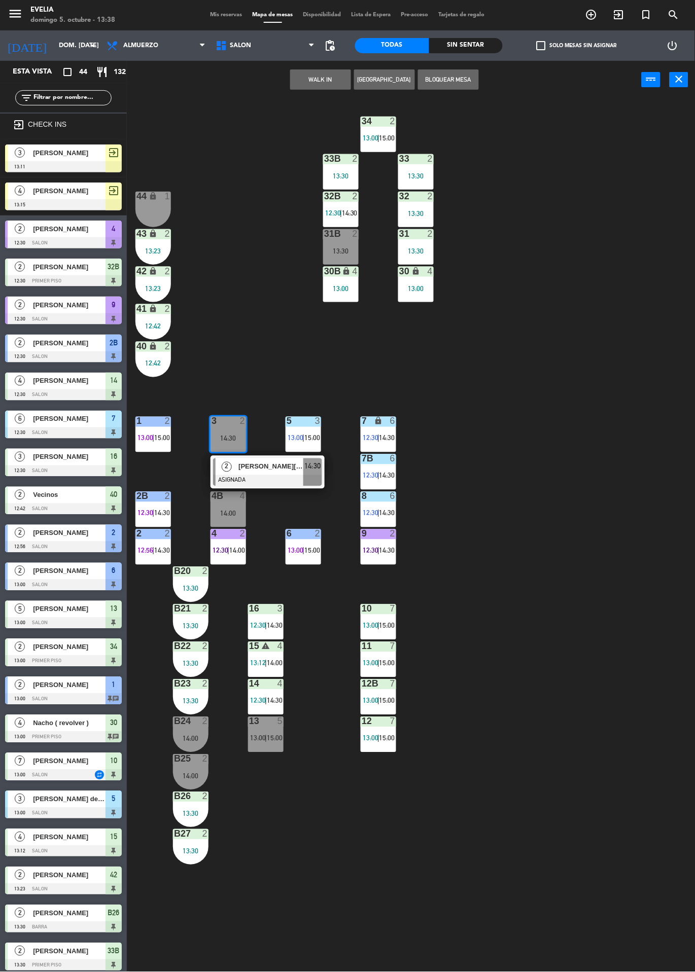
click at [612, 773] on div "34 2 13:00 | 15:00 33B 2 13:30 33 2 13:30 44 lock 1 32B 2 12:30 | 14:30 32 2 13…" at bounding box center [414, 535] width 561 height 873
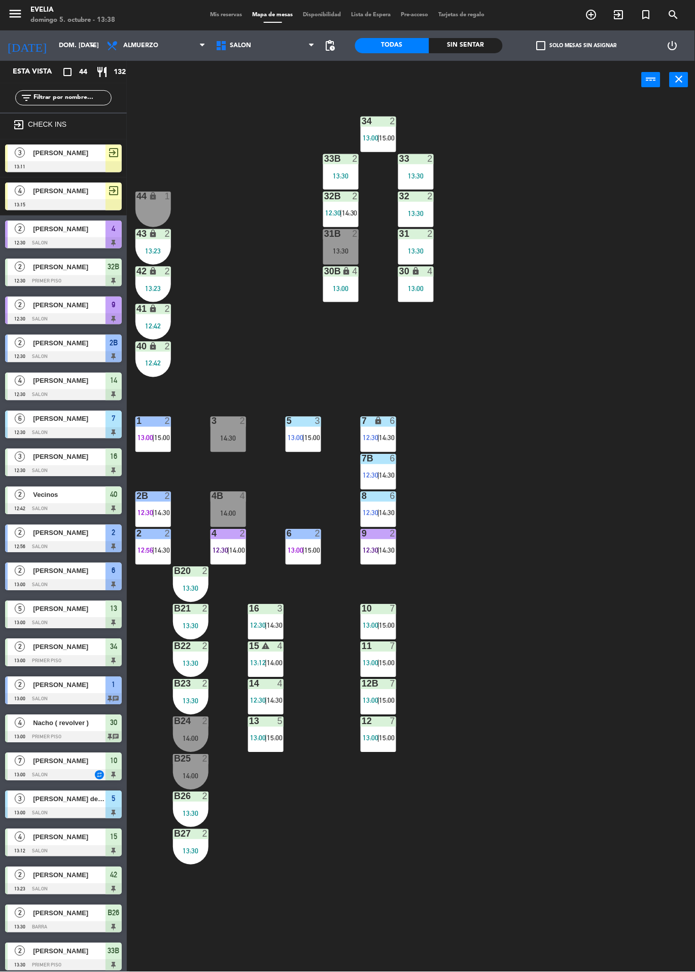
click at [220, 429] on div "3 2 14:30" at bounding box center [228, 435] width 36 height 36
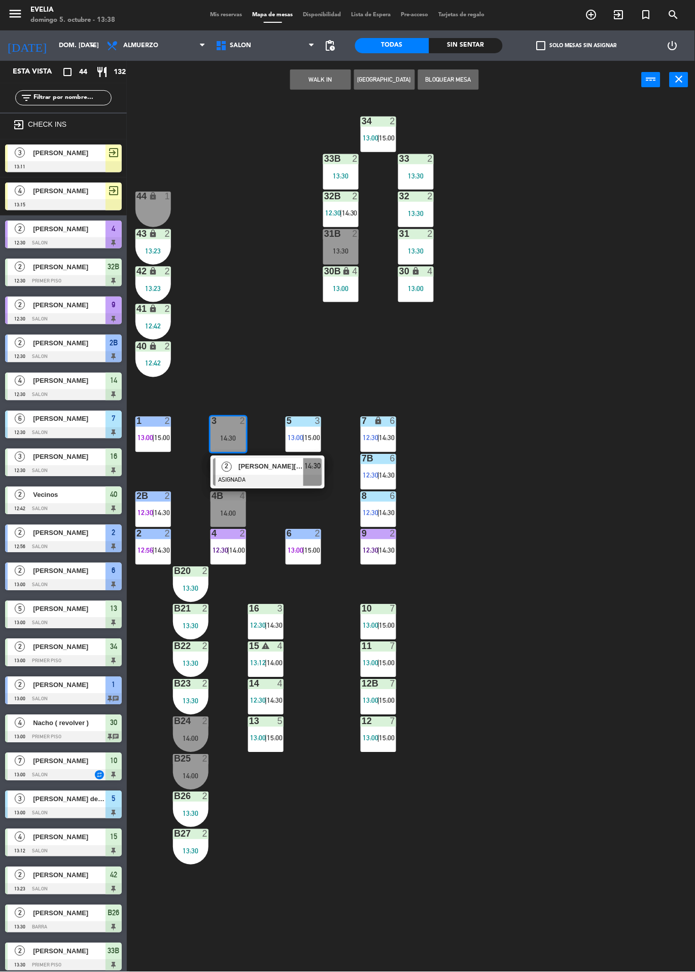
click at [609, 781] on div "34 2 13:00 | 15:00 33B 2 13:30 33 2 13:30 44 lock 1 32B 2 12:30 | 14:30 32 2 13…" at bounding box center [414, 535] width 561 height 873
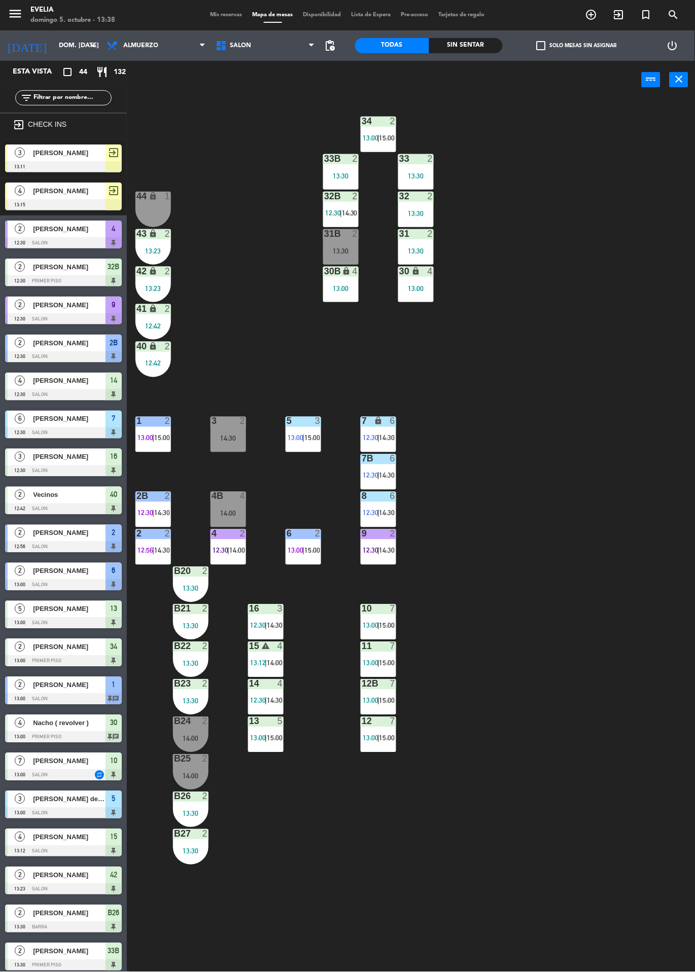
click at [610, 783] on div "34 2 13:00 | 15:00 33B 2 13:30 33 2 13:30 44 lock 1 32B 2 12:30 | 14:30 32 2 13…" at bounding box center [414, 535] width 561 height 873
click at [343, 244] on div "31B 2 13:30" at bounding box center [341, 247] width 36 height 36
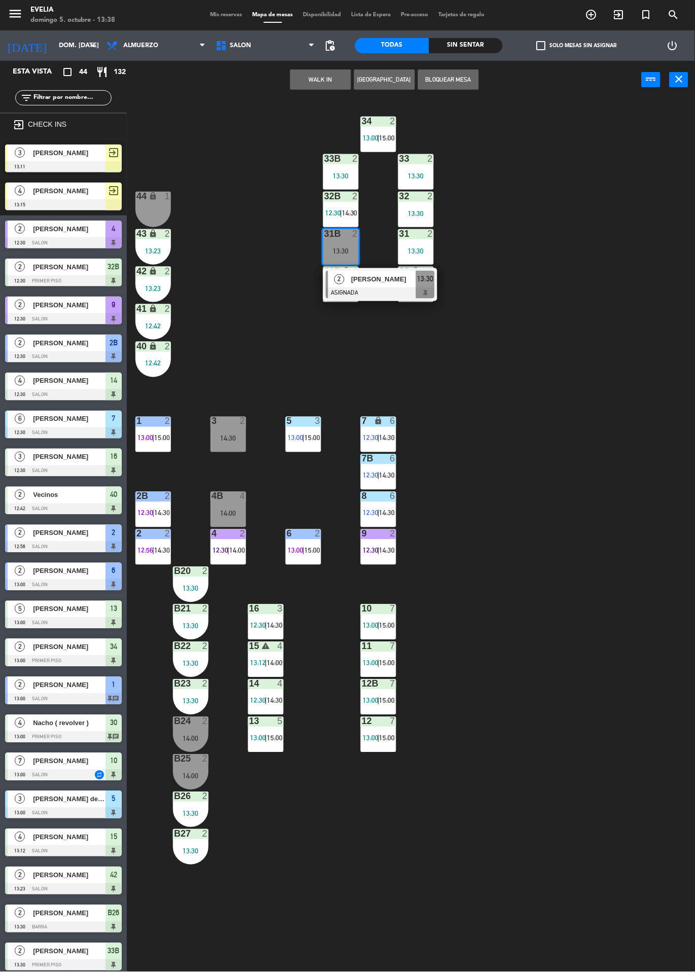
click at [615, 788] on div "34 2 13:00 | 15:00 33B 2 13:30 33 2 13:30 44 lock 1 32B 2 12:30 | 14:30 32 2 13…" at bounding box center [414, 535] width 561 height 873
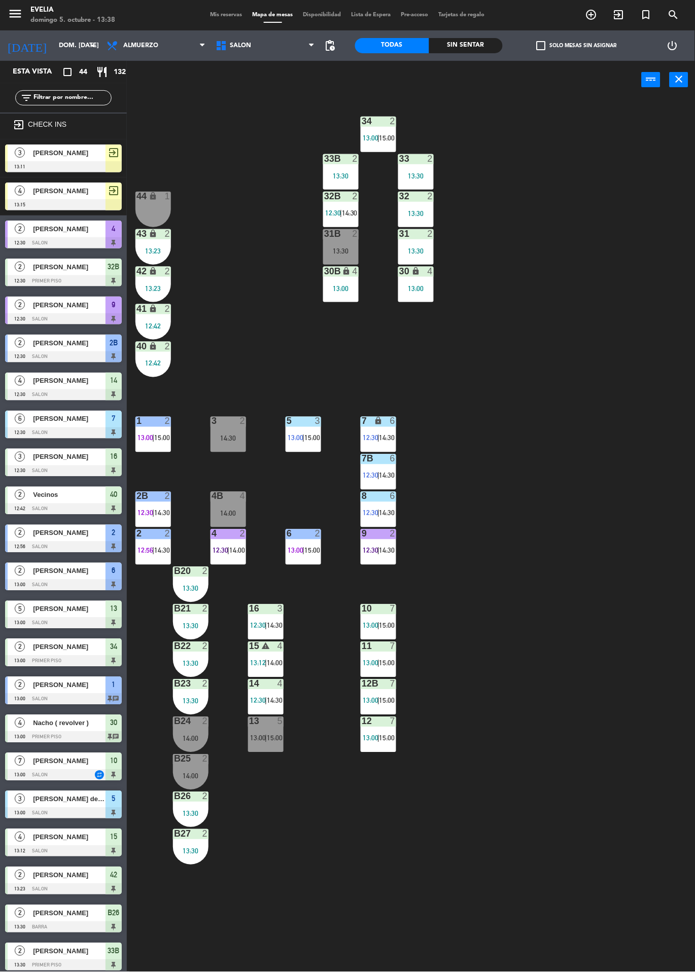
click at [668, 738] on div "34 2 13:00 | 15:00 33B 2 13:30 33 2 13:30 44 lock 1 32B 2 12:30 | 14:30 32 2 13…" at bounding box center [414, 535] width 561 height 873
click at [617, 769] on div "34 2 13:00 | 15:00 33B 2 13:30 33 2 13:30 44 lock 1 32B 2 12:30 | 14:30 32 2 13…" at bounding box center [414, 535] width 561 height 873
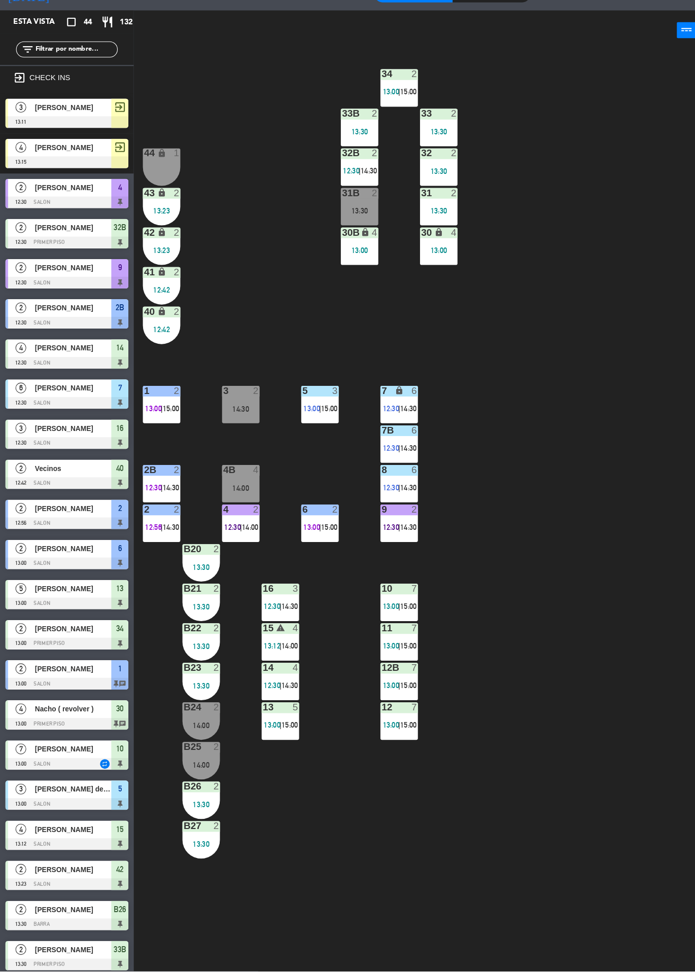
scroll to position [83, 0]
click at [562, 953] on div "34 2 13:00 | 15:00 33B 2 13:30 33 2 13:30 44 lock 1 32B 2 12:30 | 14:30 32 2 13…" at bounding box center [414, 535] width 561 height 873
click at [557, 953] on div "34 2 13:00 | 15:00 33B 2 13:30 33 2 13:30 44 lock 1 32B 2 12:30 | 14:30 32 2 13…" at bounding box center [414, 535] width 561 height 873
click at [554, 954] on div "34 2 13:00 | 15:00 33B 2 13:30 33 2 13:30 44 lock 1 32B 2 12:30 | 14:30 32 2 13…" at bounding box center [414, 535] width 561 height 873
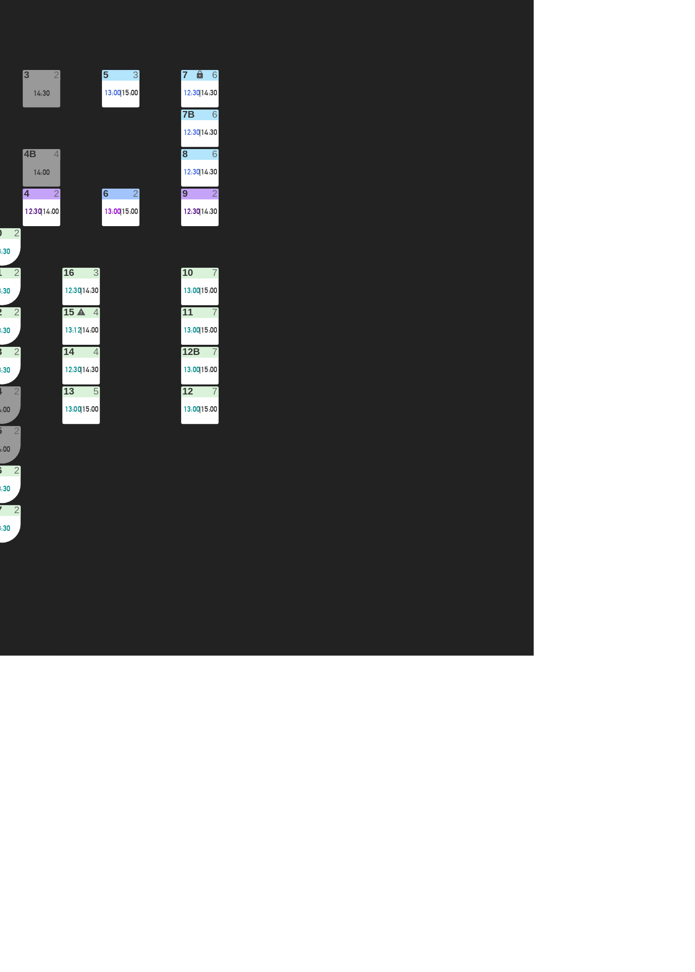
scroll to position [14, 0]
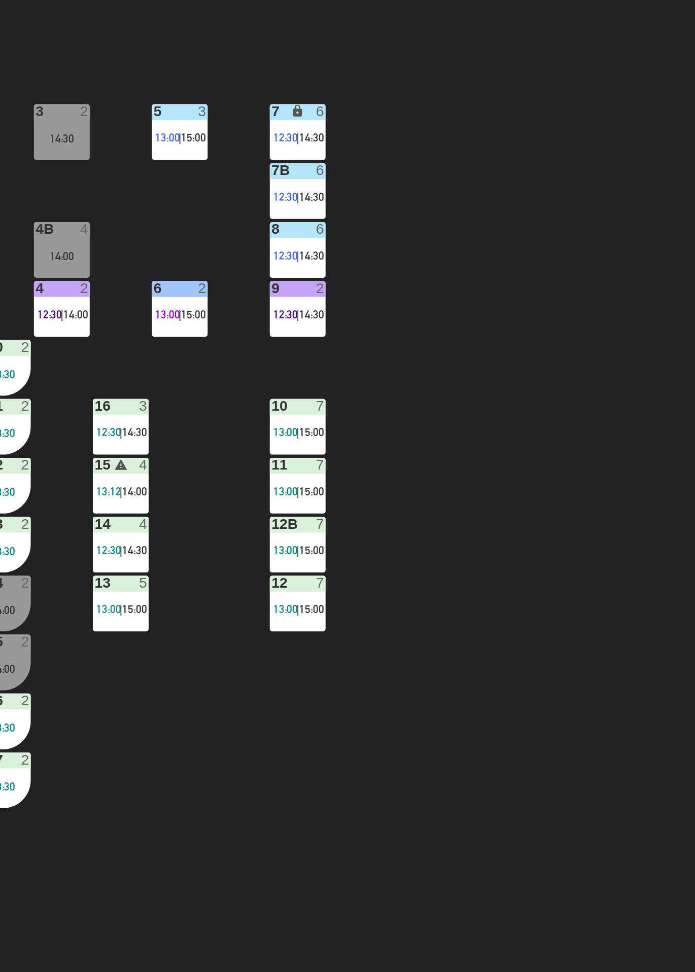
click at [568, 972] on div "menu [PERSON_NAME] 5. octubre - 13:40 Mis reservas Mapa de mesas Disponibilidad…" at bounding box center [347, 486] width 695 height 972
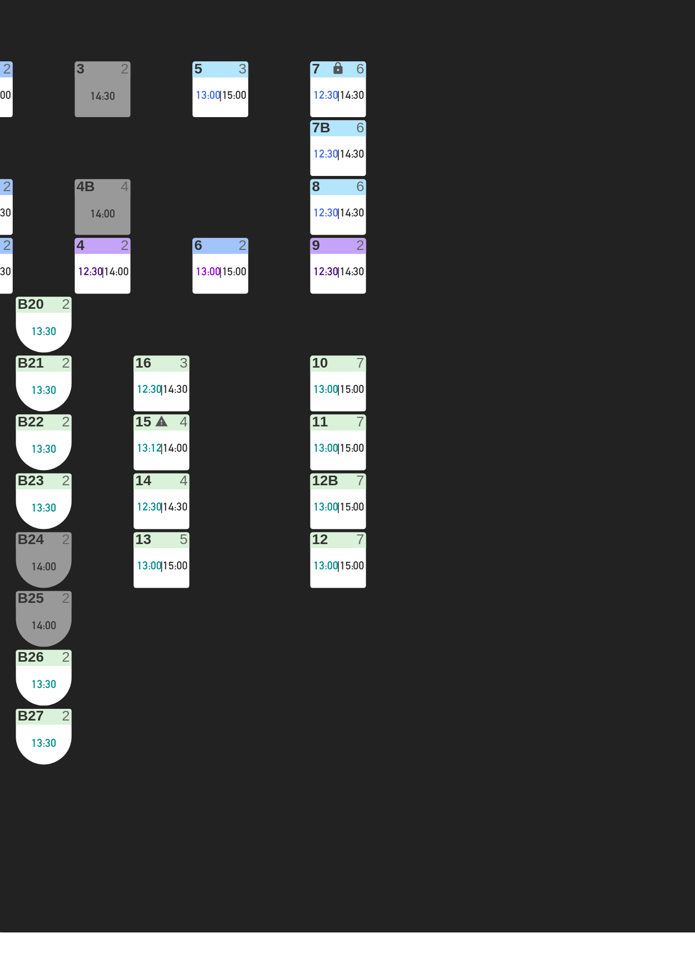
scroll to position [56, 0]
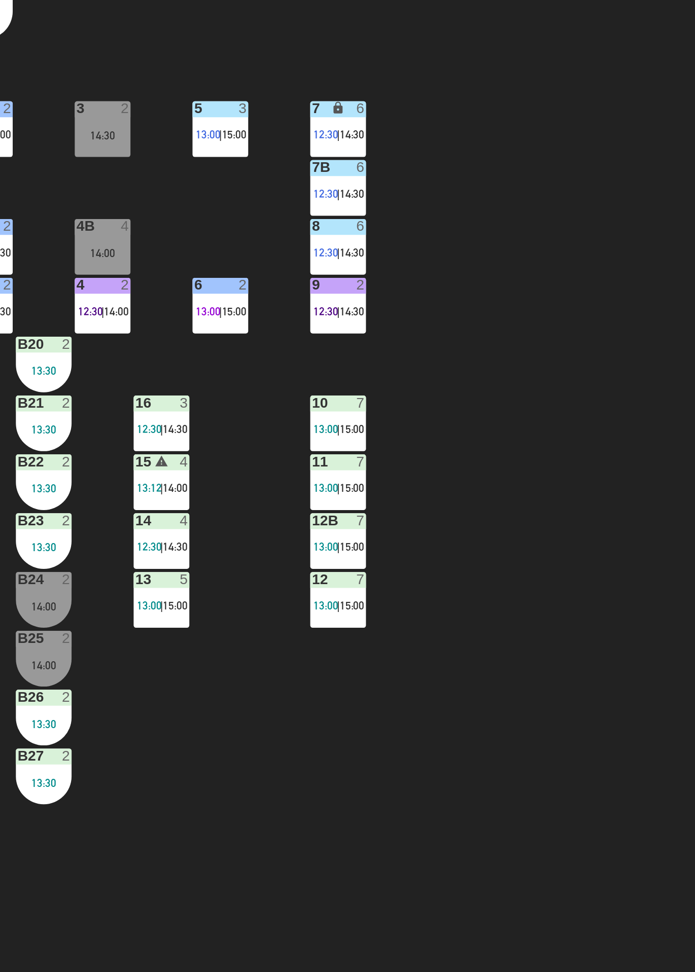
click at [227, 535] on div at bounding box center [228, 533] width 17 height 9
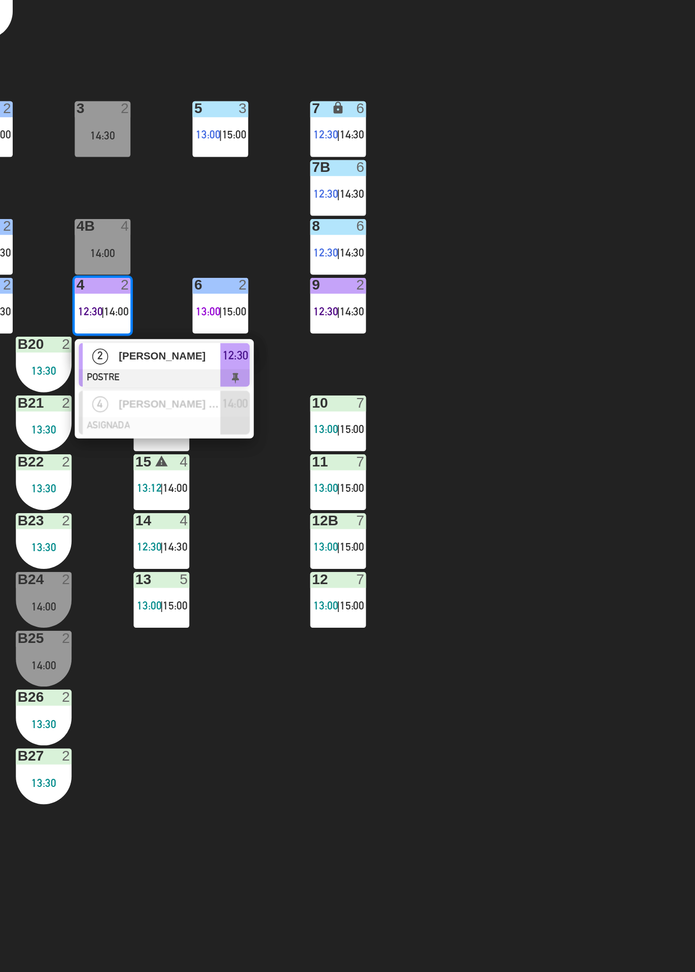
click at [263, 579] on span "[PERSON_NAME]" at bounding box center [270, 579] width 65 height 11
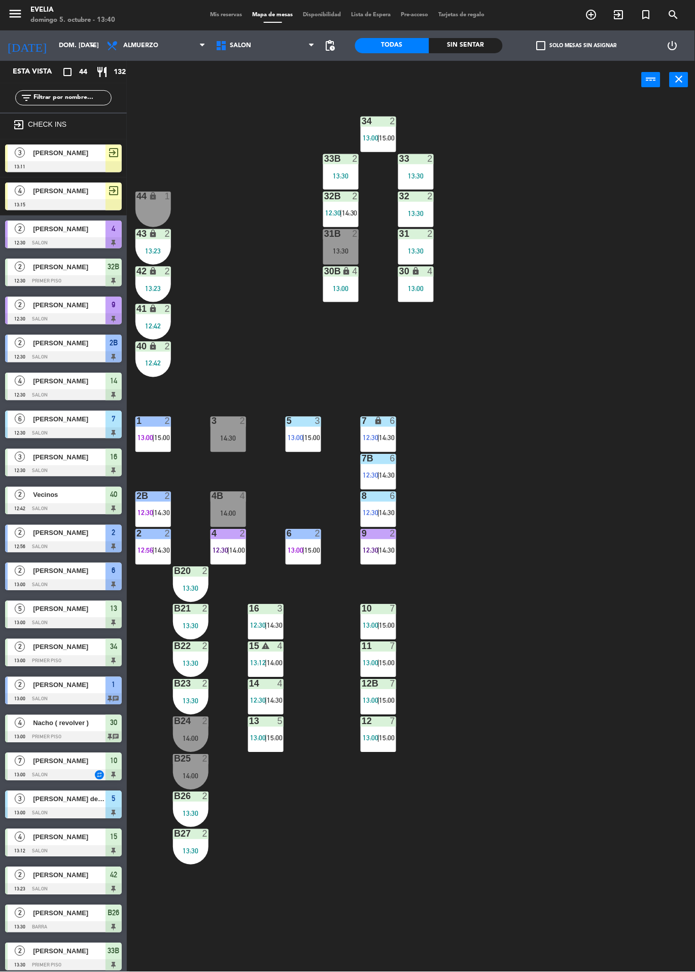
scroll to position [36, 0]
click at [232, 546] on div "4 2 12:30 | 14:00" at bounding box center [228, 547] width 36 height 36
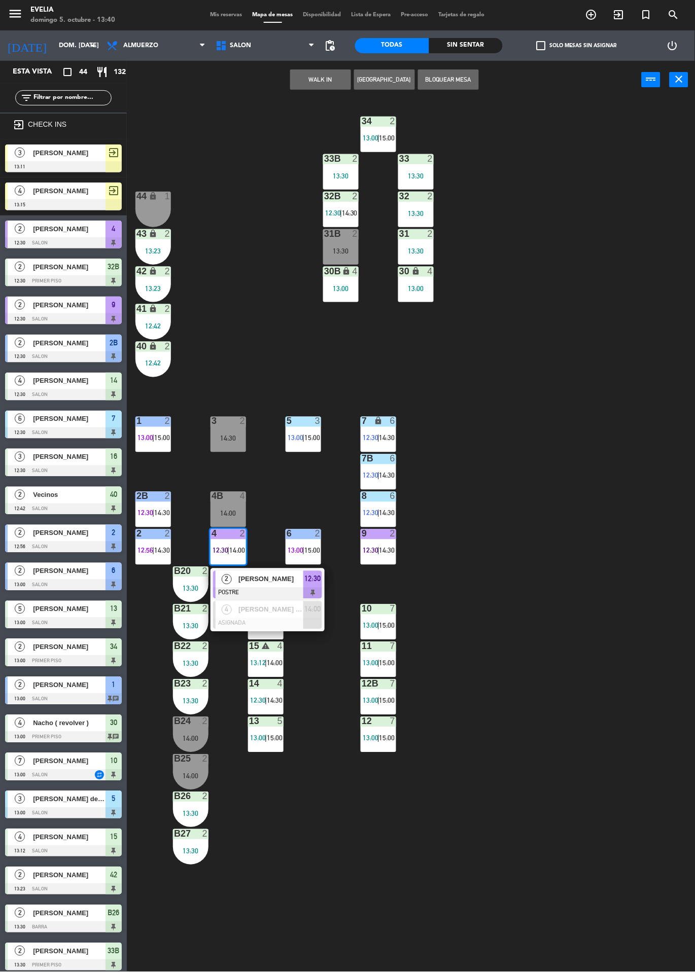
click at [273, 583] on span "[PERSON_NAME]" at bounding box center [270, 579] width 65 height 11
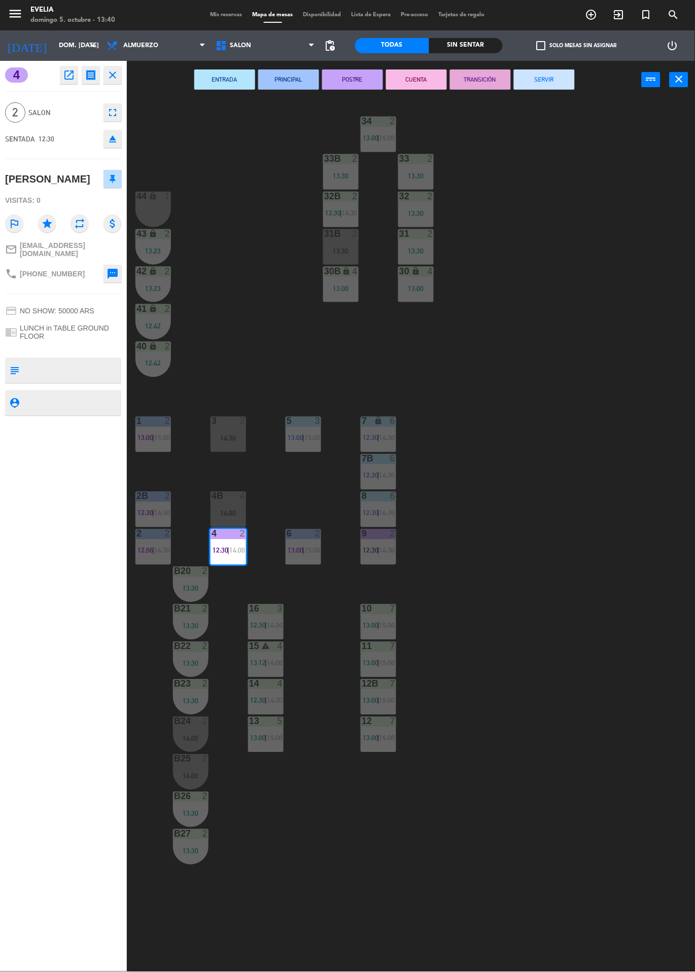
click at [545, 79] on button "SERVIR" at bounding box center [544, 79] width 61 height 20
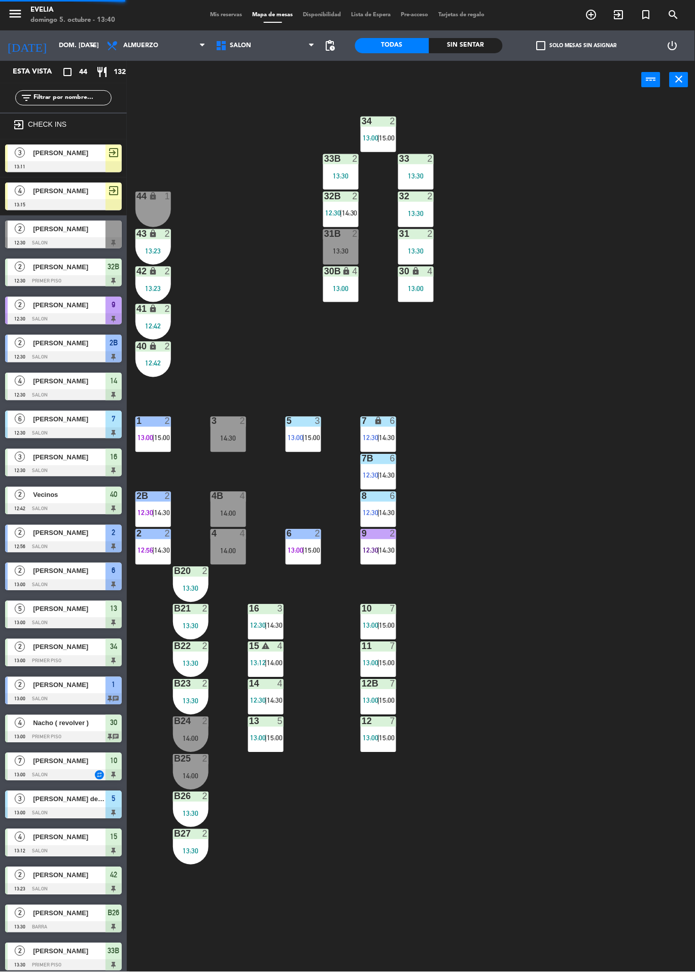
click at [590, 428] on div "34 2 13:00 | 15:00 33B 2 13:30 33 2 13:30 44 lock 1 32B 2 12:30 | 14:30 32 2 13…" at bounding box center [414, 535] width 561 height 873
click at [217, 534] on div "4" at bounding box center [211, 533] width 17 height 9
click at [648, 739] on div "34 2 13:00 | 15:00 33B 2 13:30 33 2 13:30 44 lock 1 32B 2 12:30 | 14:30 32 2 13…" at bounding box center [414, 535] width 561 height 873
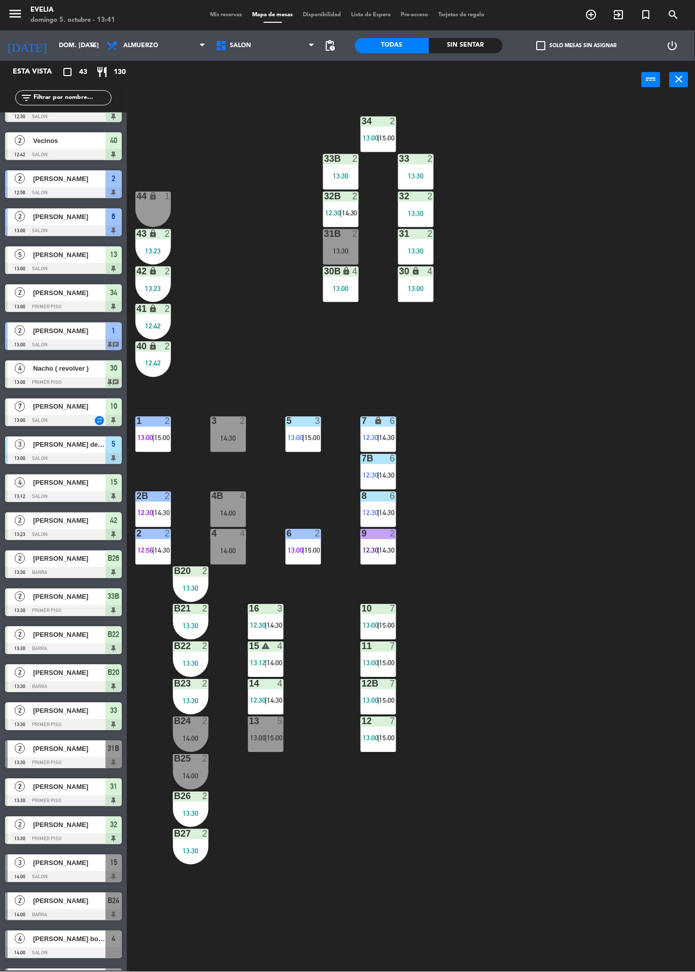
scroll to position [320, 0]
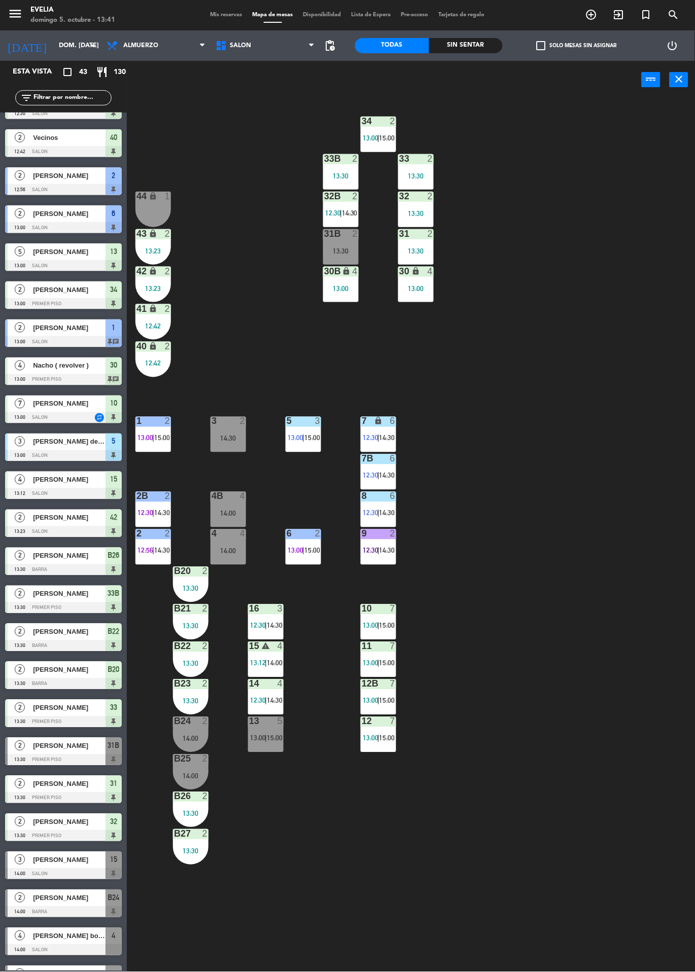
click at [37, 858] on span "[PERSON_NAME]" at bounding box center [69, 860] width 73 height 11
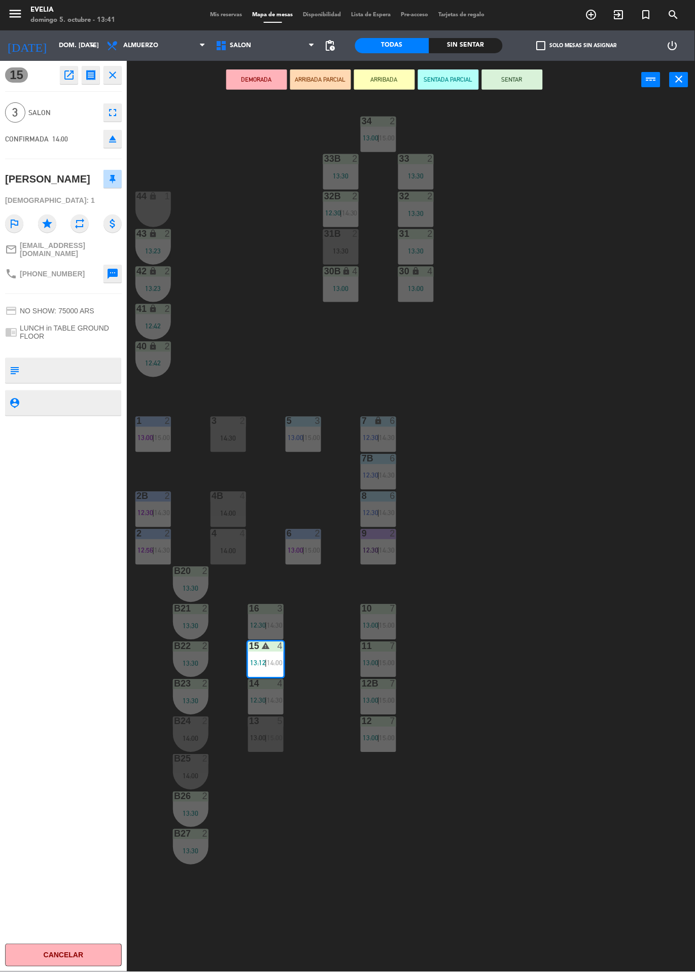
click at [566, 631] on div "34 2 13:00 | 15:00 33B 2 13:30 33 2 13:30 44 lock 1 32B 2 12:30 | 14:30 32 2 13…" at bounding box center [414, 535] width 561 height 873
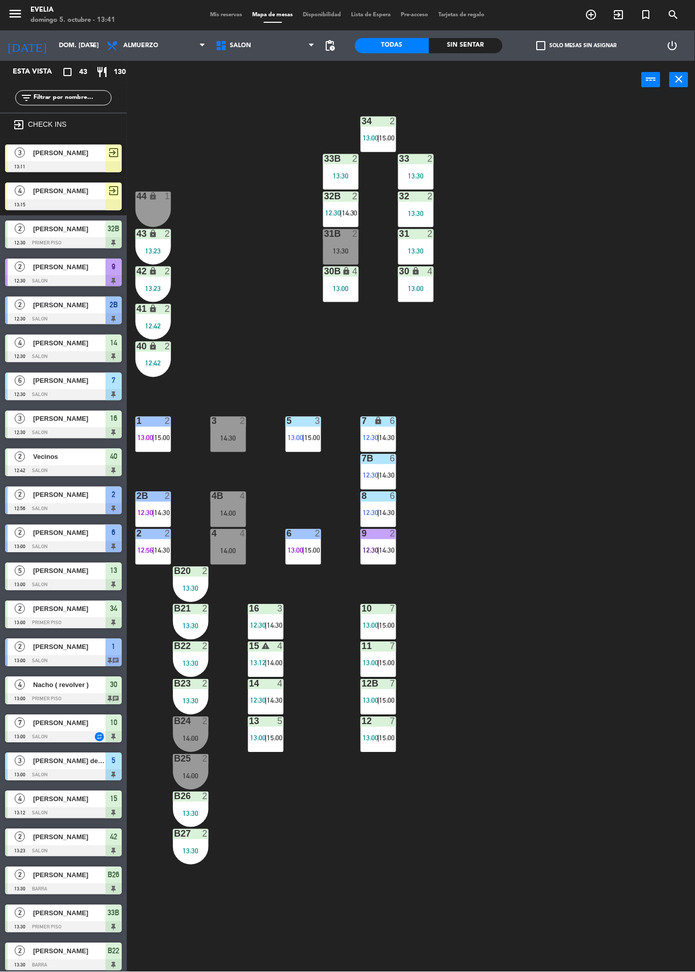
scroll to position [0, 0]
click at [400, 959] on div "34 2 13:00 | 15:00 33B 2 13:30 33 2 13:30 44 lock 1 32B 2 12:30 | 14:30 32 2 13…" at bounding box center [414, 535] width 561 height 873
click at [313, 964] on div "34 2 13:00 | 15:00 33B 2 13:30 33 2 13:30 44 lock 1 32B 2 12:30 | 14:30 32 2 13…" at bounding box center [414, 535] width 561 height 873
click at [330, 967] on div "34 2 13:00 | 15:00 33B 2 13:30 33 2 13:30 44 lock 1 32B 2 12:30 | 14:30 32 2 13…" at bounding box center [414, 535] width 561 height 873
click at [313, 965] on div "34 2 13:00 | 15:00 33B 2 13:30 33 2 13:30 44 lock 1 32B 2 12:30 | 14:30 32 2 13…" at bounding box center [414, 535] width 561 height 873
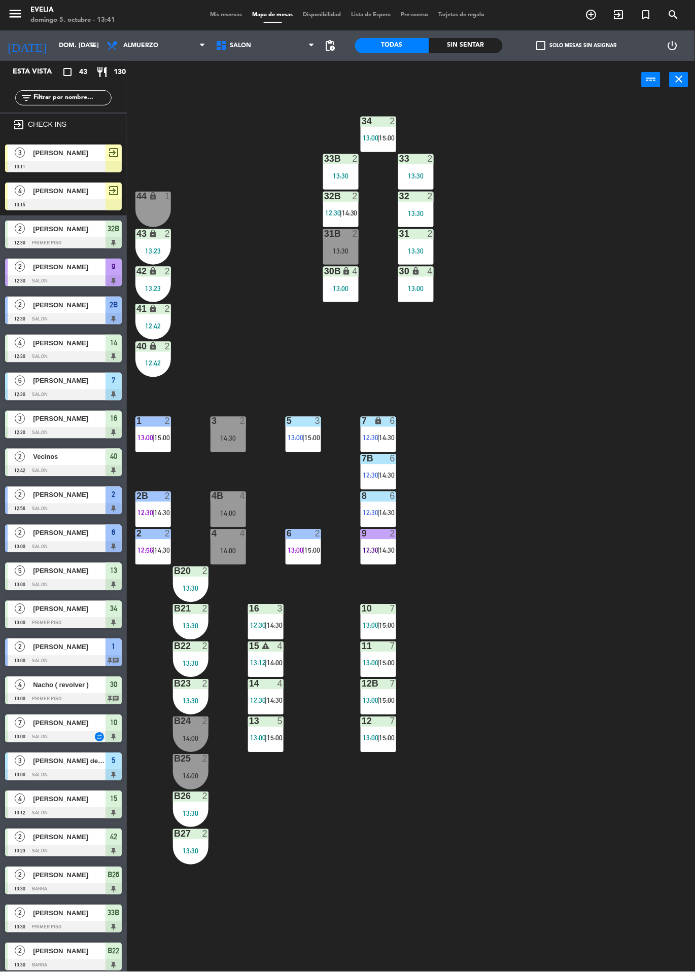
click at [316, 966] on div "34 2 13:00 | 15:00 33B 2 13:30 33 2 13:30 44 lock 1 32B 2 12:30 | 14:30 32 2 13…" at bounding box center [414, 535] width 561 height 873
click at [391, 881] on div "34 2 13:00 | 15:00 33B 2 13:30 33 2 13:30 44 lock 1 32B 2 12:30 | 14:30 32 2 13…" at bounding box center [414, 535] width 561 height 873
click at [575, 835] on div "34 2 13:00 | 15:00 33B 2 13:30 33 2 13:30 44 lock 1 32B 2 12:30 | 14:30 32 2 13…" at bounding box center [414, 535] width 561 height 873
click at [568, 843] on div "34 2 13:00 | 15:00 33B 2 13:30 33 2 13:30 44 lock 1 32B 2 12:30 | 14:30 32 2 13…" at bounding box center [414, 535] width 561 height 873
click at [273, 610] on div at bounding box center [266, 609] width 17 height 9
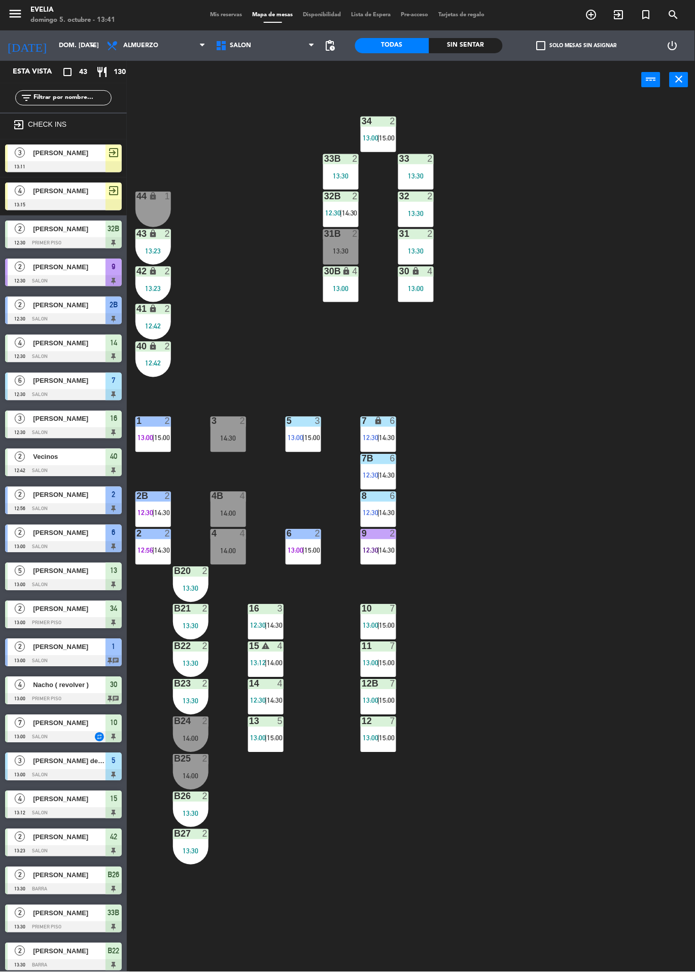
click at [608, 785] on div "34 2 13:00 | 15:00 33B 2 13:30 33 2 13:30 44 lock 1 32B 2 12:30 | 14:30 32 2 13…" at bounding box center [414, 535] width 561 height 873
click at [250, 644] on div "15" at bounding box center [249, 646] width 1 height 9
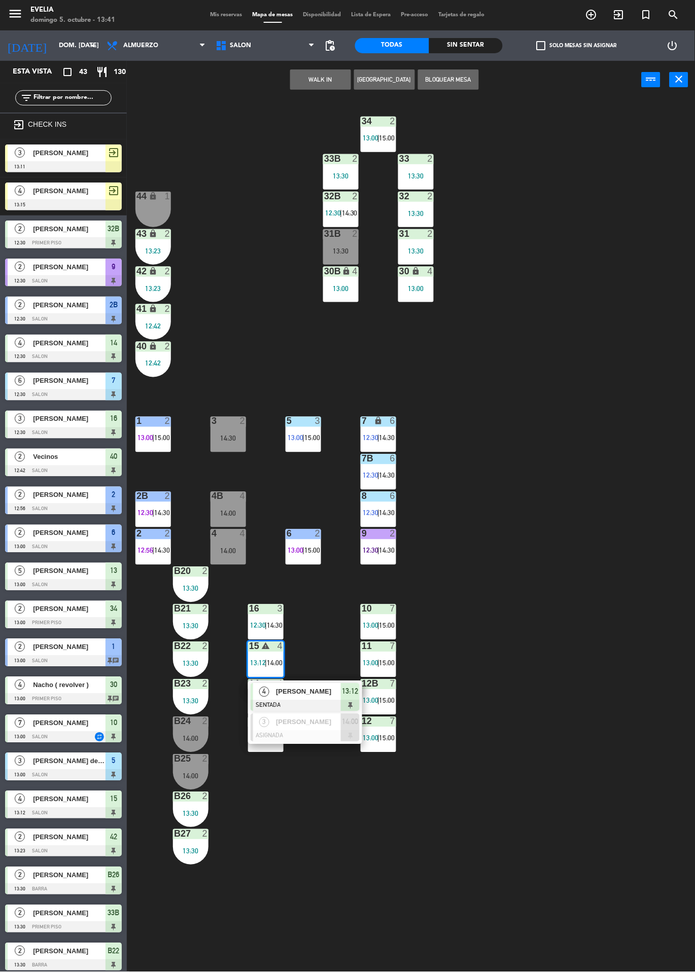
click at [618, 852] on div "34 2 13:00 | 15:00 33B 2 13:30 33 2 13:30 44 lock 1 32B 2 12:30 | 14:30 32 2 13…" at bounding box center [414, 535] width 561 height 873
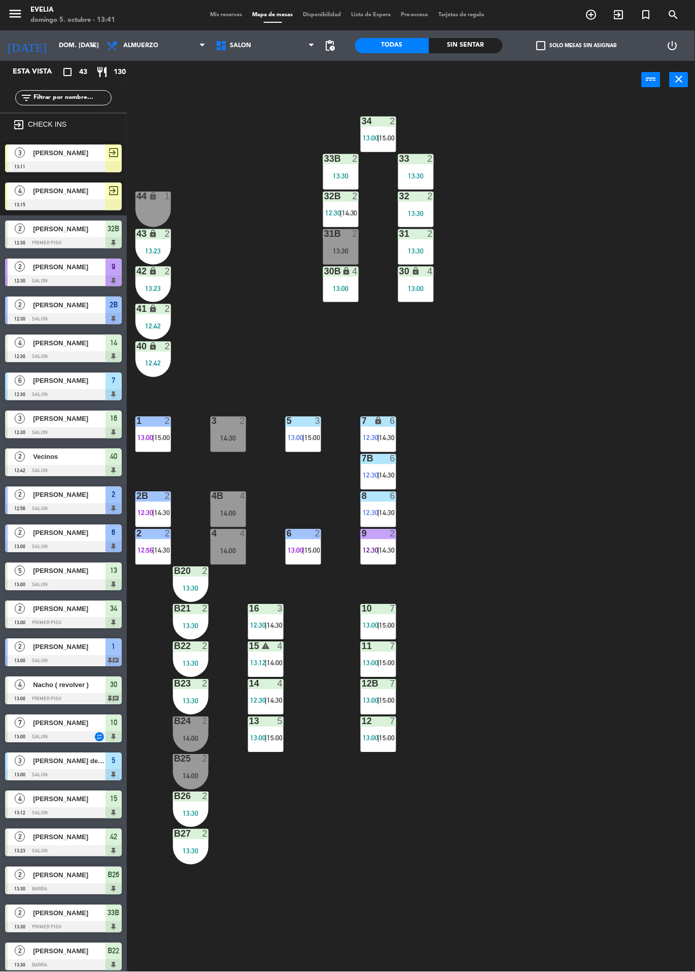
click at [263, 700] on span "12:30" at bounding box center [258, 701] width 16 height 8
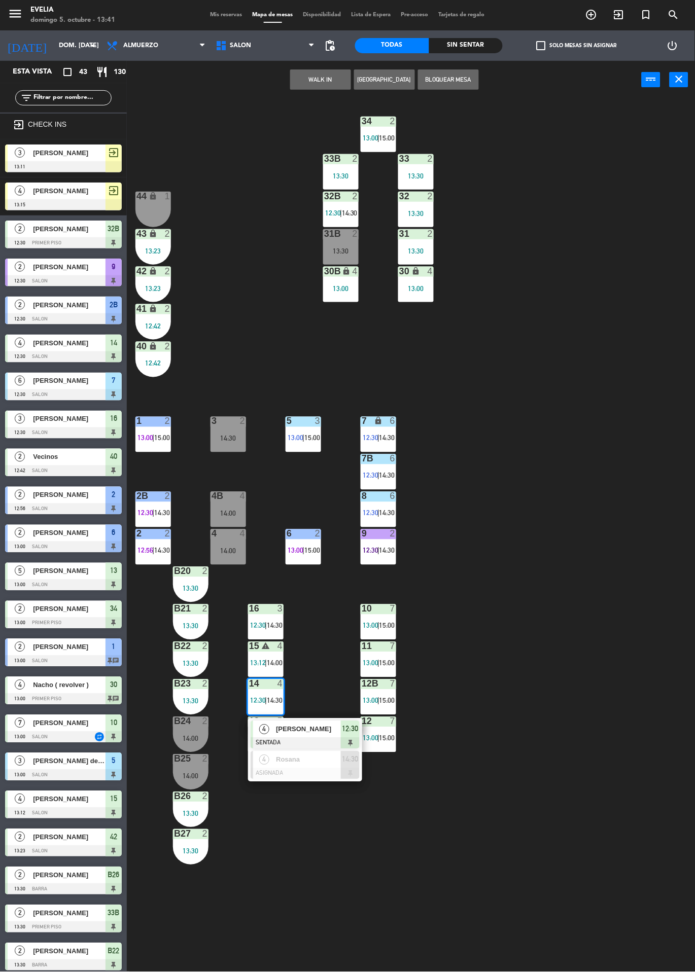
click at [616, 757] on div "34 2 13:00 | 15:00 33B 2 13:30 33 2 13:30 44 lock 1 32B 2 12:30 | 14:30 32 2 13…" at bounding box center [414, 535] width 561 height 873
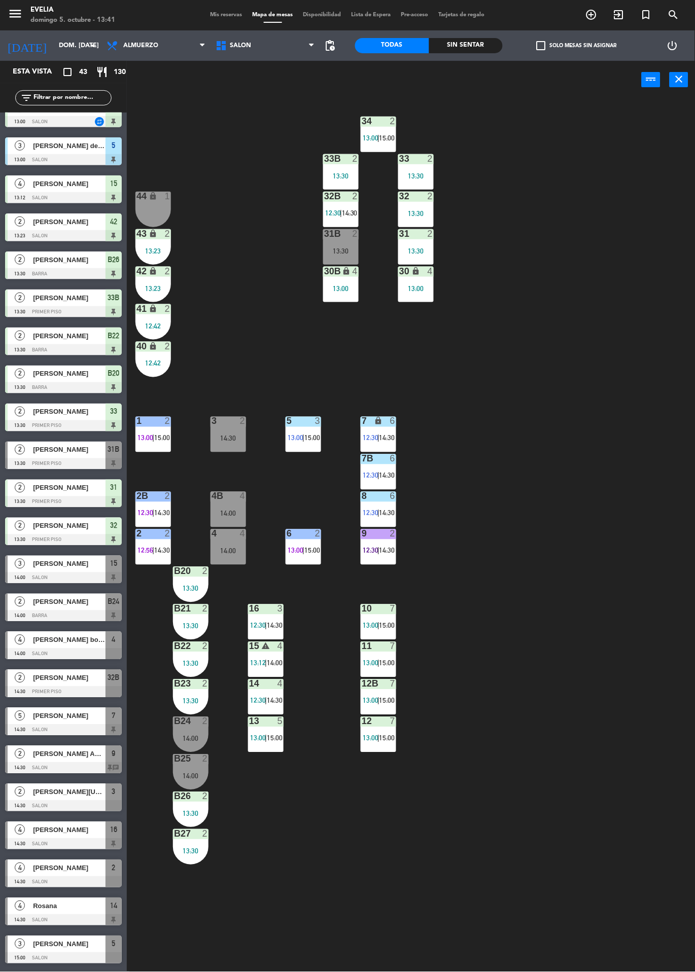
scroll to position [635, 0]
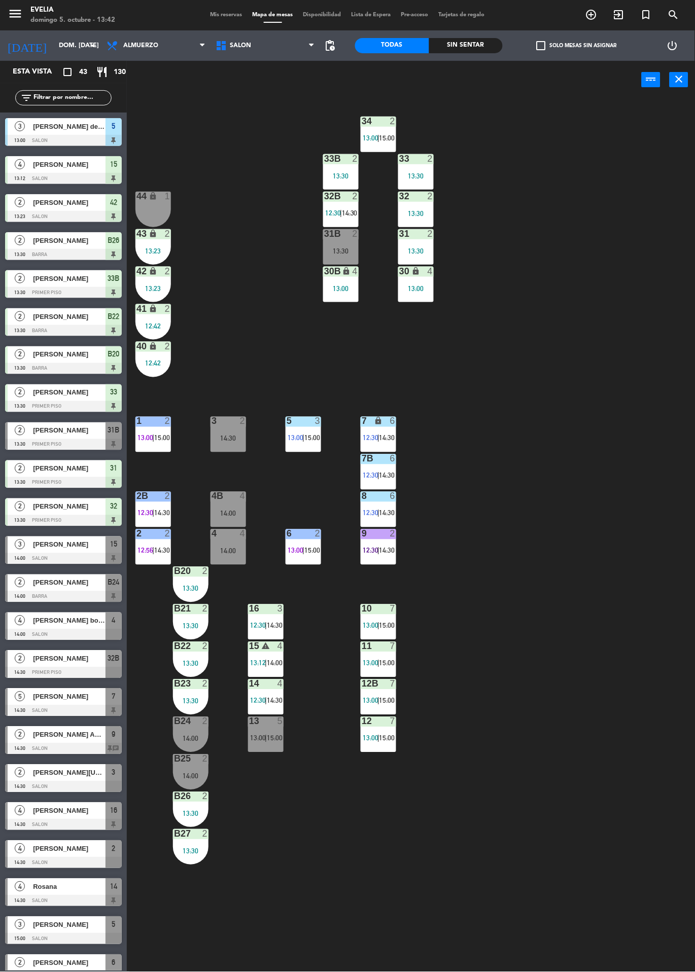
click at [27, 392] on div "2" at bounding box center [20, 392] width 24 height 17
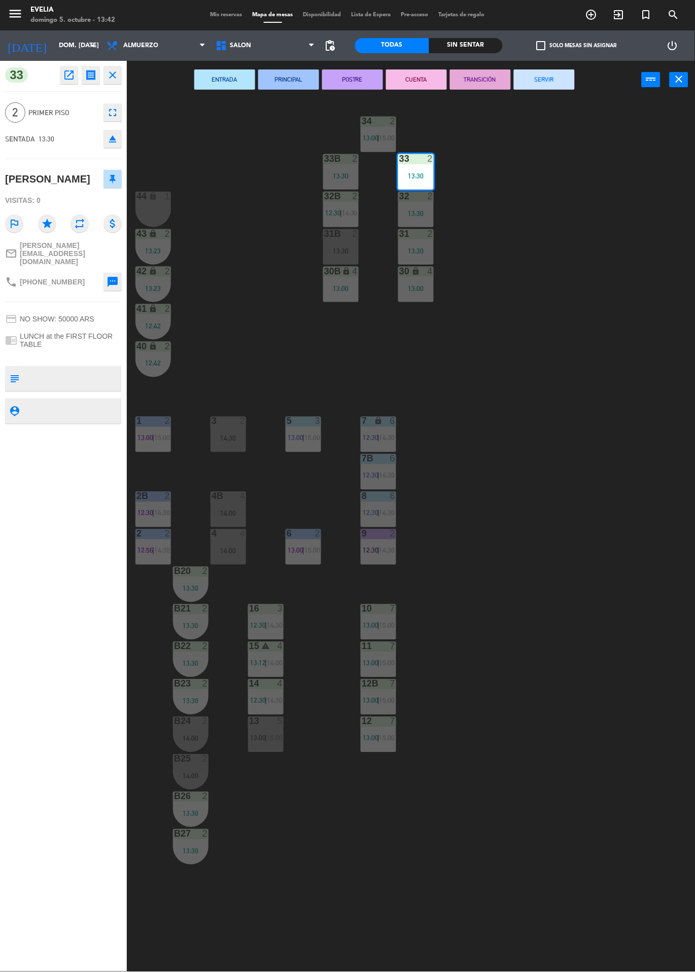
click at [599, 620] on div "34 2 13:00 | 15:00 33B 2 13:30 33 2 13:30 44 lock 1 32B 2 12:30 | 14:30 32 2 13…" at bounding box center [414, 535] width 561 height 873
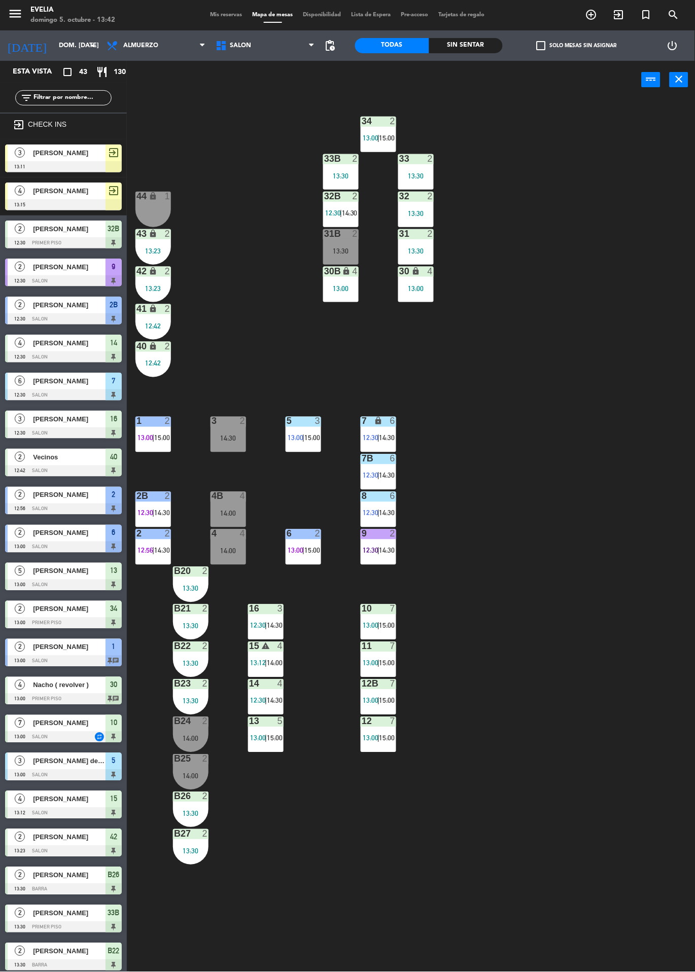
scroll to position [0, 0]
click at [603, 625] on div "34 2 13:00 | 15:00 33B 2 13:30 33 2 13:30 44 lock 1 32B 2 12:30 | 14:30 32 2 13…" at bounding box center [414, 535] width 561 height 873
click at [605, 623] on div "34 2 13:00 | 15:00 33B 2 13:30 33 2 13:30 44 lock 1 32B 2 12:30 | 14:30 32 2 13…" at bounding box center [414, 535] width 561 height 873
click at [588, 613] on div "34 2 13:00 | 15:00 33B 2 13:30 33 2 13:30 44 lock 1 32B 2 12:30 | 14:30 32 2 13…" at bounding box center [414, 535] width 561 height 873
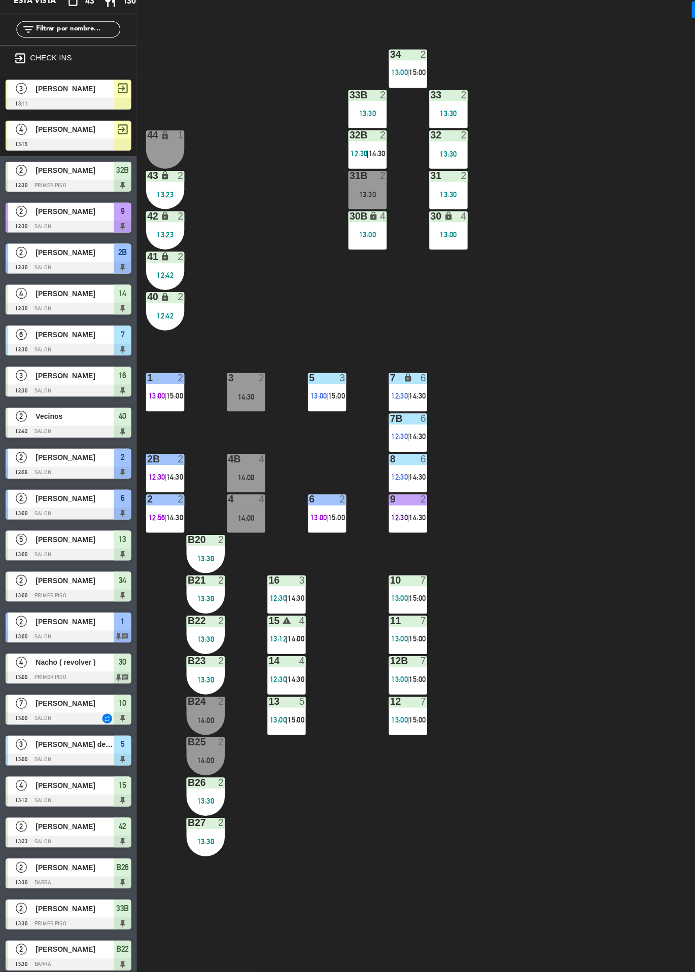
scroll to position [1, 0]
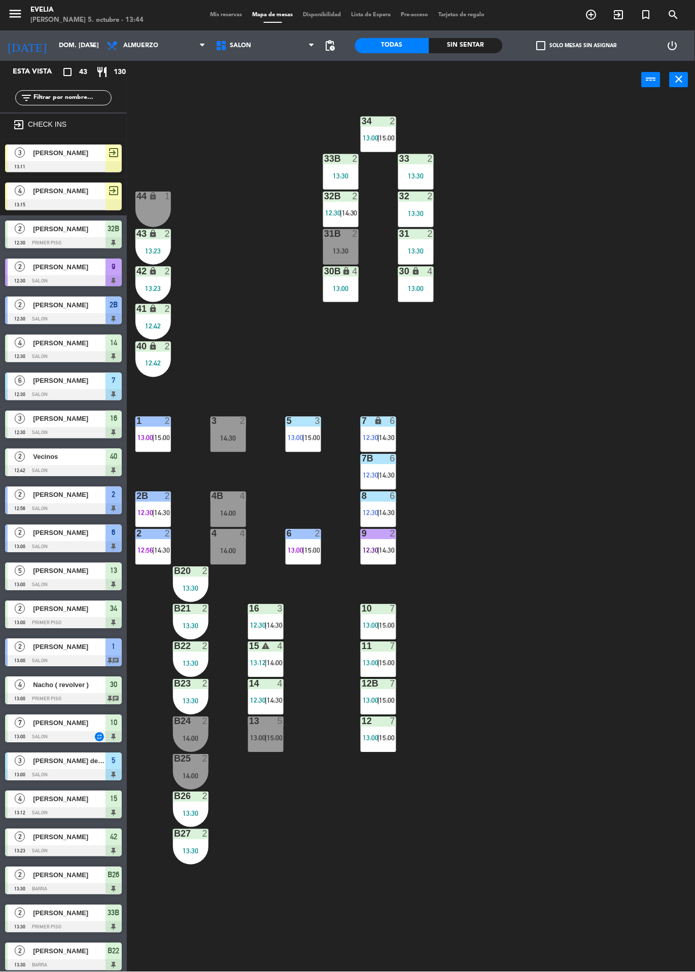
click at [624, 18] on icon "exit_to_app" at bounding box center [619, 15] width 12 height 12
type input "9101"
click at [678, 506] on div "assignment_ind VERIFICACIÓN DE IDENTIDAD ESTA ACCIÓN REQUIERE PIN fiber_pin 910…" at bounding box center [347, 486] width 695 height 972
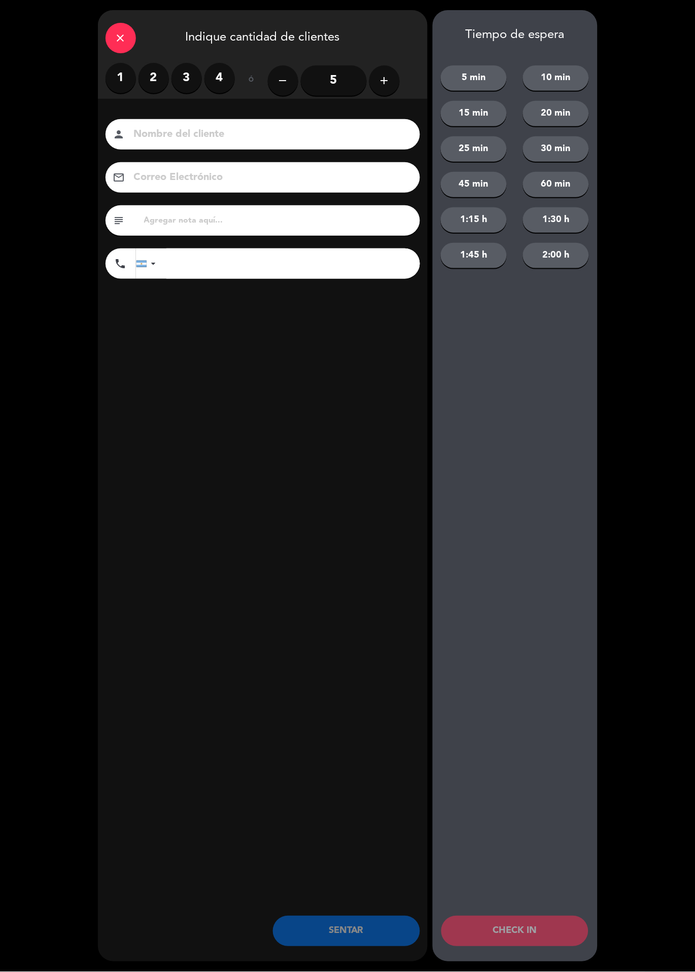
click at [140, 79] on label "2" at bounding box center [153, 78] width 30 height 30
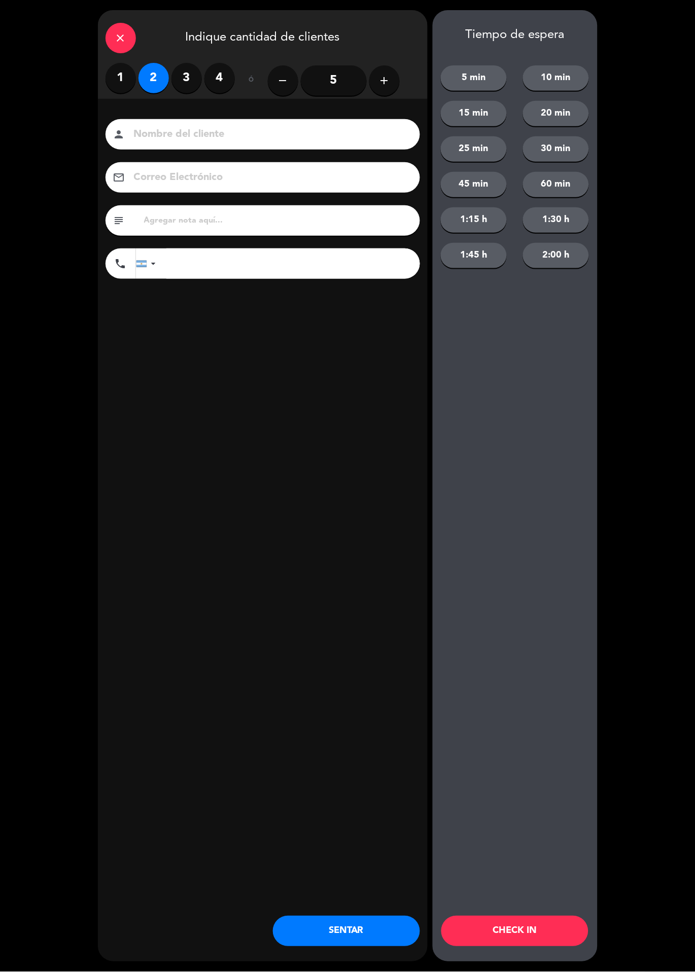
click at [225, 143] on input at bounding box center [270, 135] width 274 height 18
type input "[PERSON_NAME]"
click at [194, 482] on div "close Indique cantidad de clientes 1 2 3 4 ó remove 5 add Nombre del cliente pe…" at bounding box center [263, 486] width 330 height 952
click at [532, 927] on button "CHECK IN" at bounding box center [514, 931] width 147 height 30
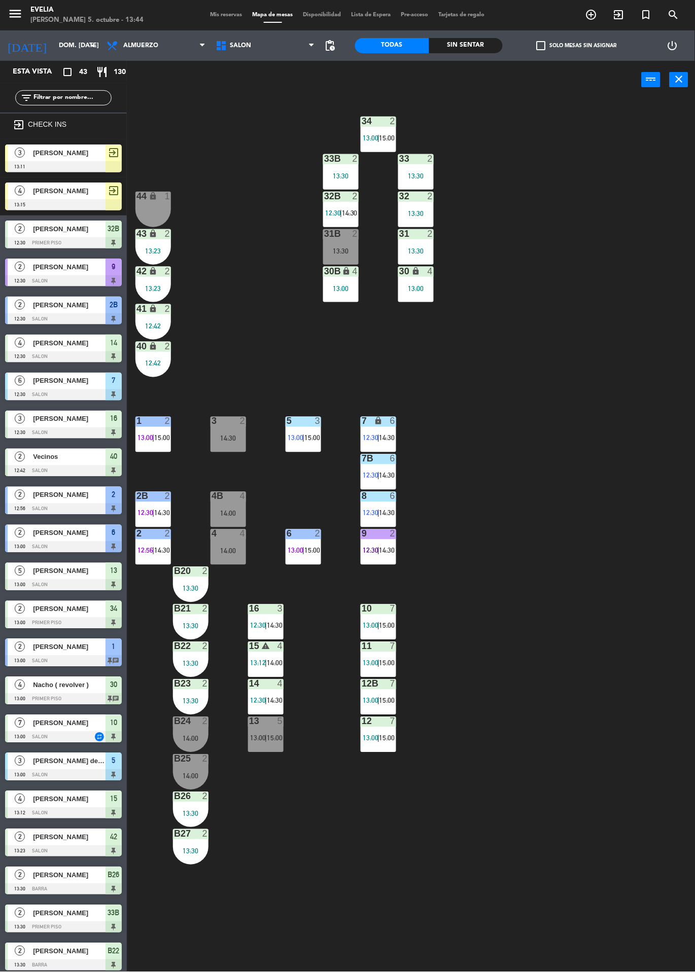
click at [596, 644] on div "34 2 13:00 | 15:00 33B 2 13:30 33 2 13:30 44 lock 1 32B 2 12:30 | 14:30 32 2 13…" at bounding box center [414, 535] width 561 height 873
